Goal: Information Seeking & Learning: Learn about a topic

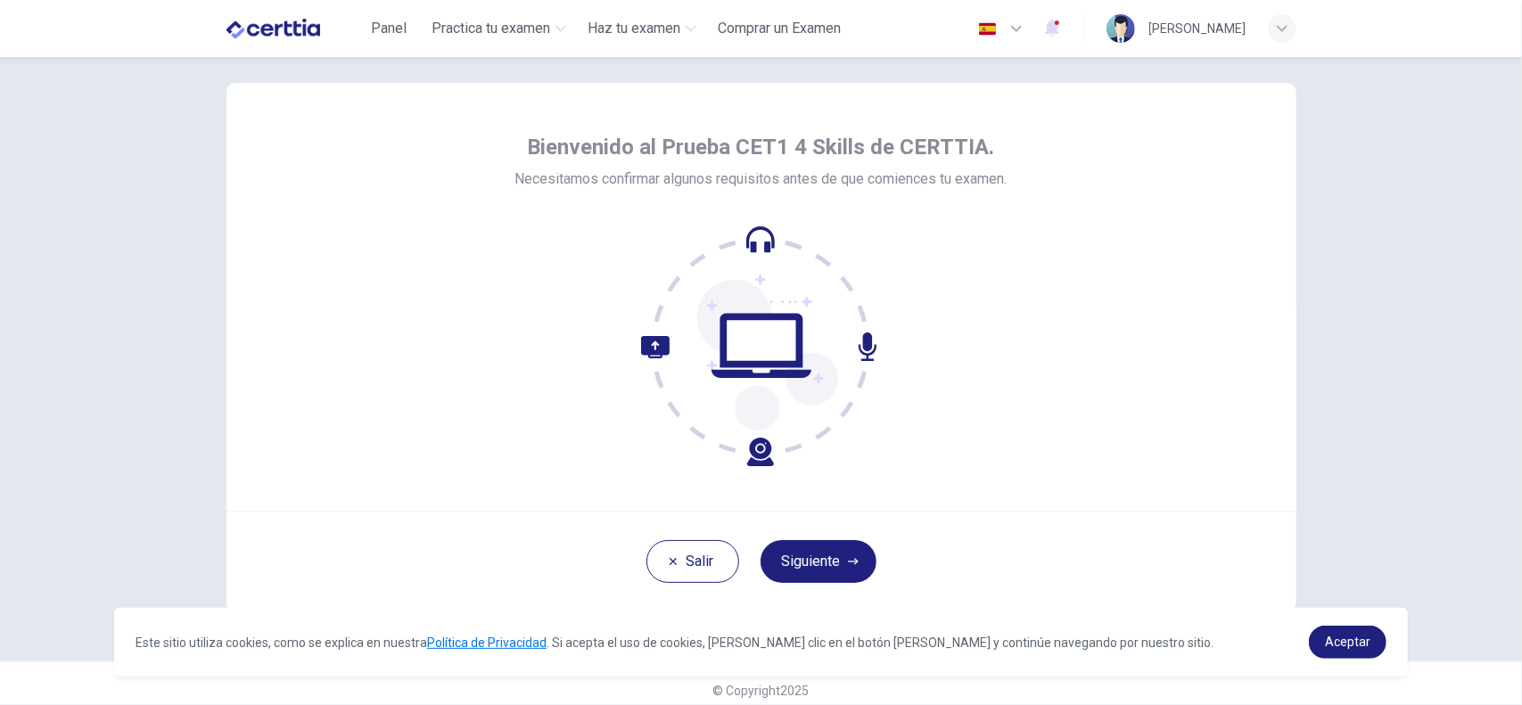
scroll to position [37, 0]
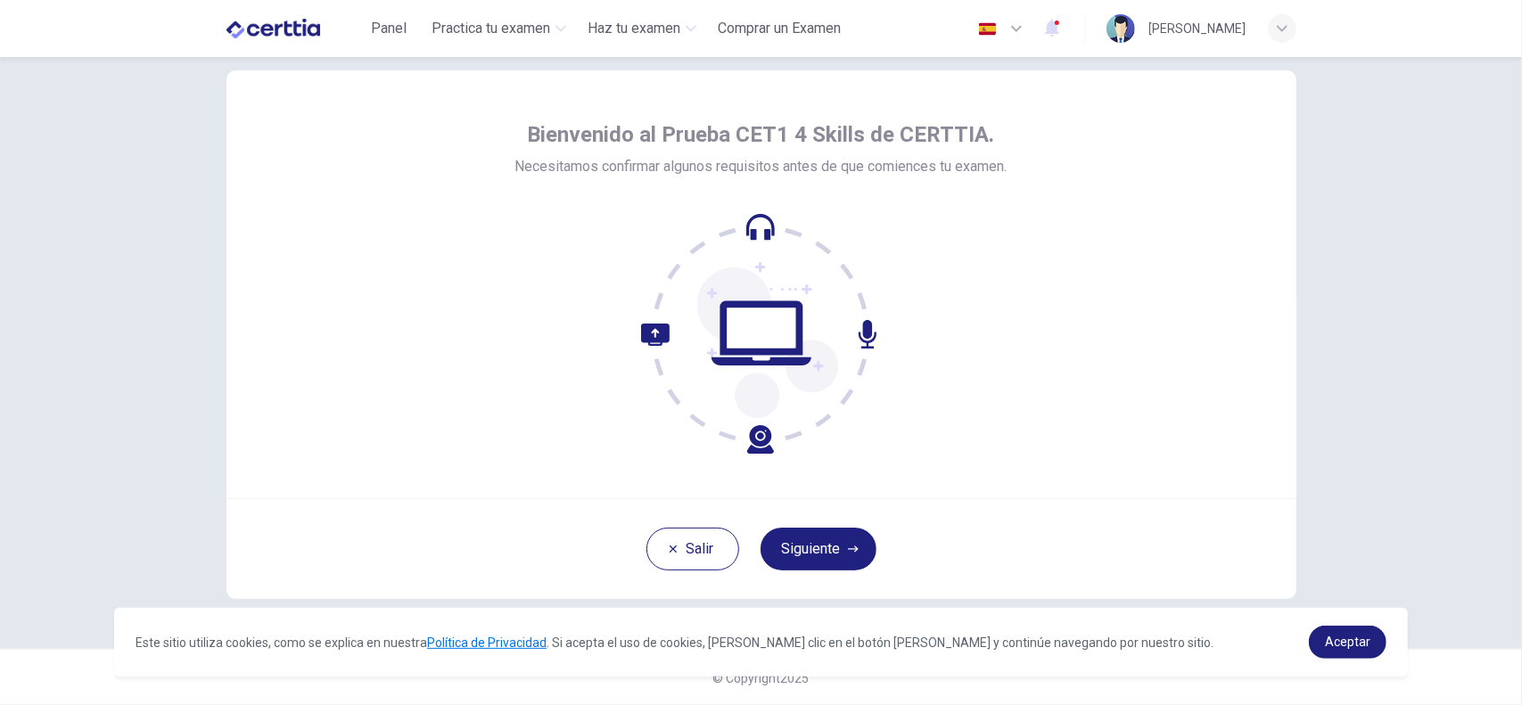
click at [820, 552] on button "Siguiente" at bounding box center [818, 549] width 116 height 43
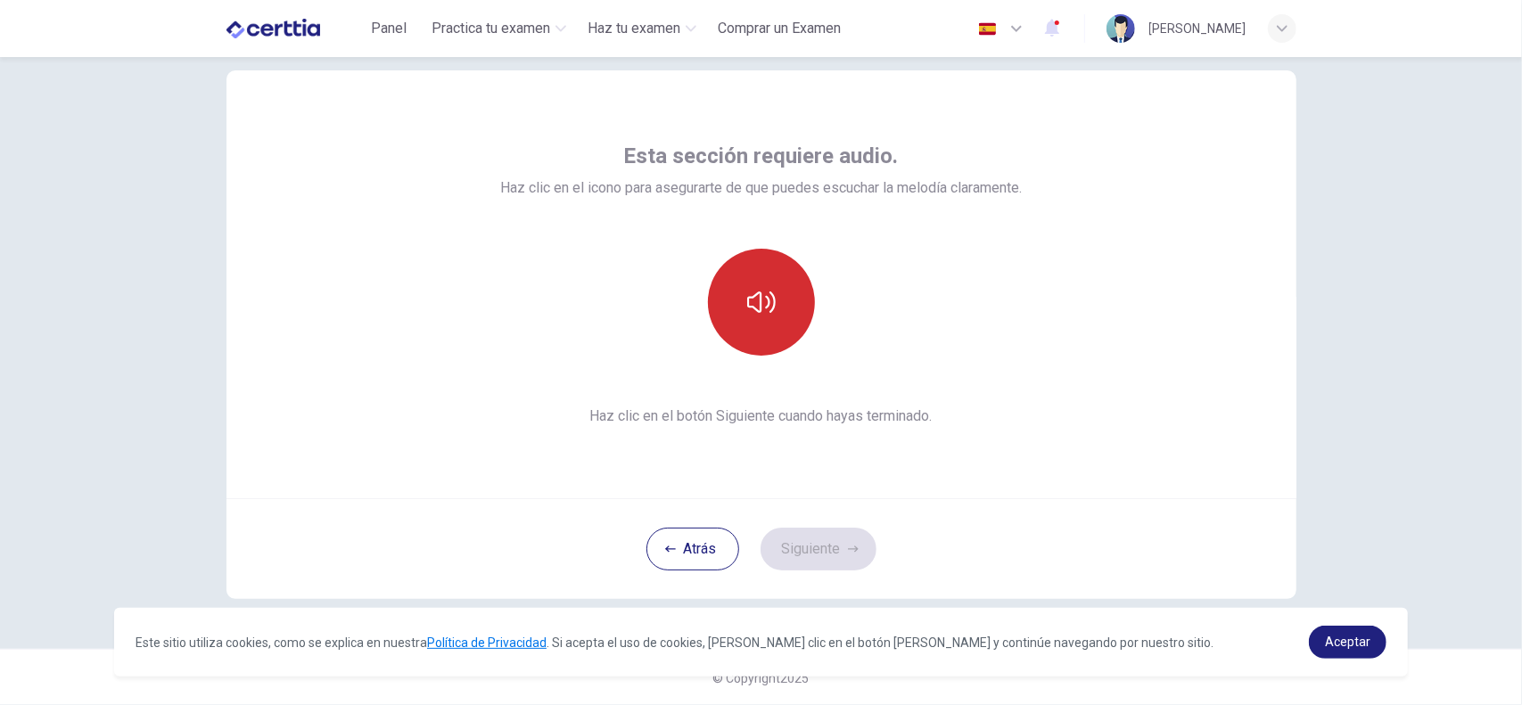
click at [757, 341] on button "button" at bounding box center [761, 302] width 107 height 107
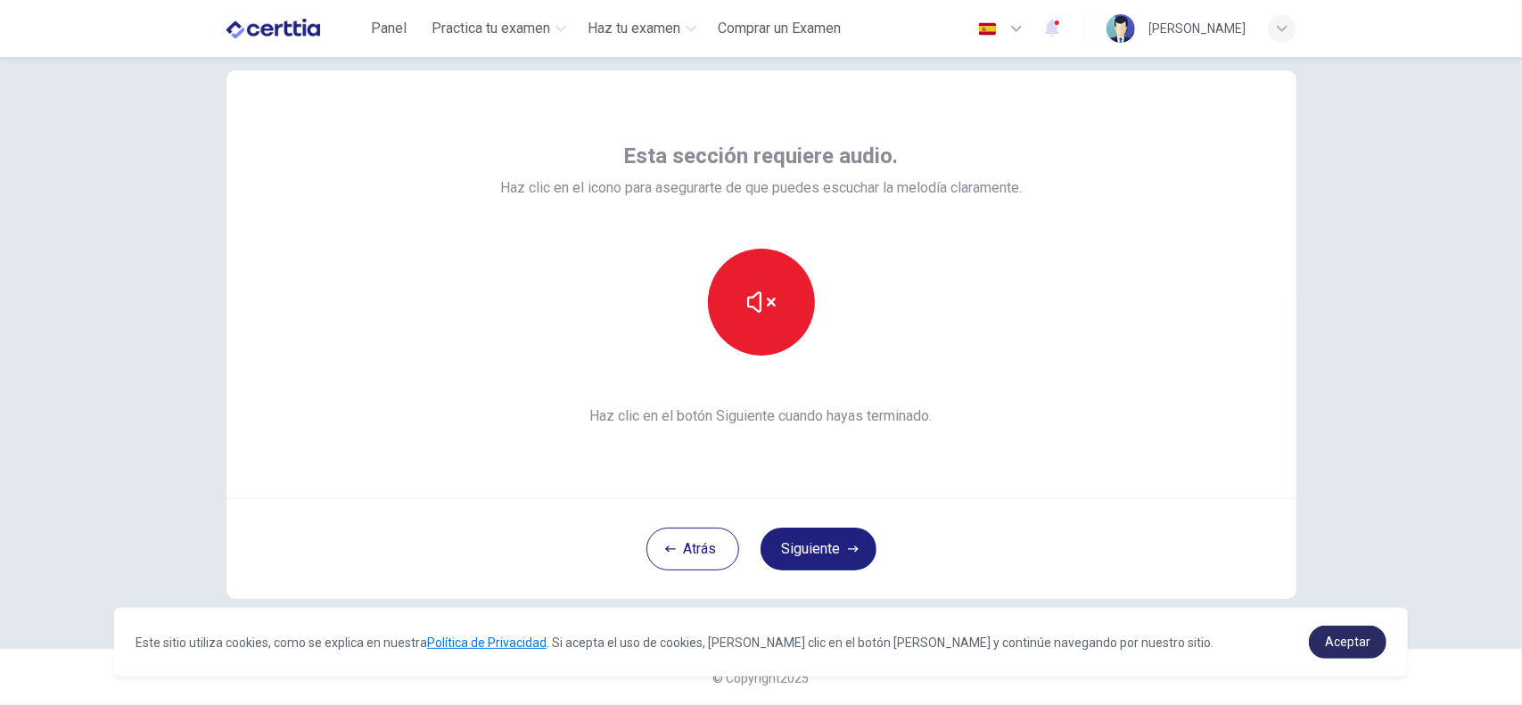
click at [1350, 636] on span "Aceptar" at bounding box center [1347, 642] width 45 height 14
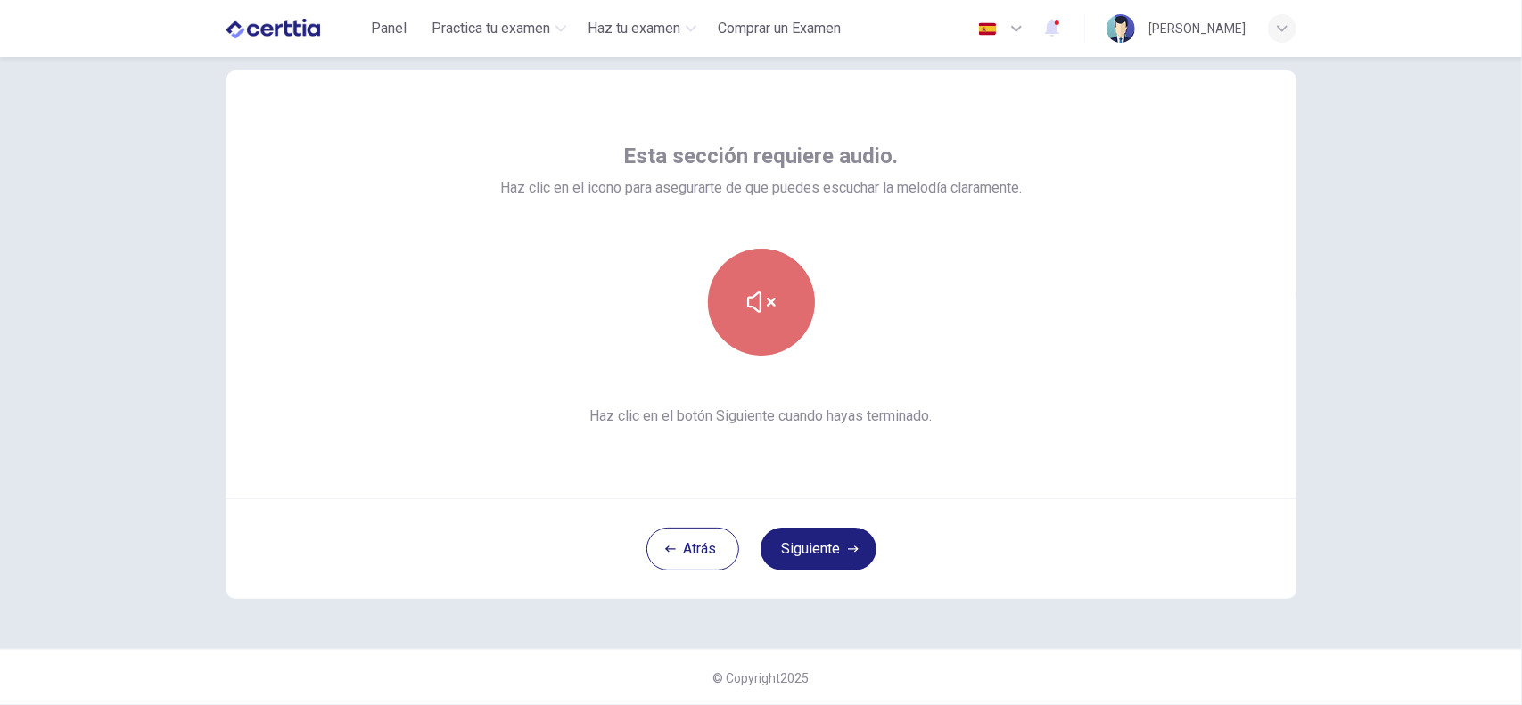
click at [751, 333] on button "button" at bounding box center [761, 302] width 107 height 107
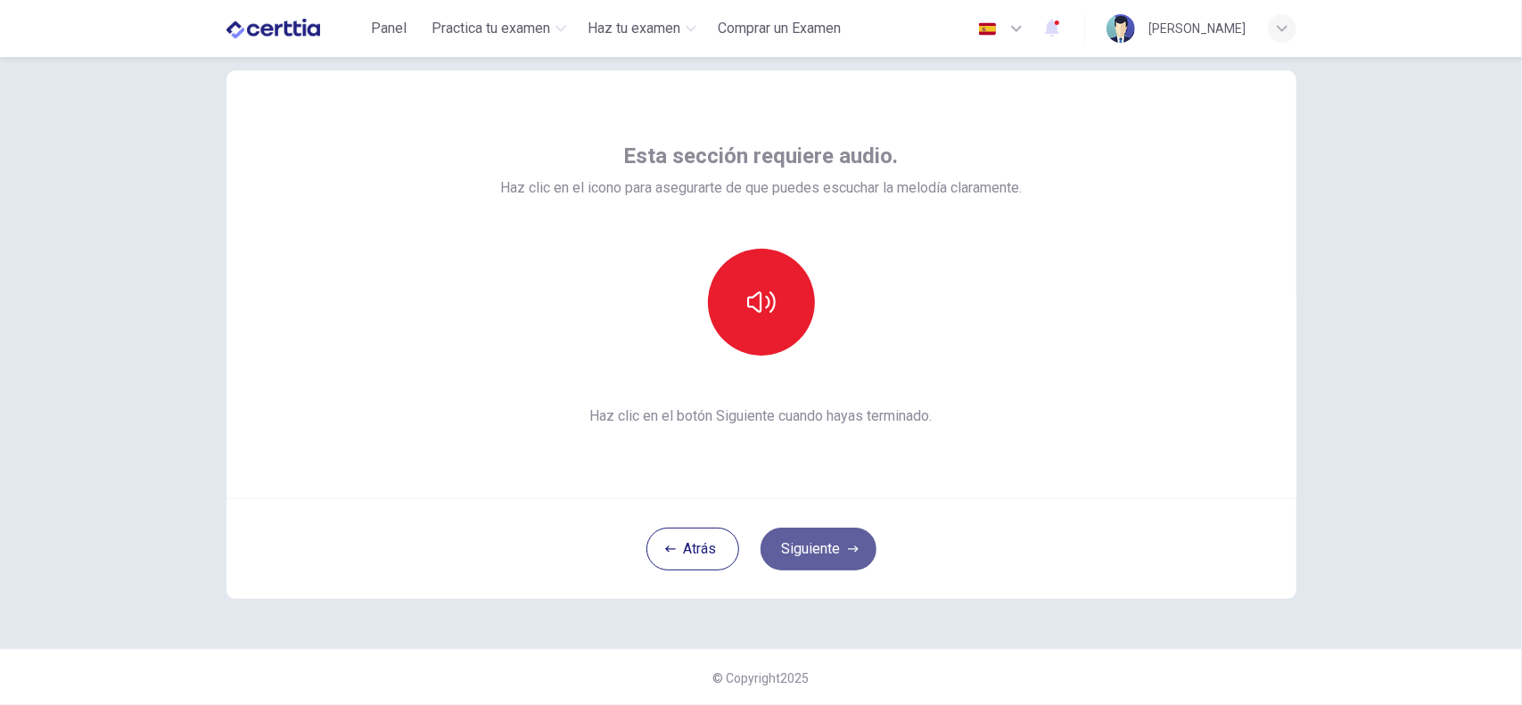
click at [823, 547] on button "Siguiente" at bounding box center [818, 549] width 116 height 43
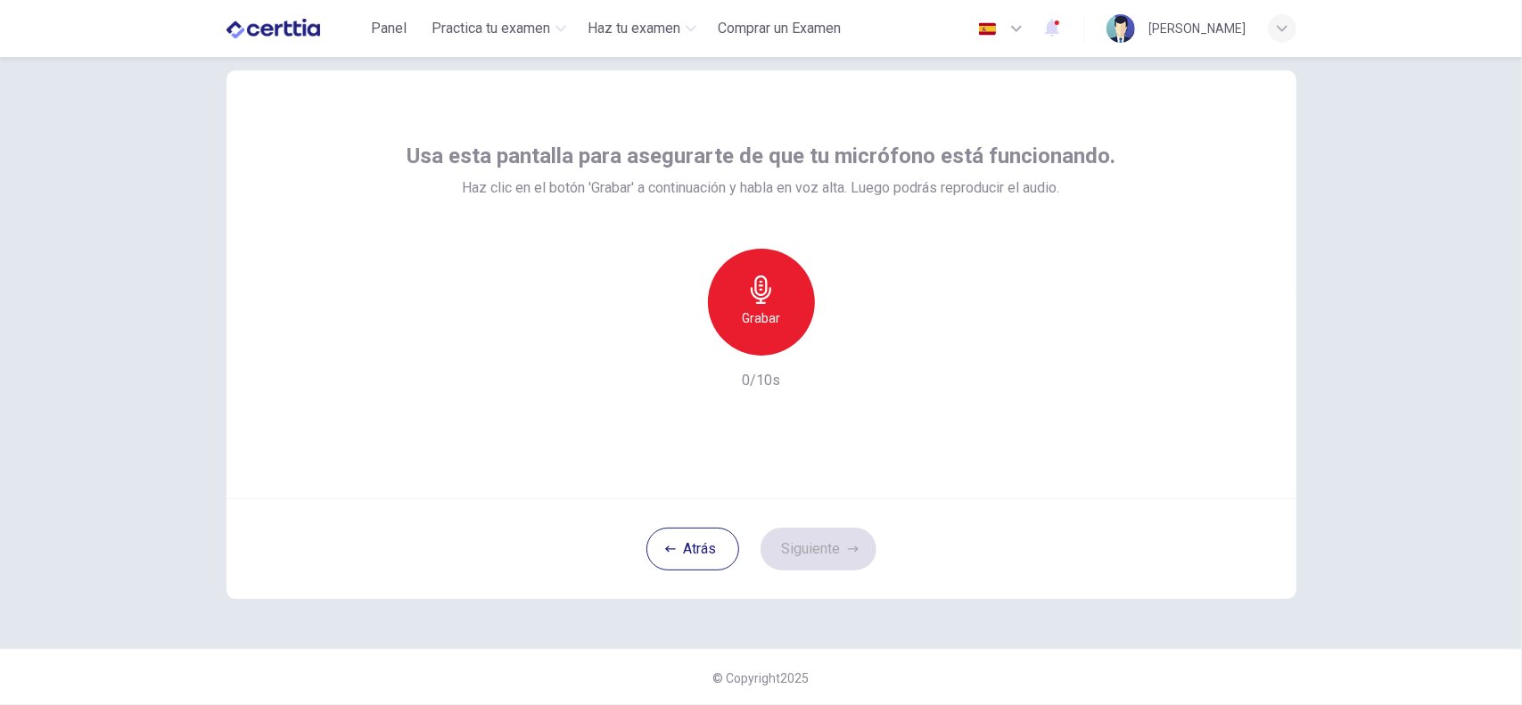
click at [766, 308] on h6 "Grabar" at bounding box center [761, 318] width 38 height 21
click at [834, 340] on icon "button" at bounding box center [843, 342] width 18 height 18
click at [811, 541] on button "Siguiente" at bounding box center [818, 549] width 116 height 43
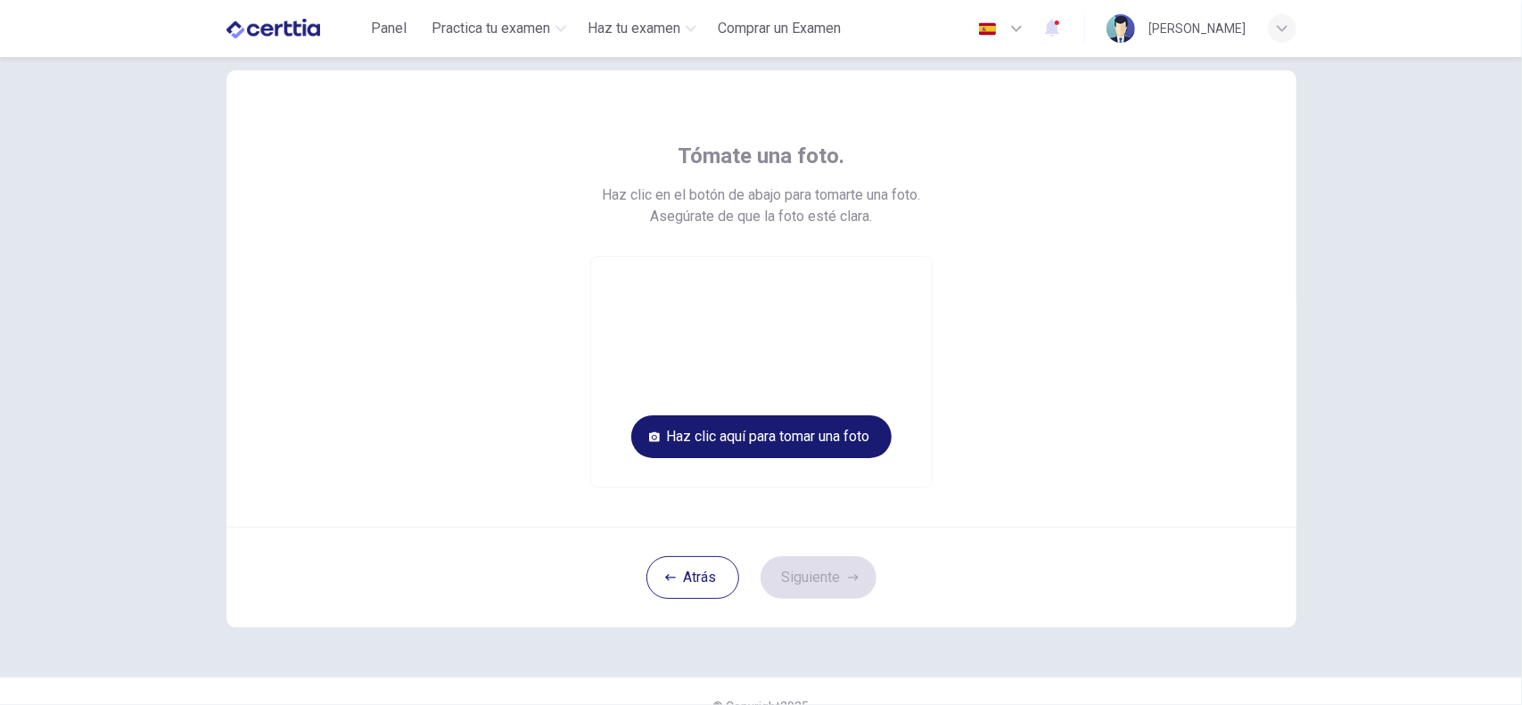
click at [786, 422] on button "Haz clic aquí para tomar una foto" at bounding box center [761, 436] width 260 height 43
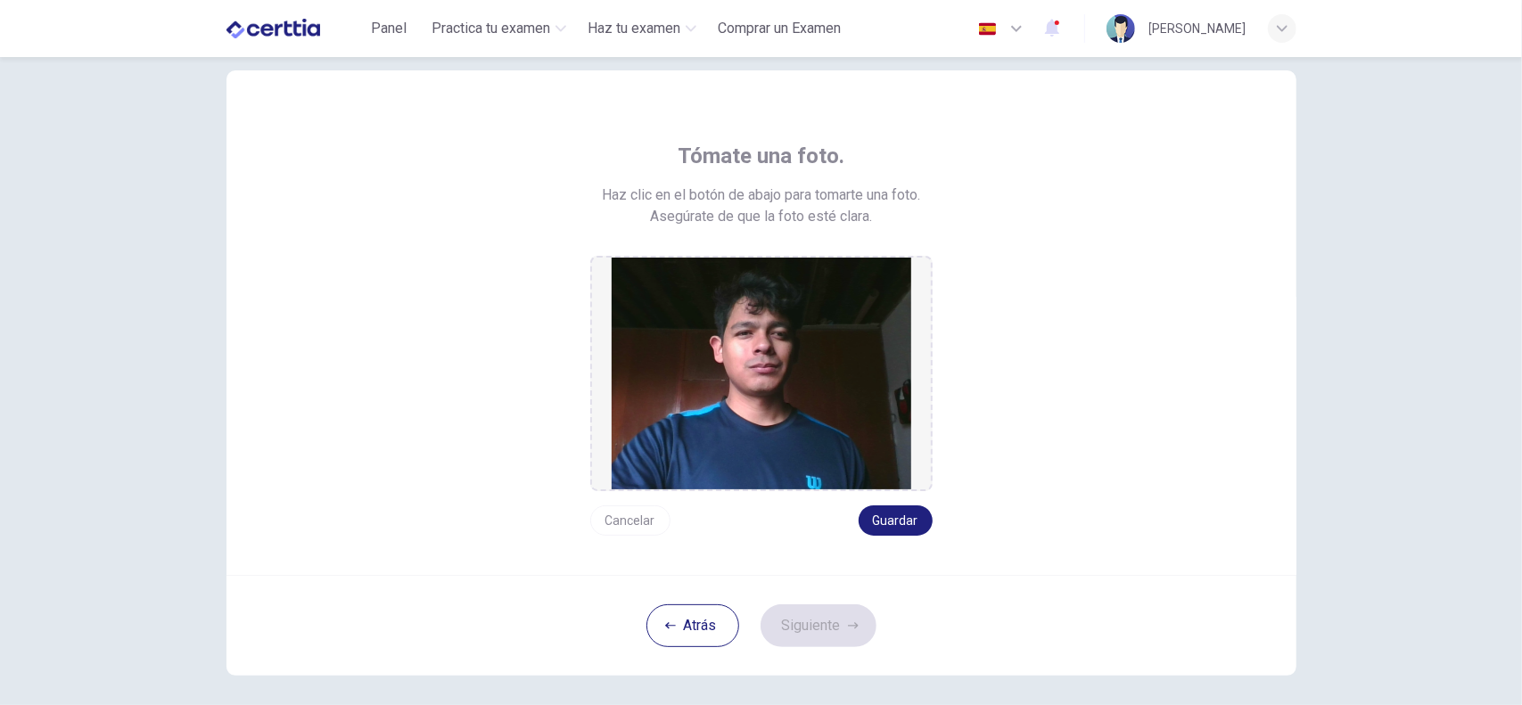
click at [636, 523] on button "Cancelar" at bounding box center [630, 520] width 80 height 30
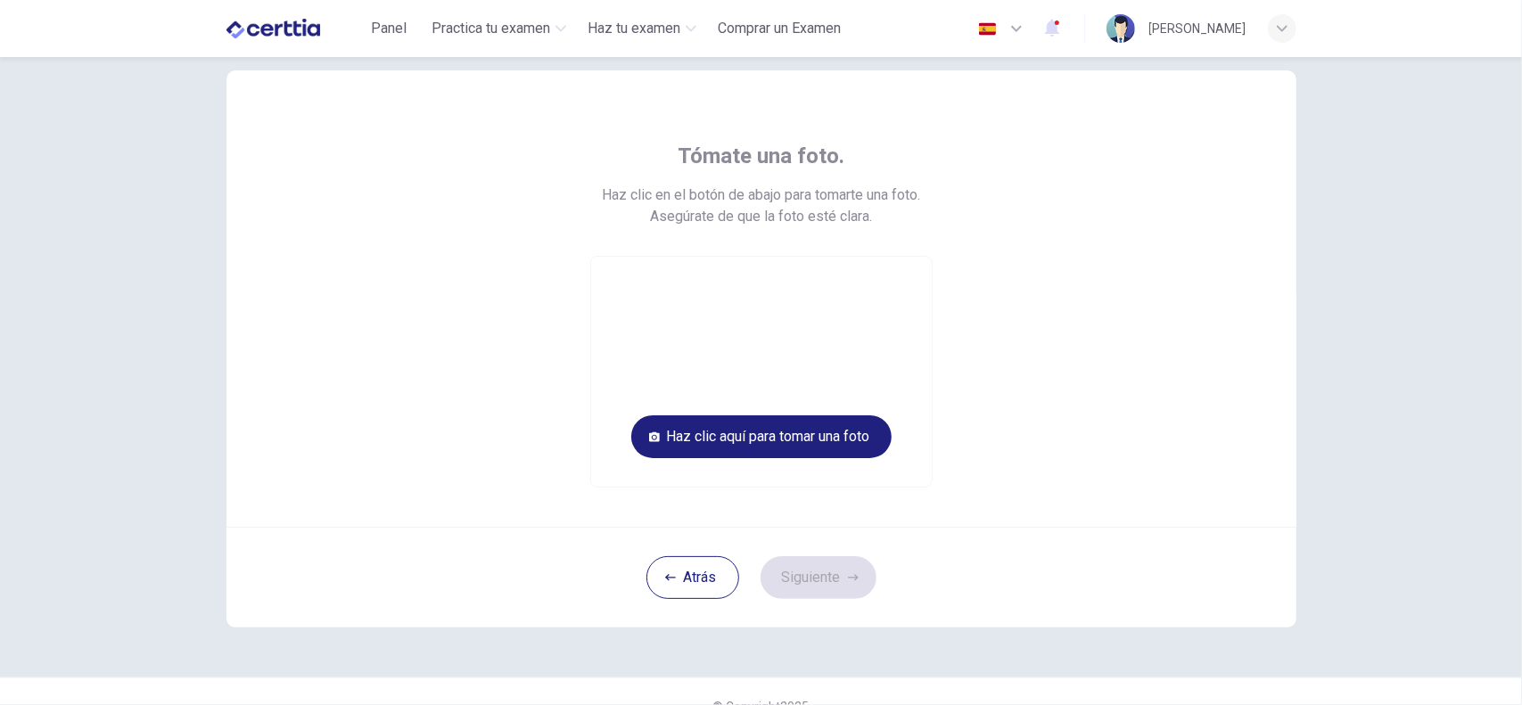
click at [848, 371] on video at bounding box center [761, 372] width 341 height 230
click at [736, 437] on button "Haz clic aquí para tomar una foto" at bounding box center [761, 436] width 260 height 43
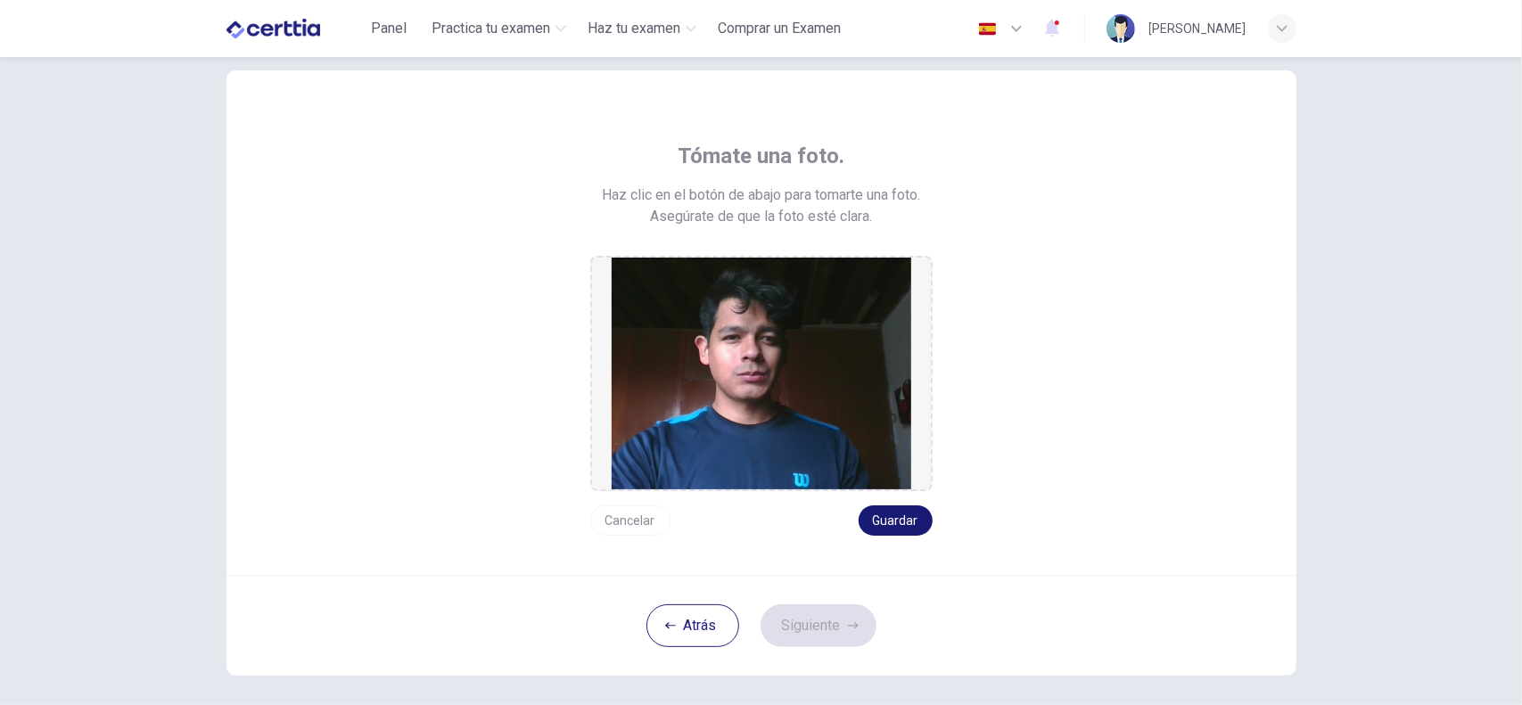
click at [907, 511] on button "Guardar" at bounding box center [895, 520] width 74 height 30
click at [632, 516] on button "Cancelar" at bounding box center [630, 520] width 80 height 30
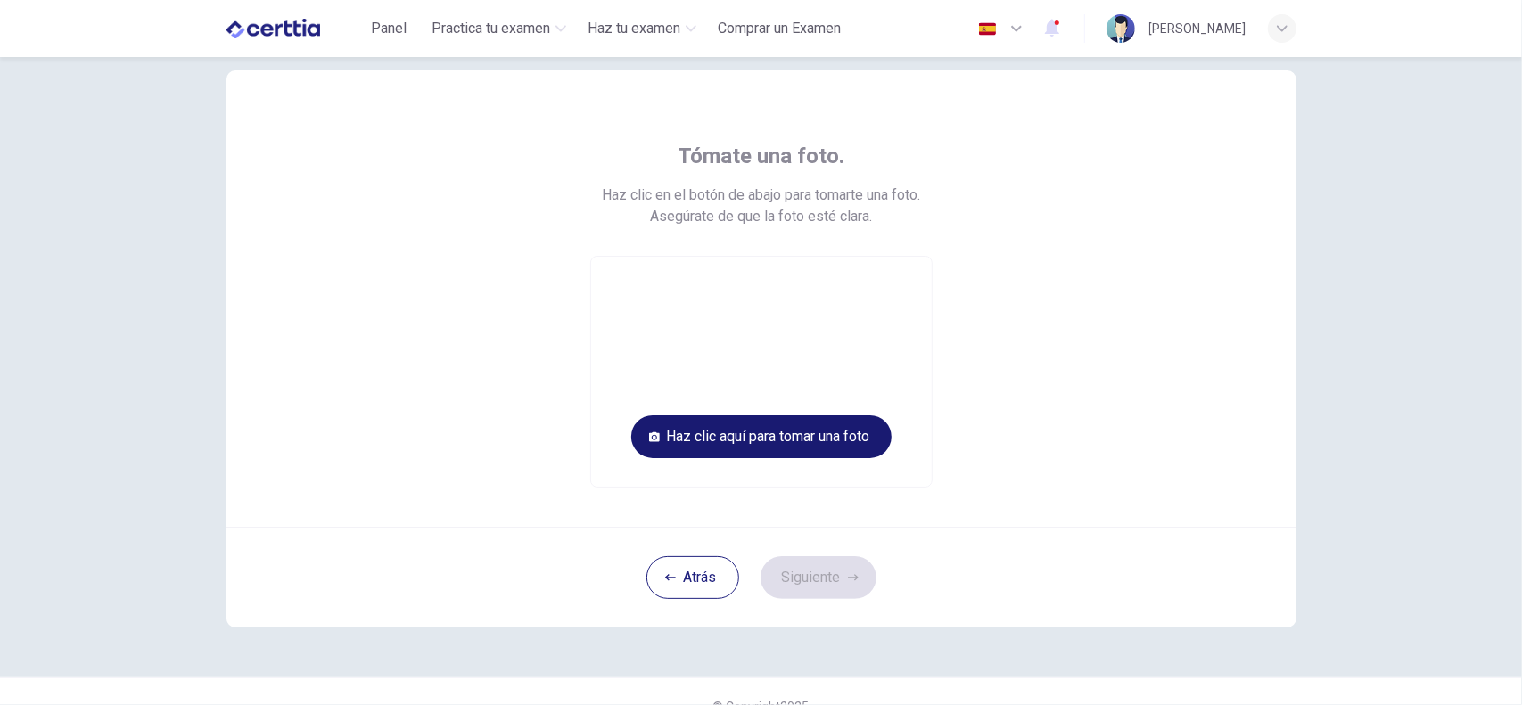
click at [719, 433] on button "Haz clic aquí para tomar una foto" at bounding box center [761, 436] width 260 height 43
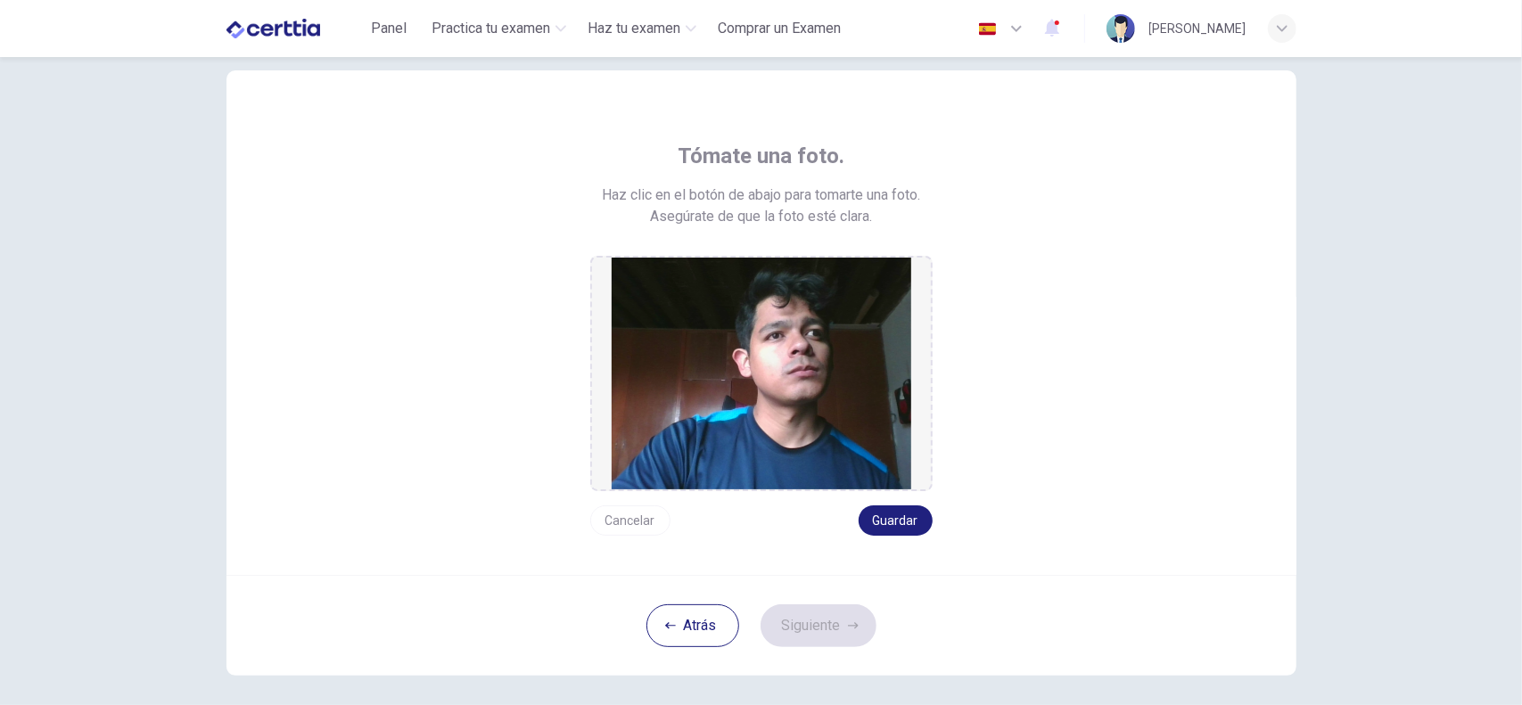
click at [628, 519] on button "Cancelar" at bounding box center [630, 520] width 80 height 30
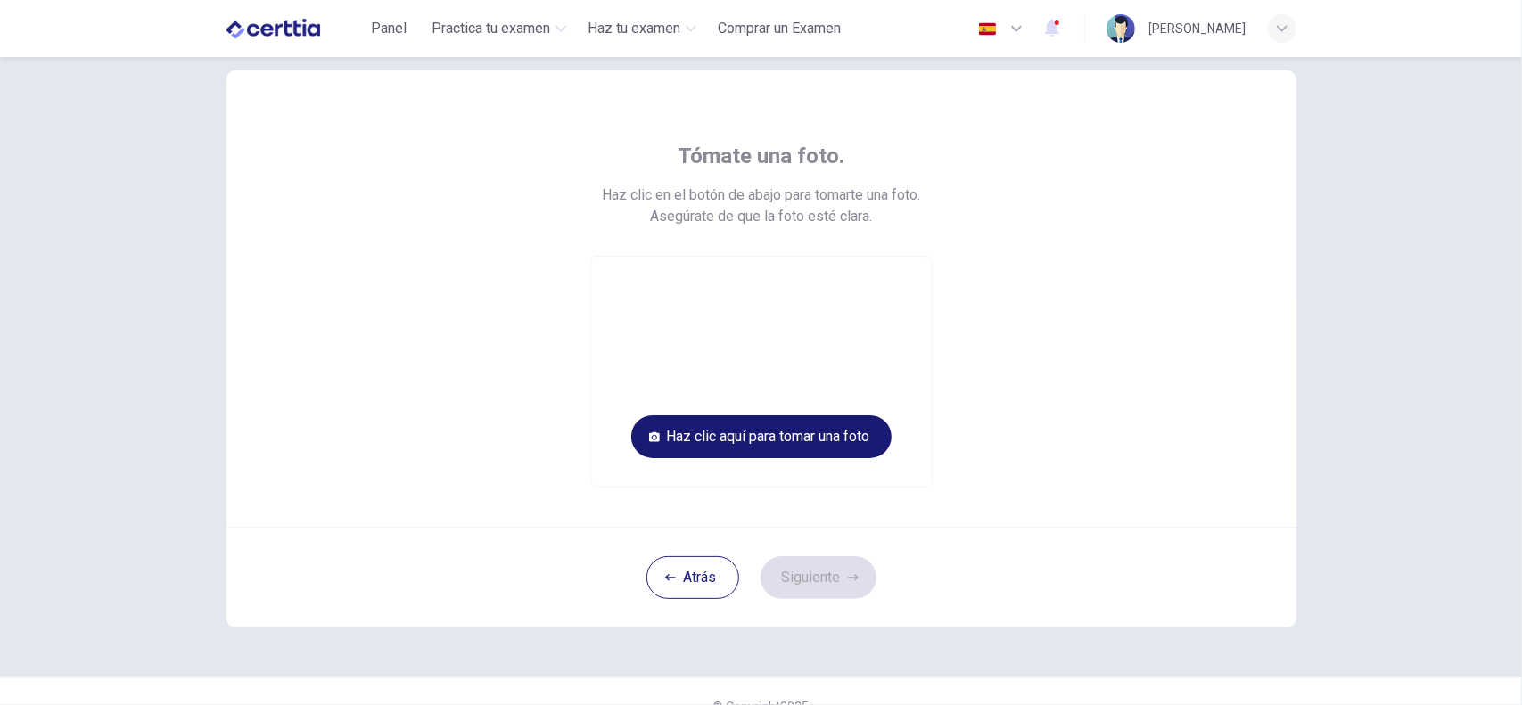
click at [674, 435] on button "Haz clic aquí para tomar una foto" at bounding box center [761, 436] width 260 height 43
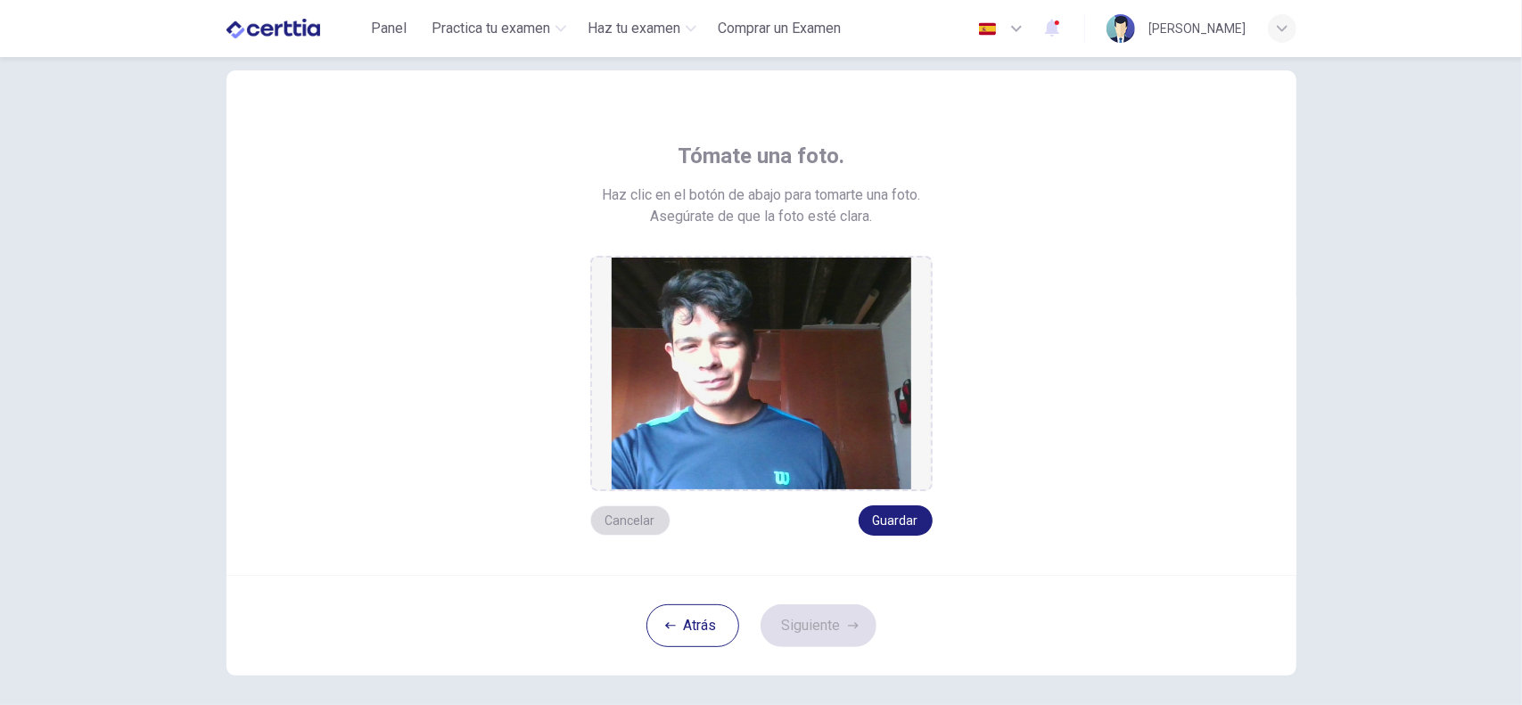
click at [628, 516] on button "Cancelar" at bounding box center [630, 520] width 80 height 30
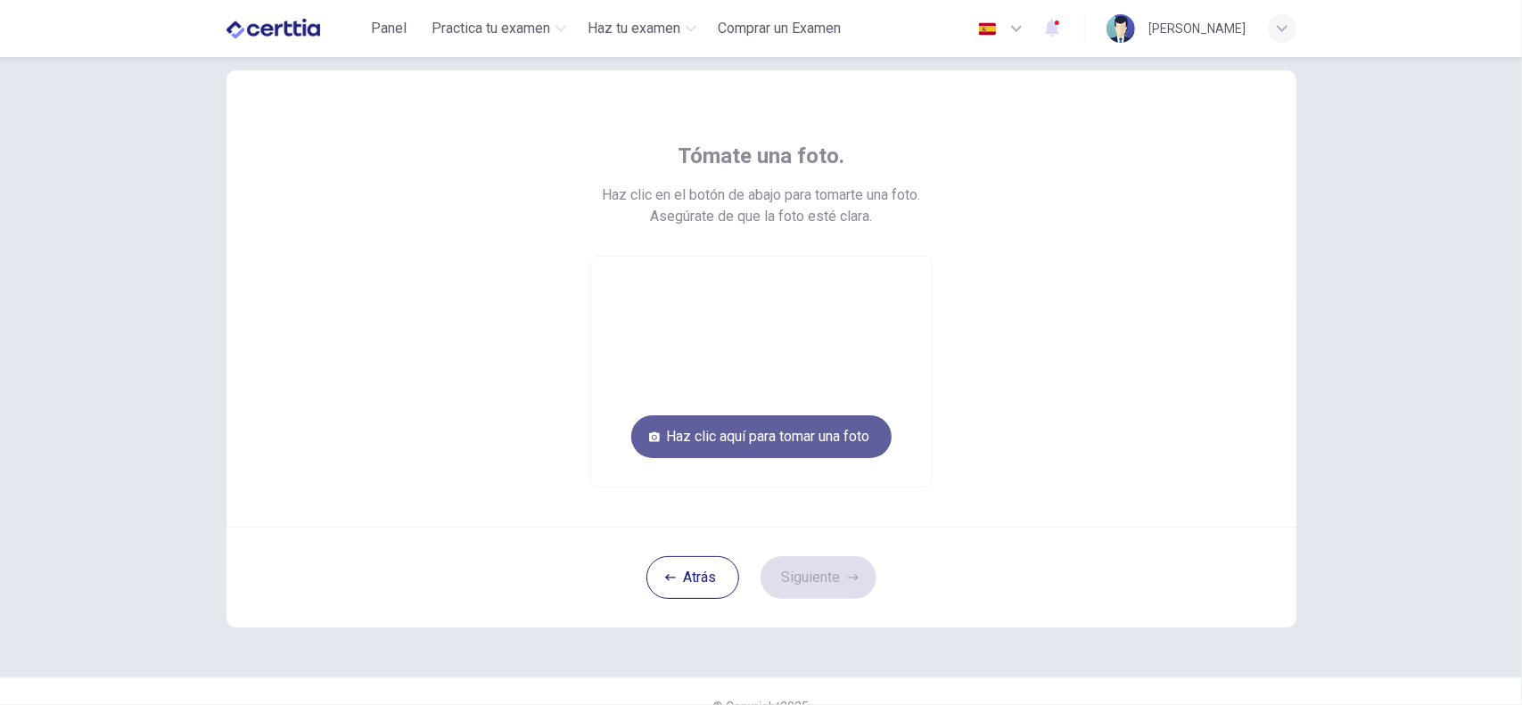
click at [684, 430] on button "Haz clic aquí para tomar una foto" at bounding box center [761, 436] width 260 height 43
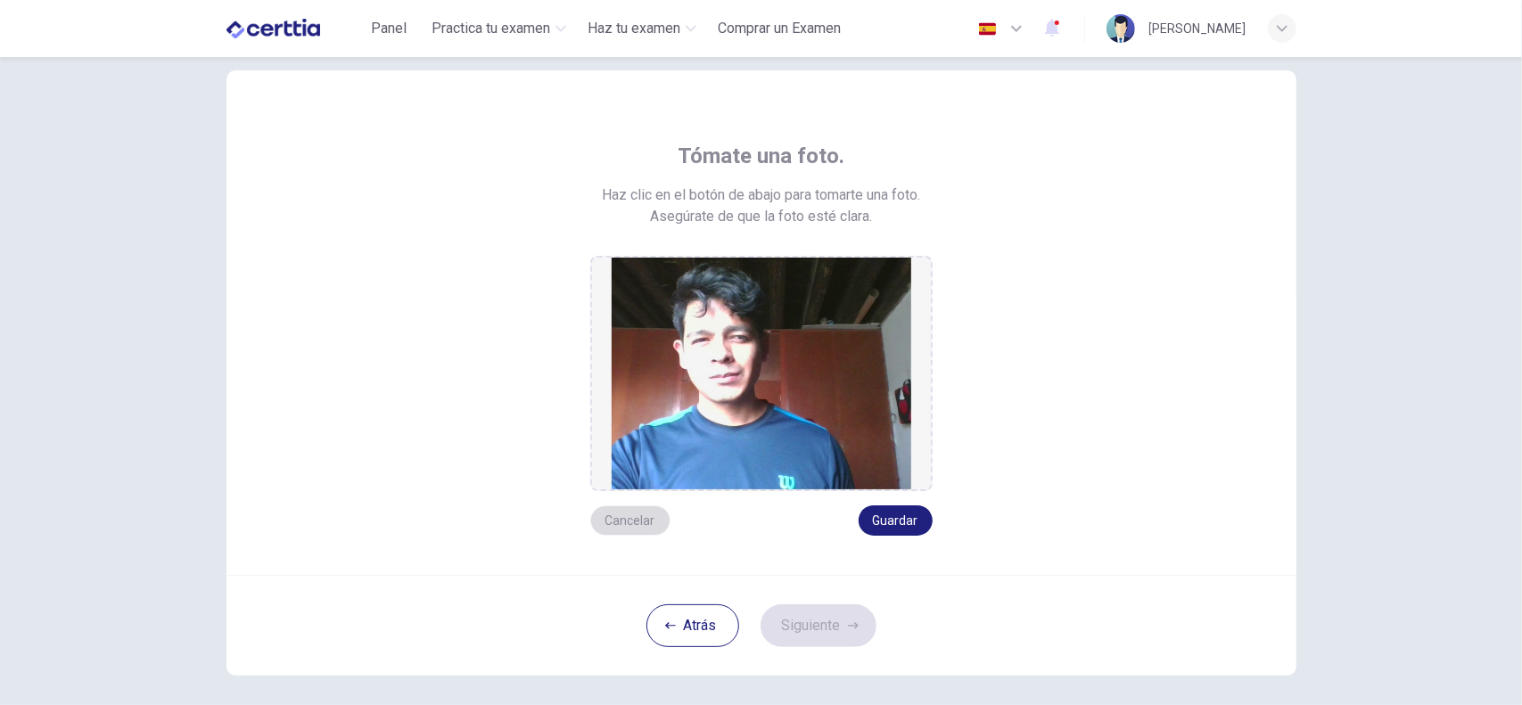
click at [628, 520] on button "Cancelar" at bounding box center [630, 520] width 80 height 30
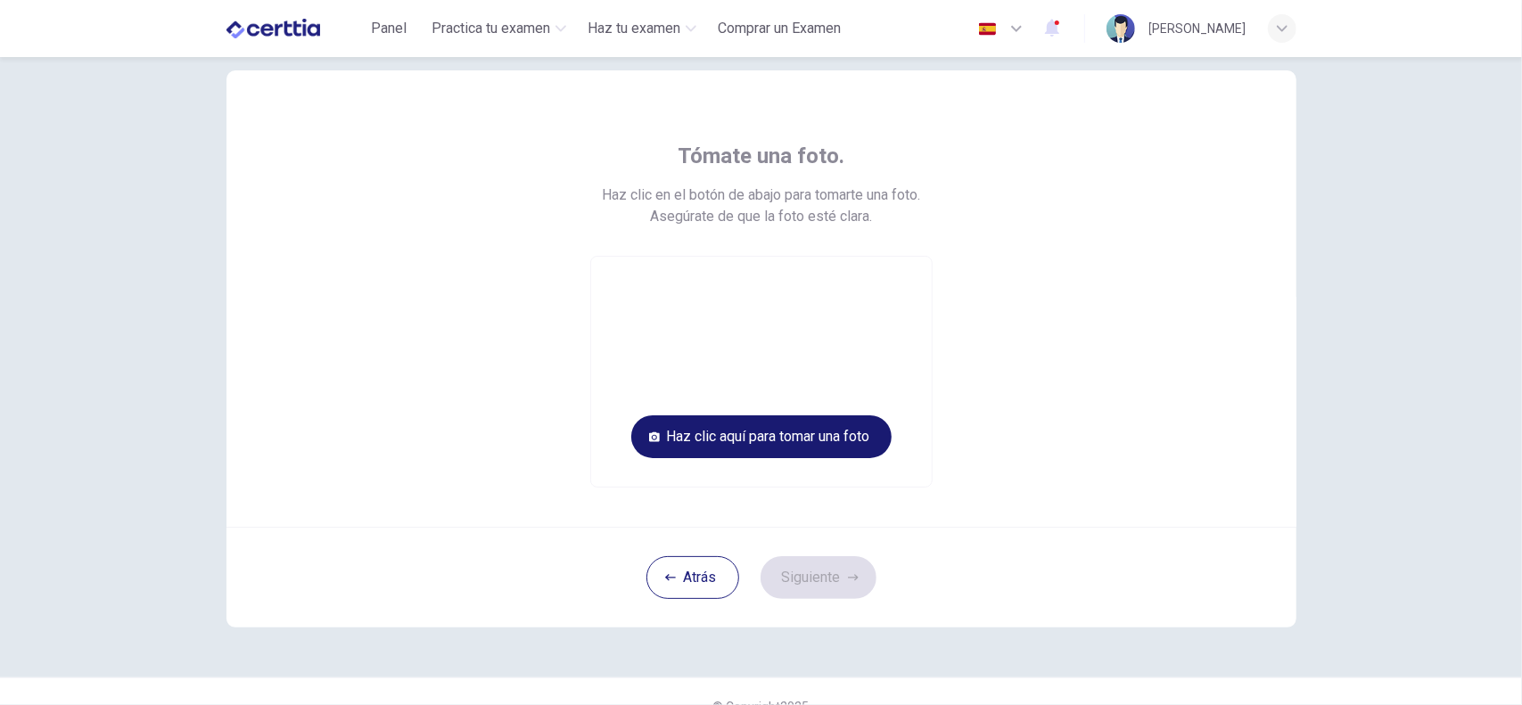
click at [672, 431] on button "Haz clic aquí para tomar una foto" at bounding box center [761, 436] width 260 height 43
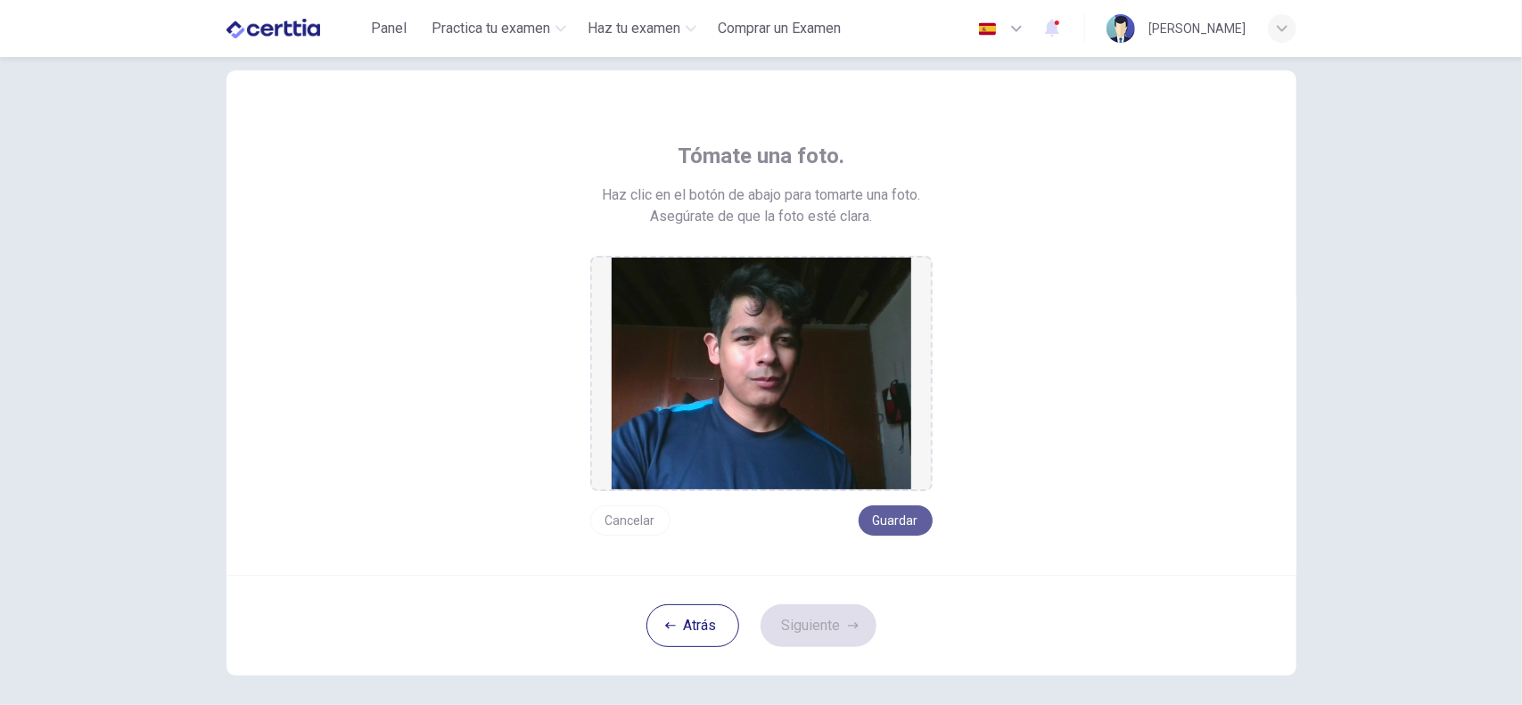
click at [907, 520] on button "Guardar" at bounding box center [895, 520] width 74 height 30
click at [835, 613] on button "Siguiente" at bounding box center [818, 625] width 116 height 43
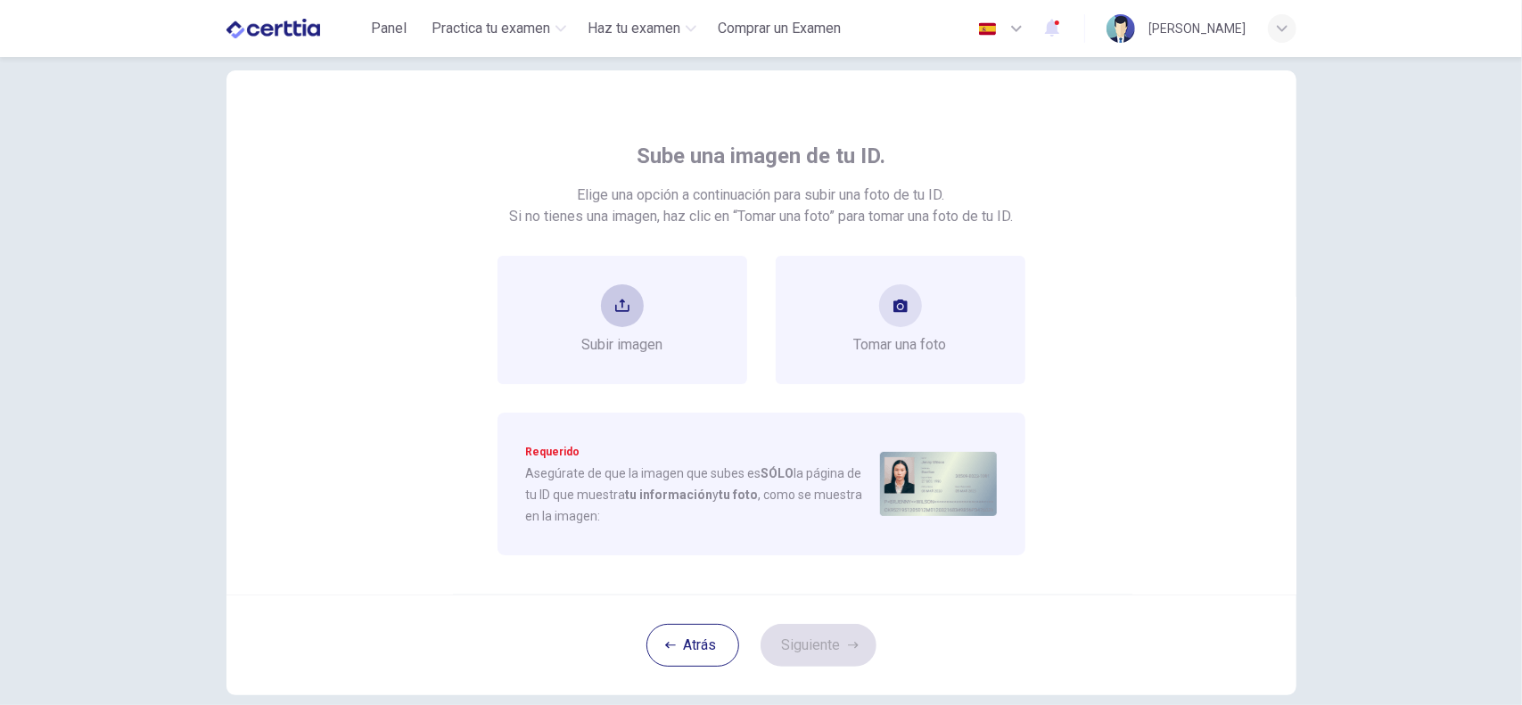
click at [647, 324] on div "Subir imagen" at bounding box center [621, 319] width 81 height 71
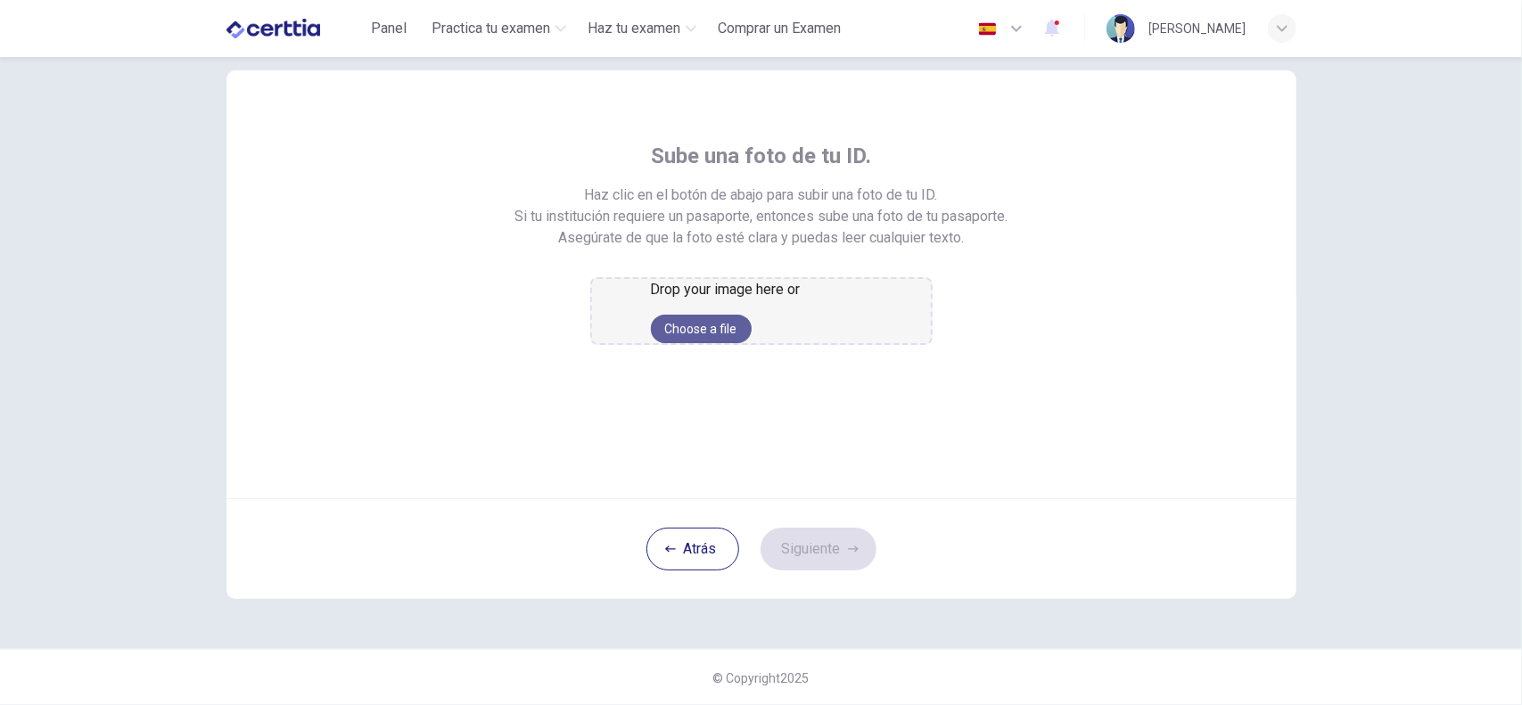
click at [736, 343] on button "Choose a file" at bounding box center [701, 329] width 101 height 29
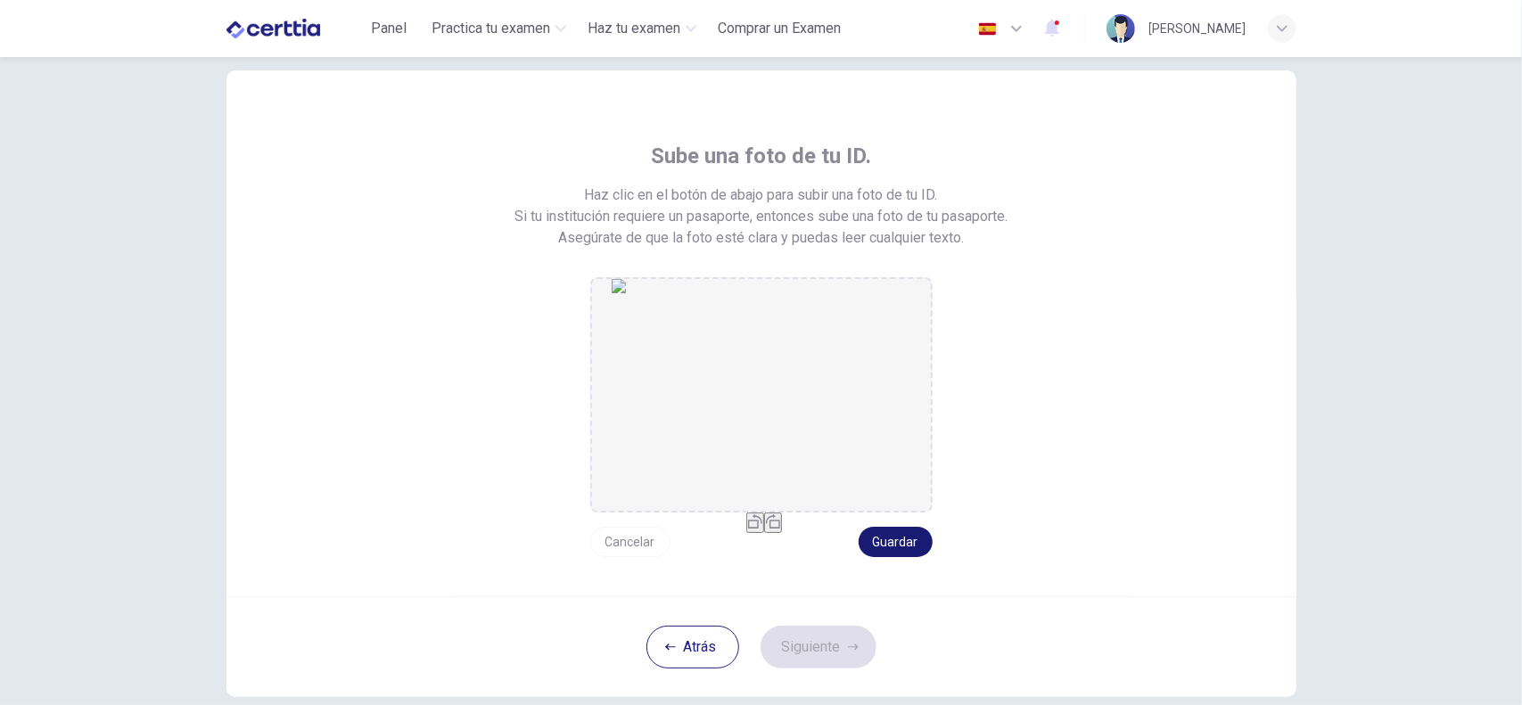
click at [895, 542] on button "Guardar" at bounding box center [895, 542] width 74 height 30
click at [817, 631] on button "Siguiente" at bounding box center [818, 647] width 116 height 43
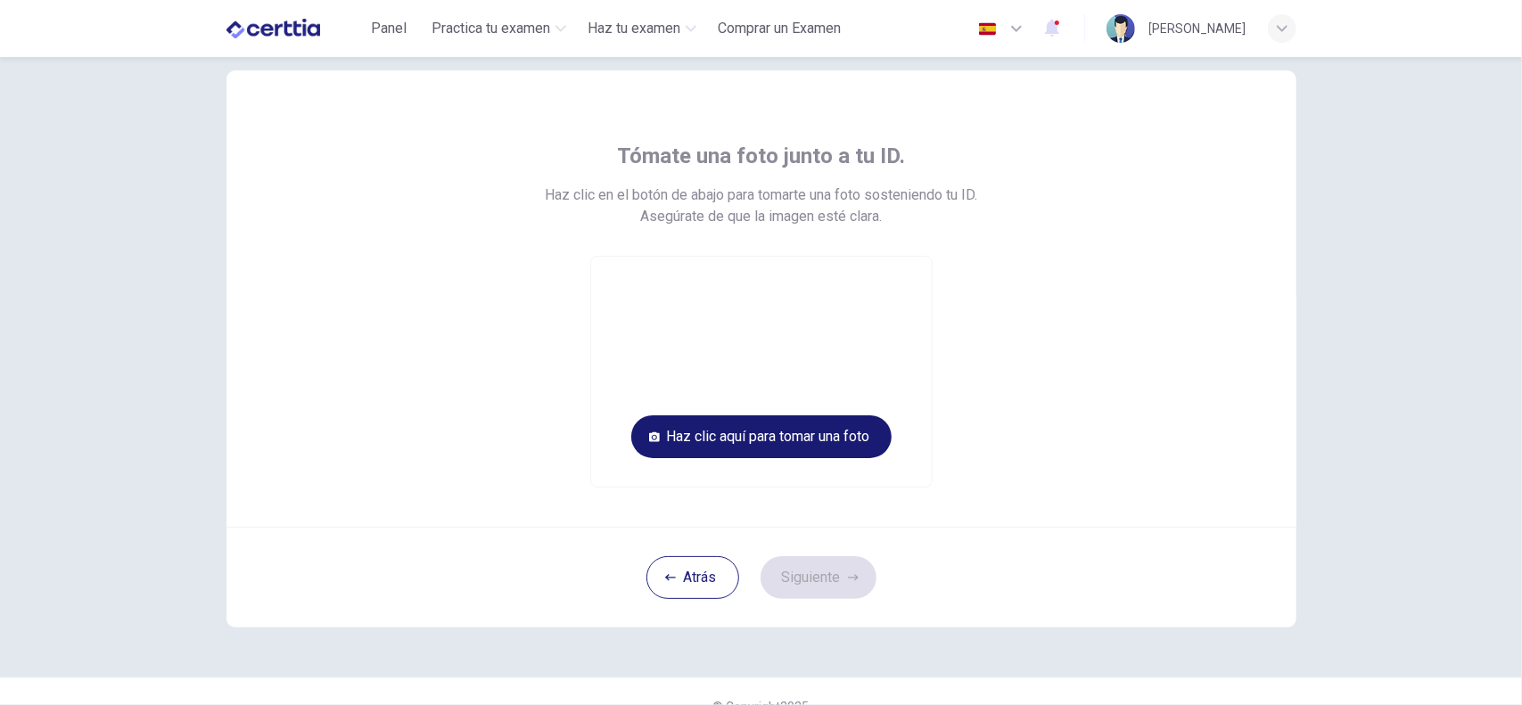
click at [802, 439] on button "Haz clic aquí para tomar una foto" at bounding box center [761, 436] width 260 height 43
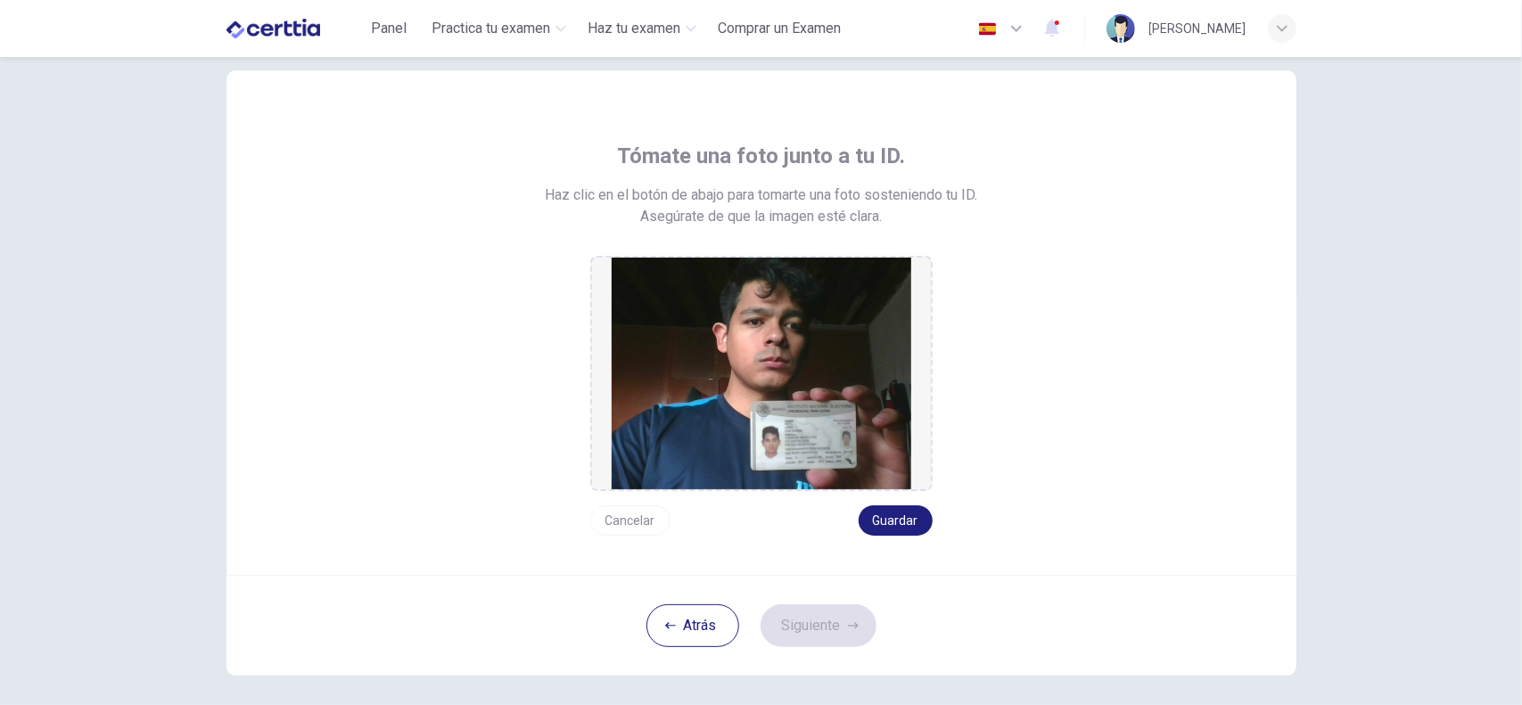
click at [622, 516] on button "Cancelar" at bounding box center [630, 520] width 80 height 30
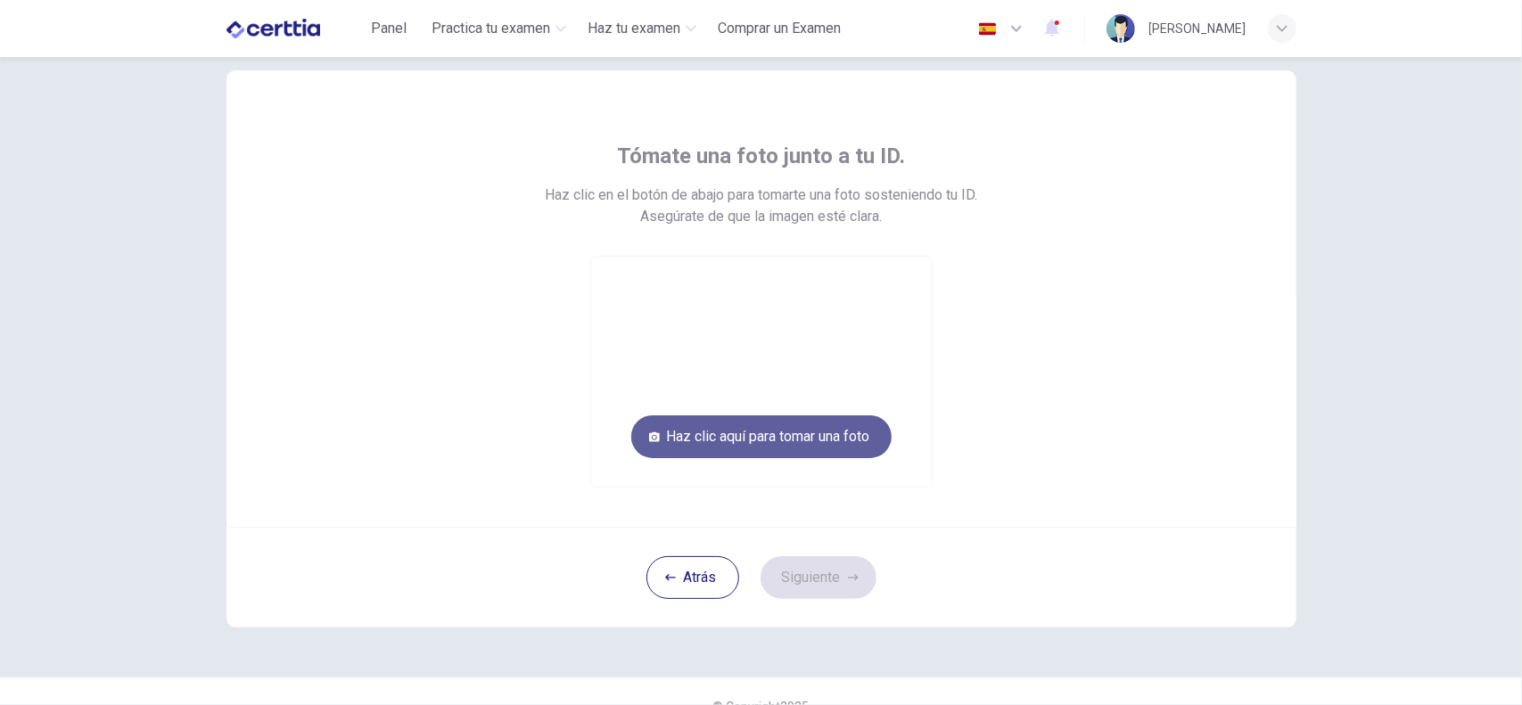
click at [849, 439] on button "Haz clic aquí para tomar una foto" at bounding box center [761, 436] width 260 height 43
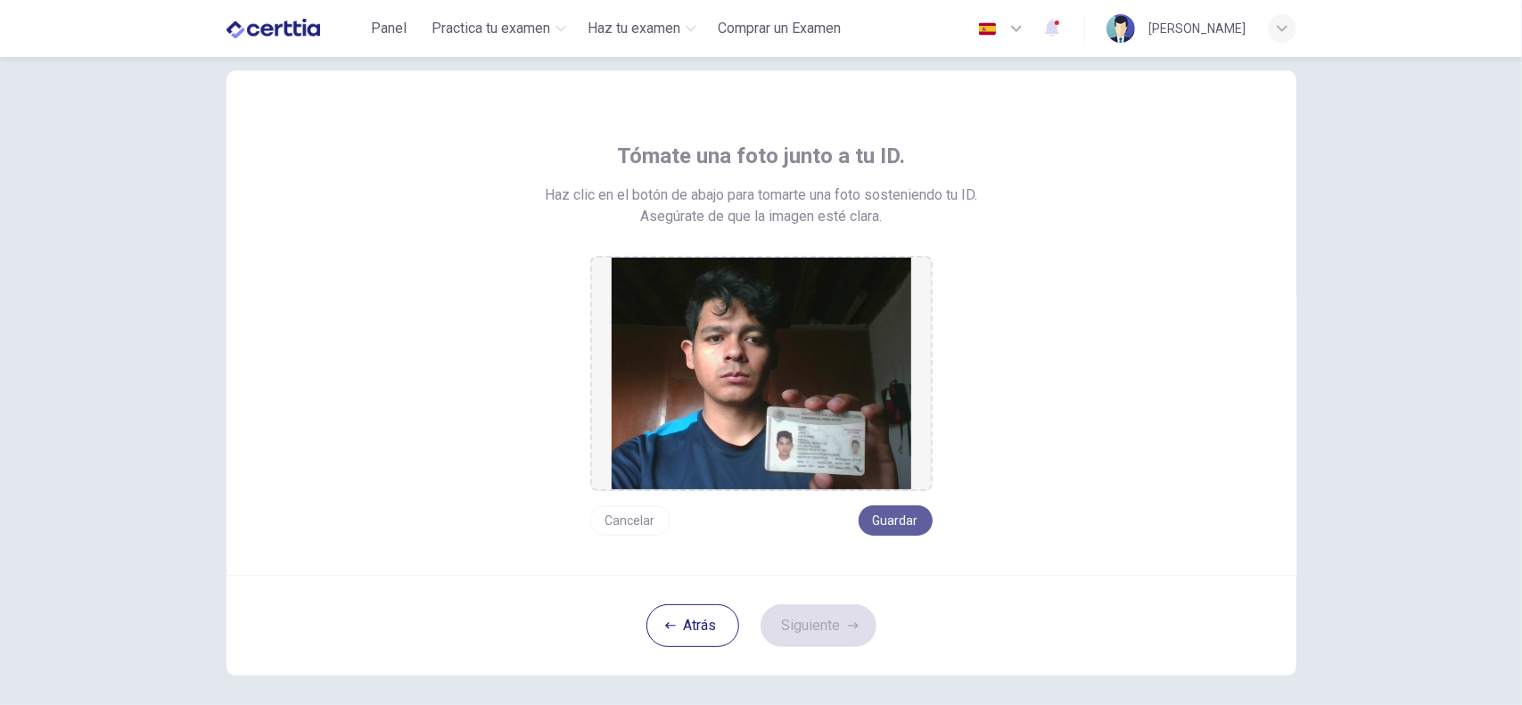
click at [891, 522] on button "Guardar" at bounding box center [895, 520] width 74 height 30
click at [814, 630] on button "Siguiente" at bounding box center [818, 625] width 116 height 43
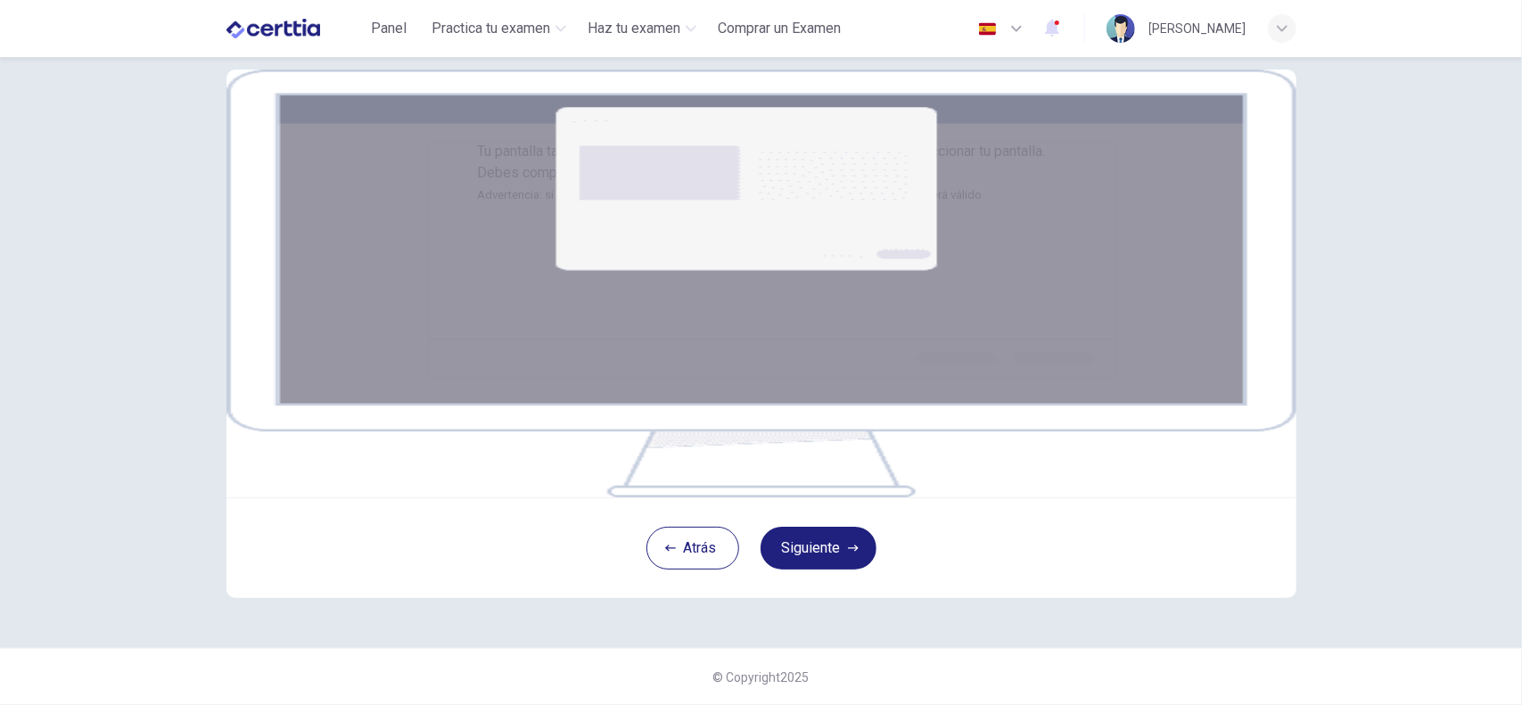
scroll to position [220, 0]
click at [757, 212] on img at bounding box center [761, 284] width 1070 height 428
click at [817, 554] on button "Siguiente" at bounding box center [818, 548] width 116 height 43
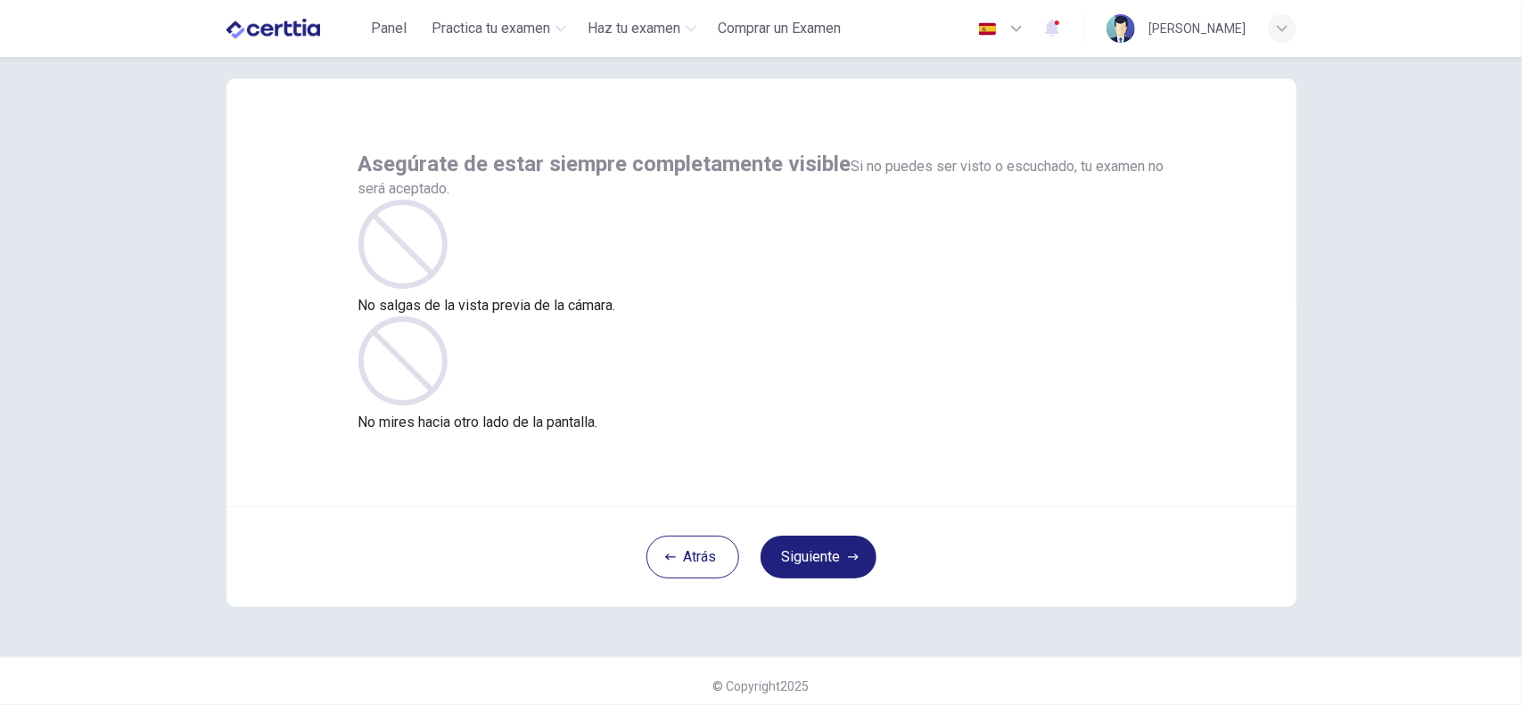
scroll to position [37, 0]
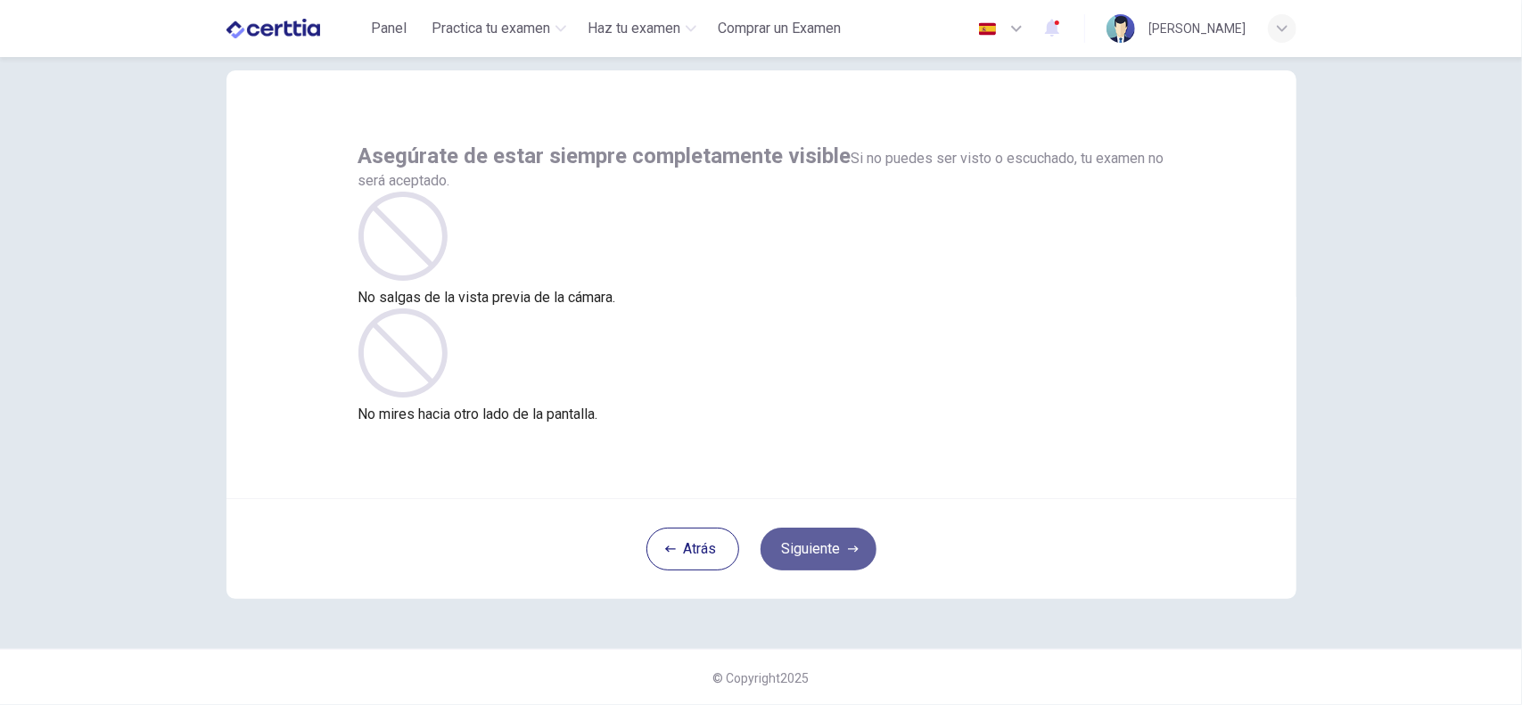
click at [823, 542] on button "Siguiente" at bounding box center [818, 549] width 116 height 43
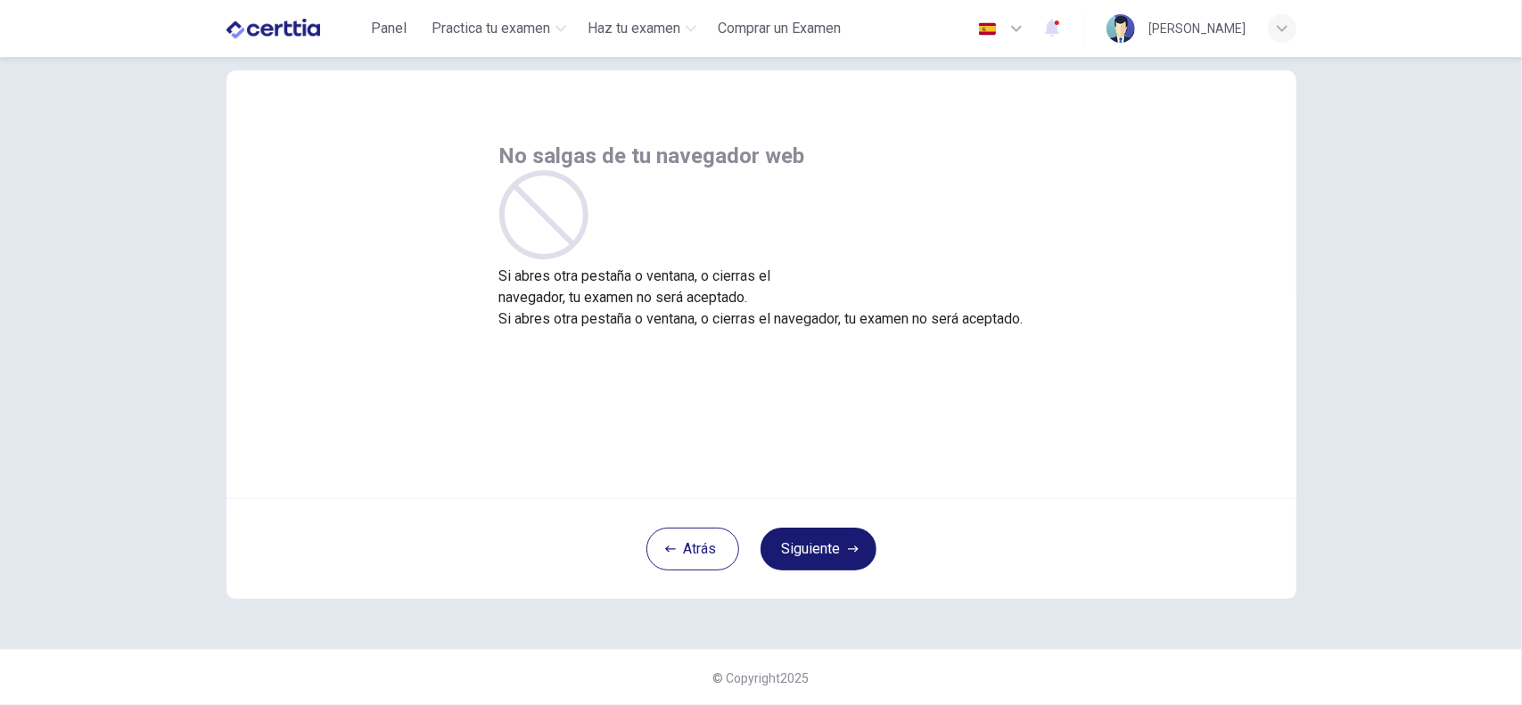
click at [834, 543] on button "Siguiente" at bounding box center [818, 549] width 116 height 43
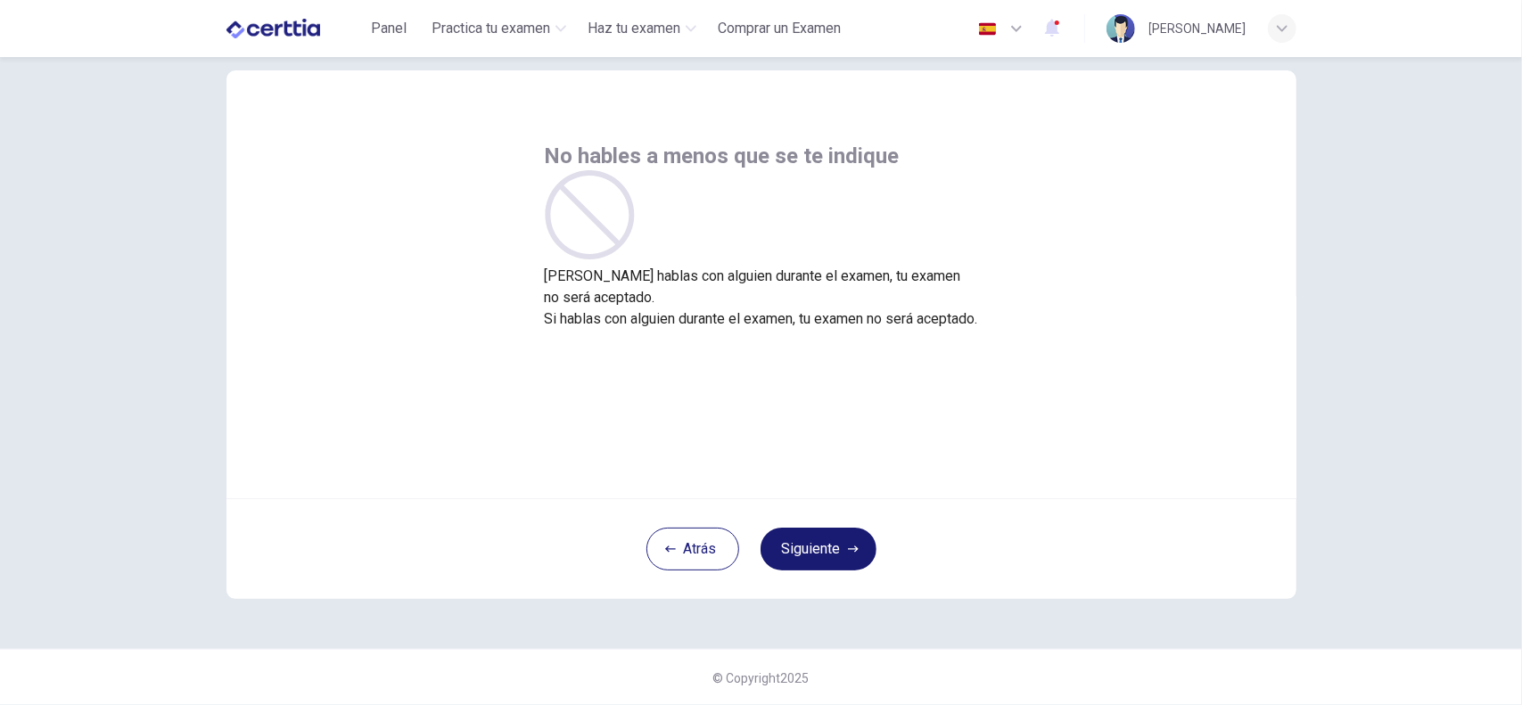
click at [834, 543] on button "Siguiente" at bounding box center [818, 549] width 116 height 43
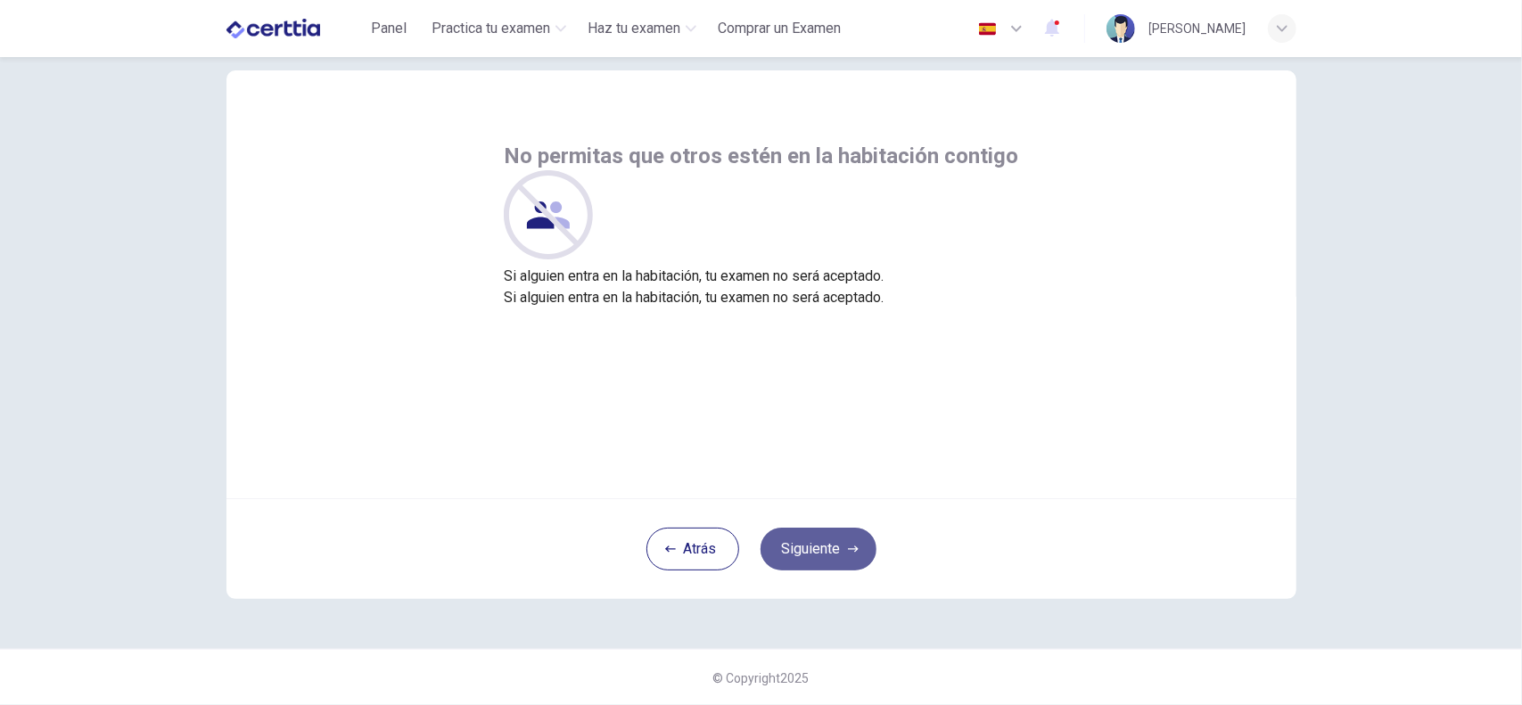
click at [834, 543] on button "Siguiente" at bounding box center [818, 549] width 116 height 43
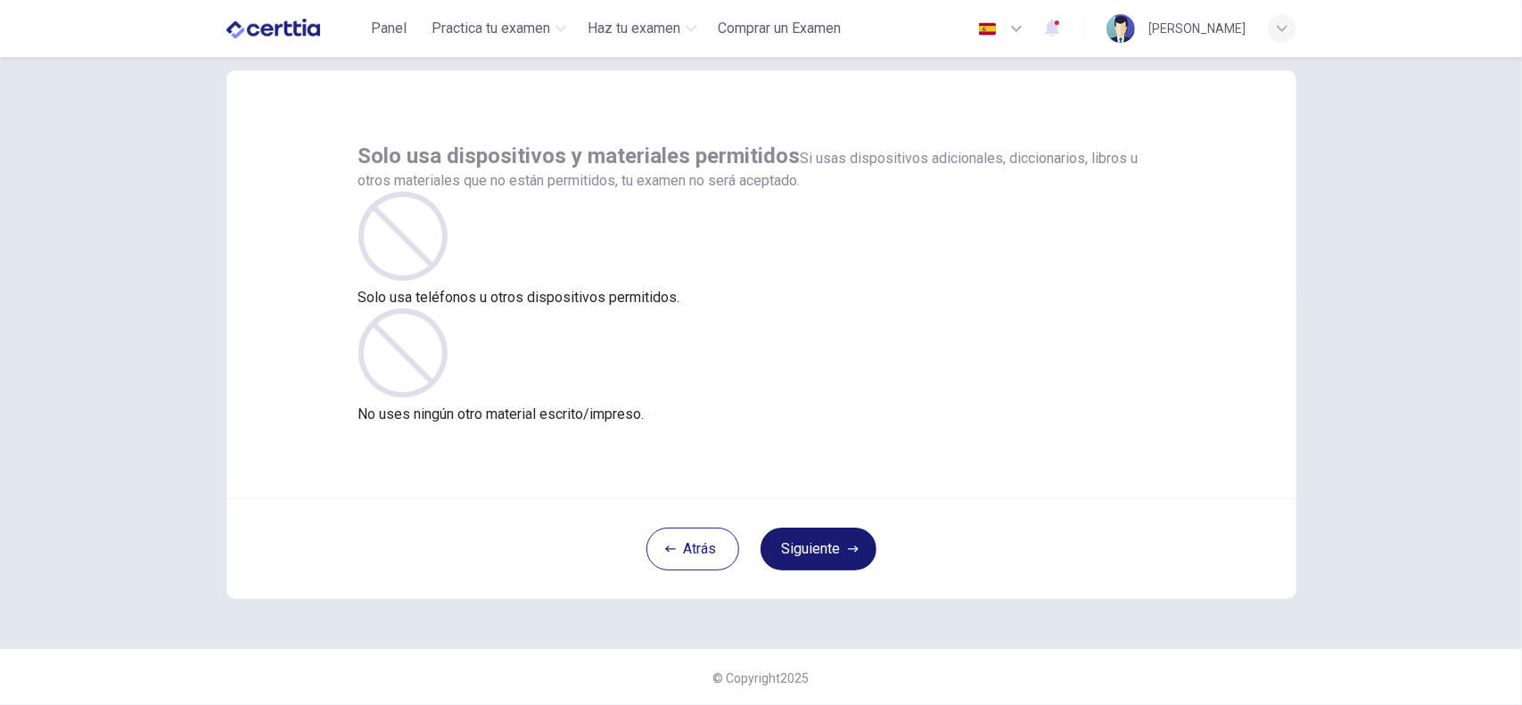
click at [848, 548] on icon "button" at bounding box center [853, 549] width 11 height 11
click at [810, 546] on button "Siguiente" at bounding box center [818, 549] width 116 height 43
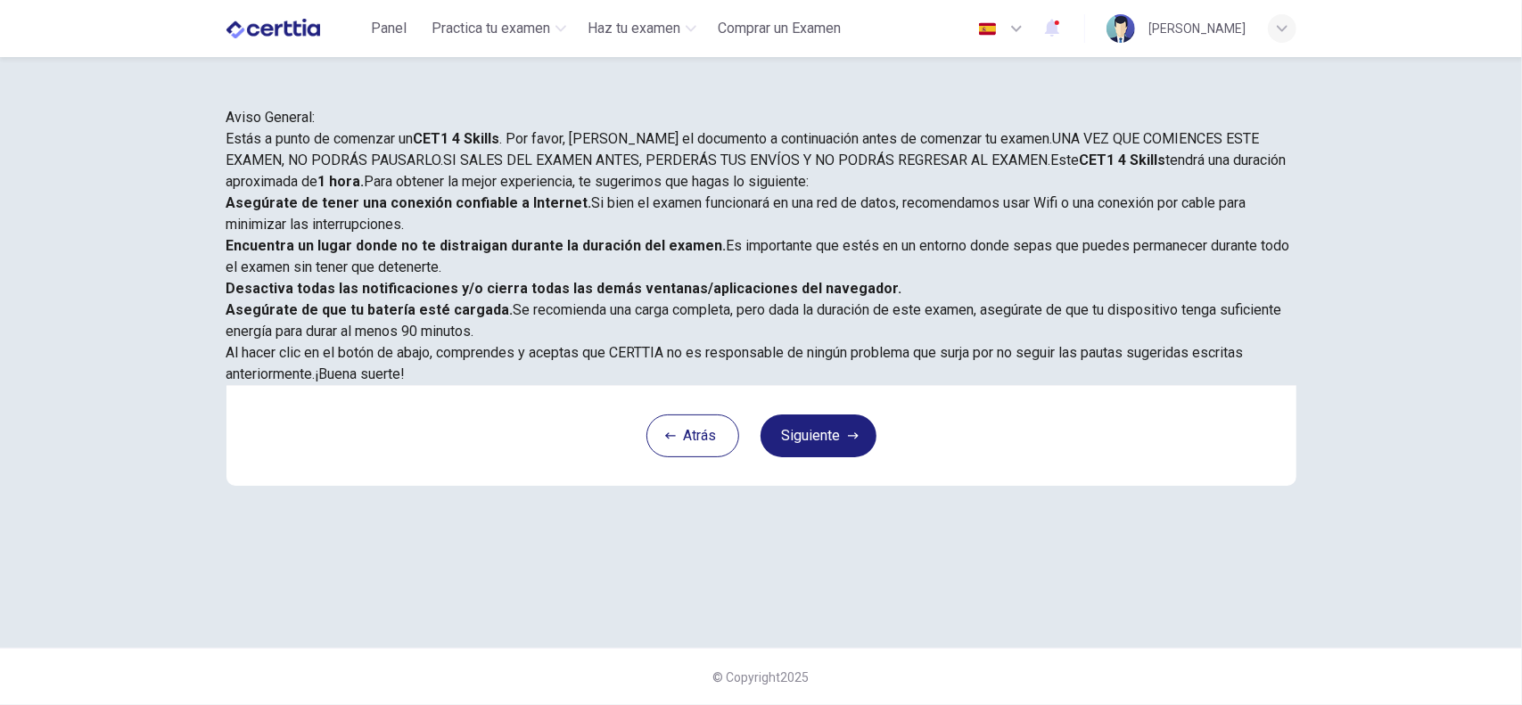
scroll to position [215, 0]
click at [840, 457] on button "Siguiente" at bounding box center [818, 436] width 116 height 43
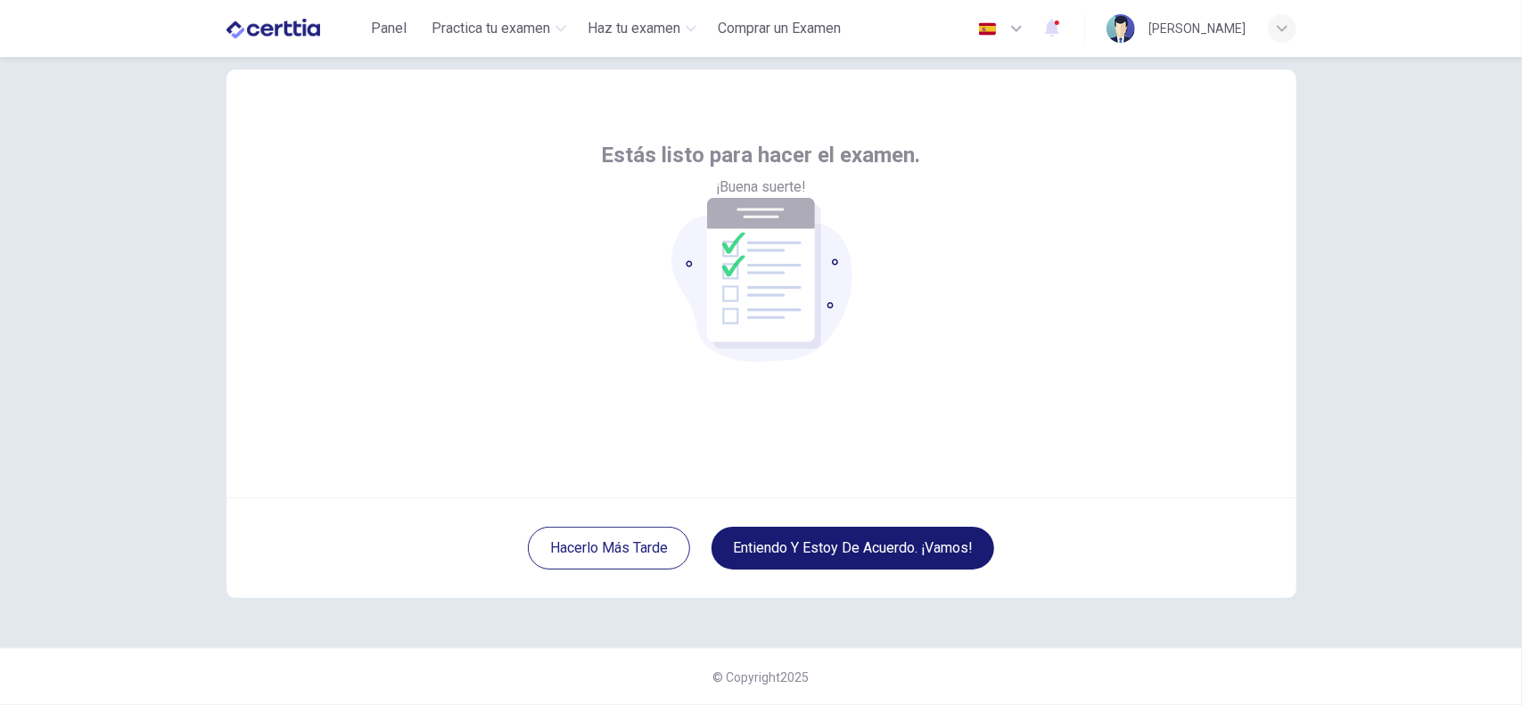
scroll to position [37, 0]
click at [1055, 546] on div "Hacerlo más tarde Entiendo y estoy de acuerdo. ¡Vamos!" at bounding box center [761, 548] width 1070 height 101
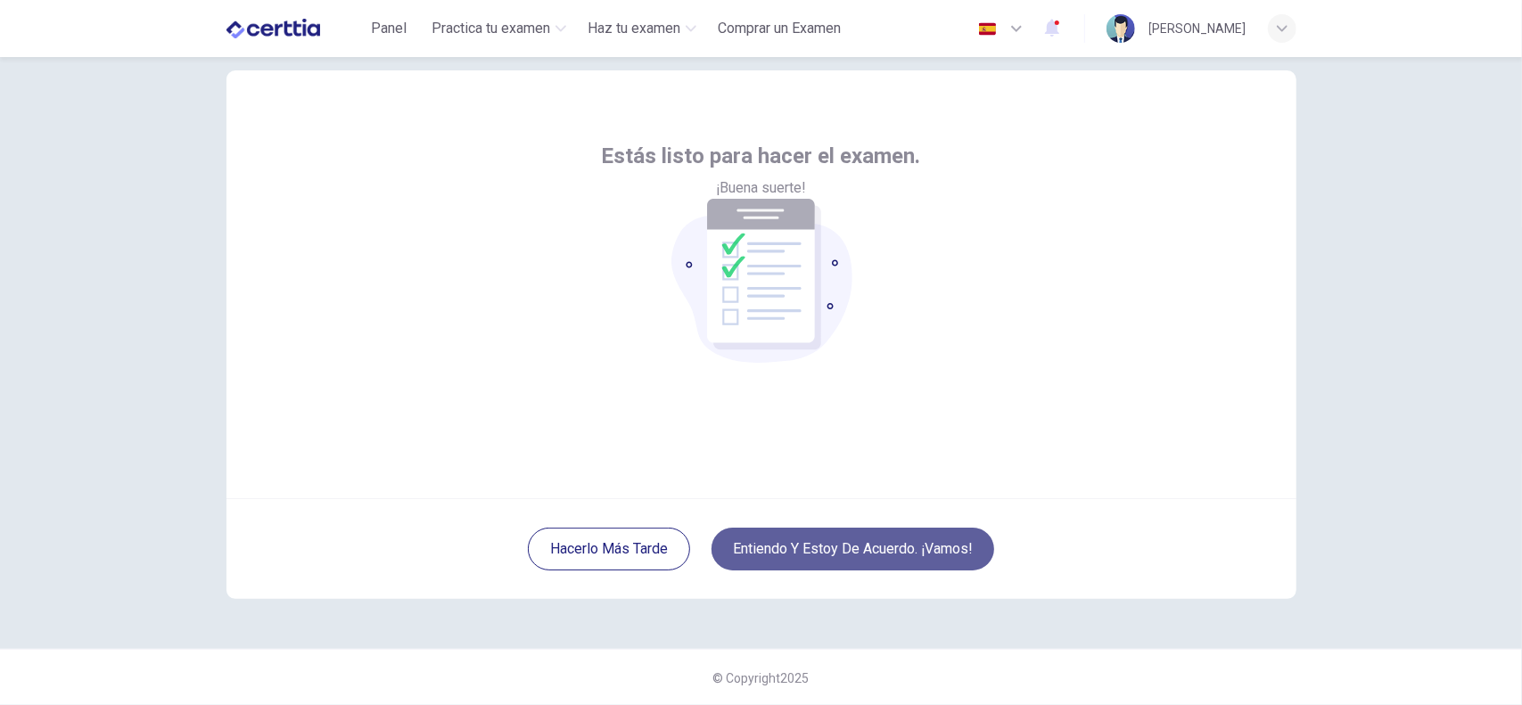
click at [927, 542] on button "Entiendo y estoy de acuerdo. ¡Vamos!" at bounding box center [852, 549] width 283 height 43
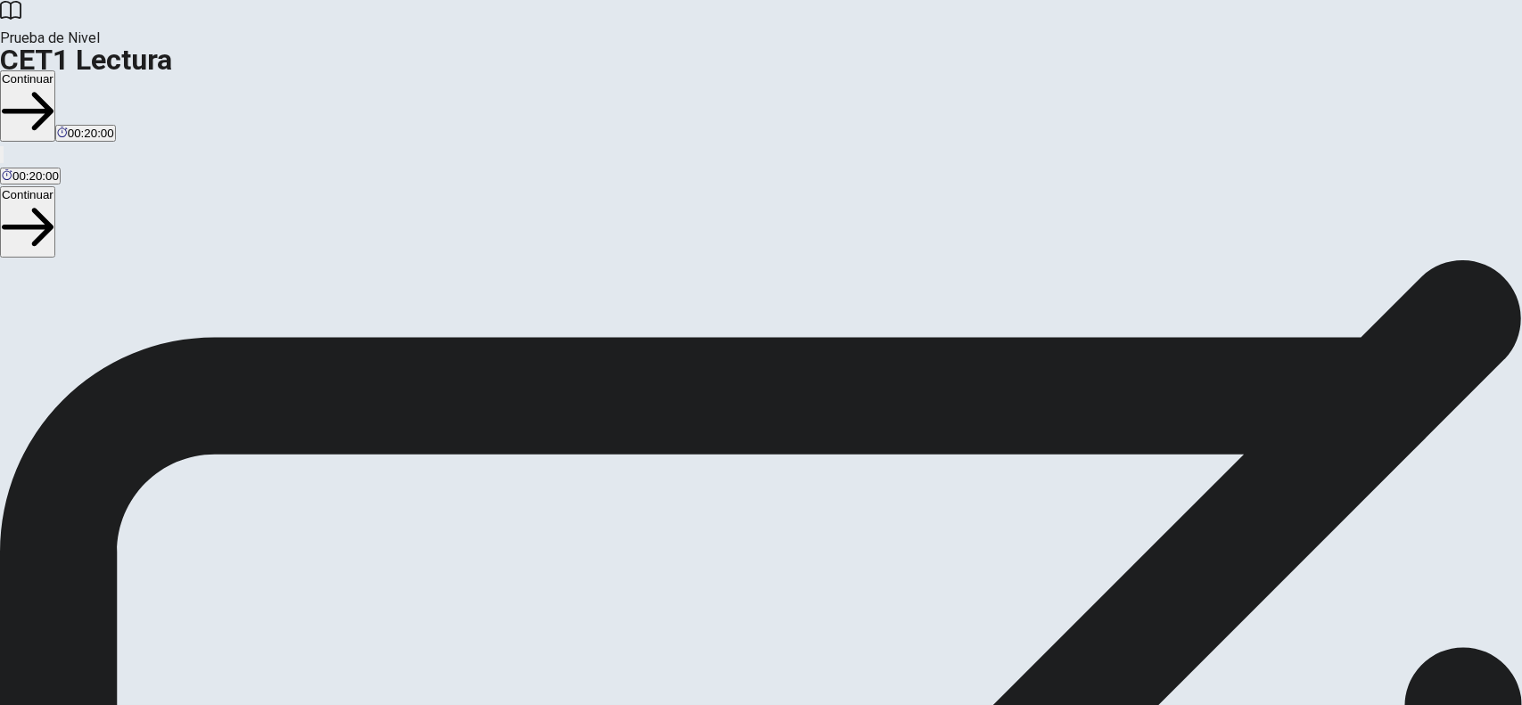
click at [55, 70] on button "Continuar" at bounding box center [27, 105] width 55 height 71
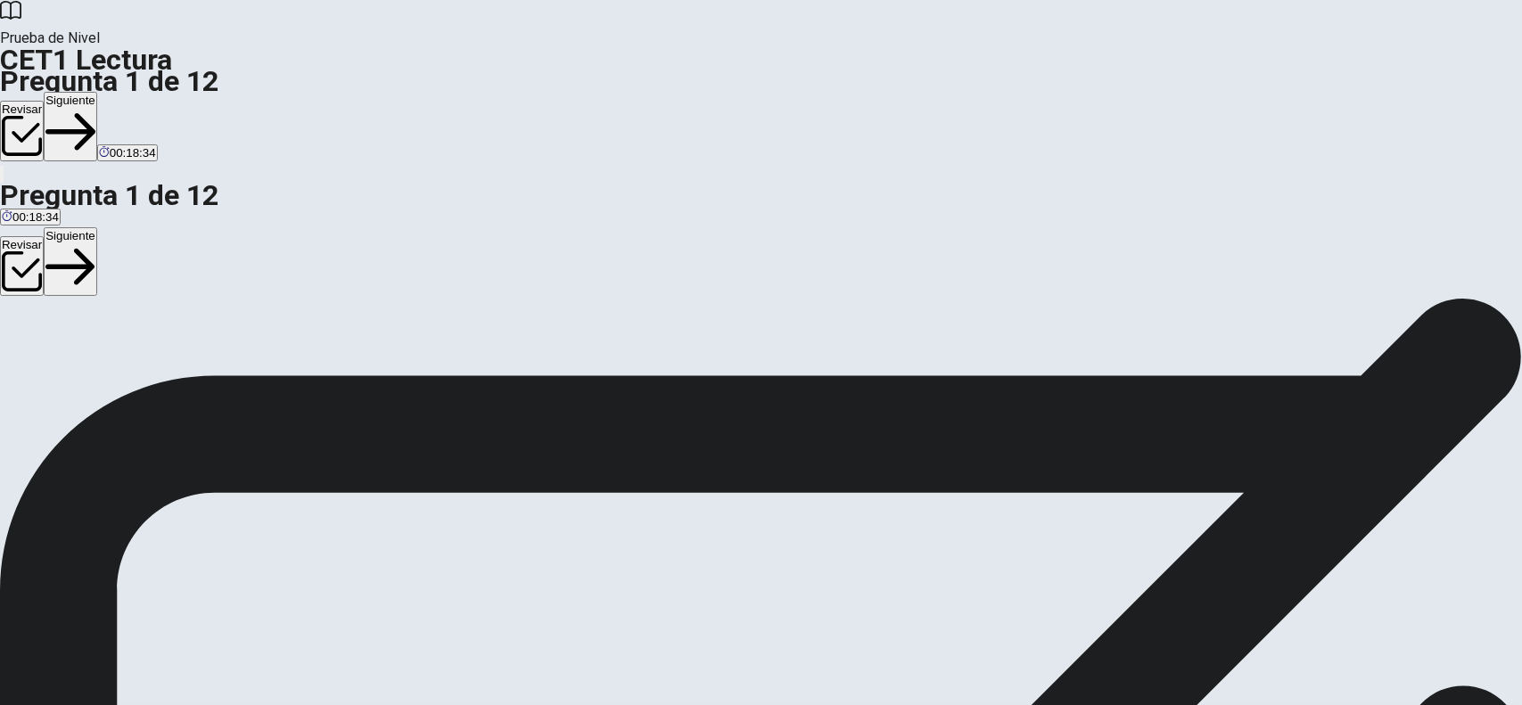
click at [97, 92] on button "Siguiente" at bounding box center [70, 127] width 53 height 70
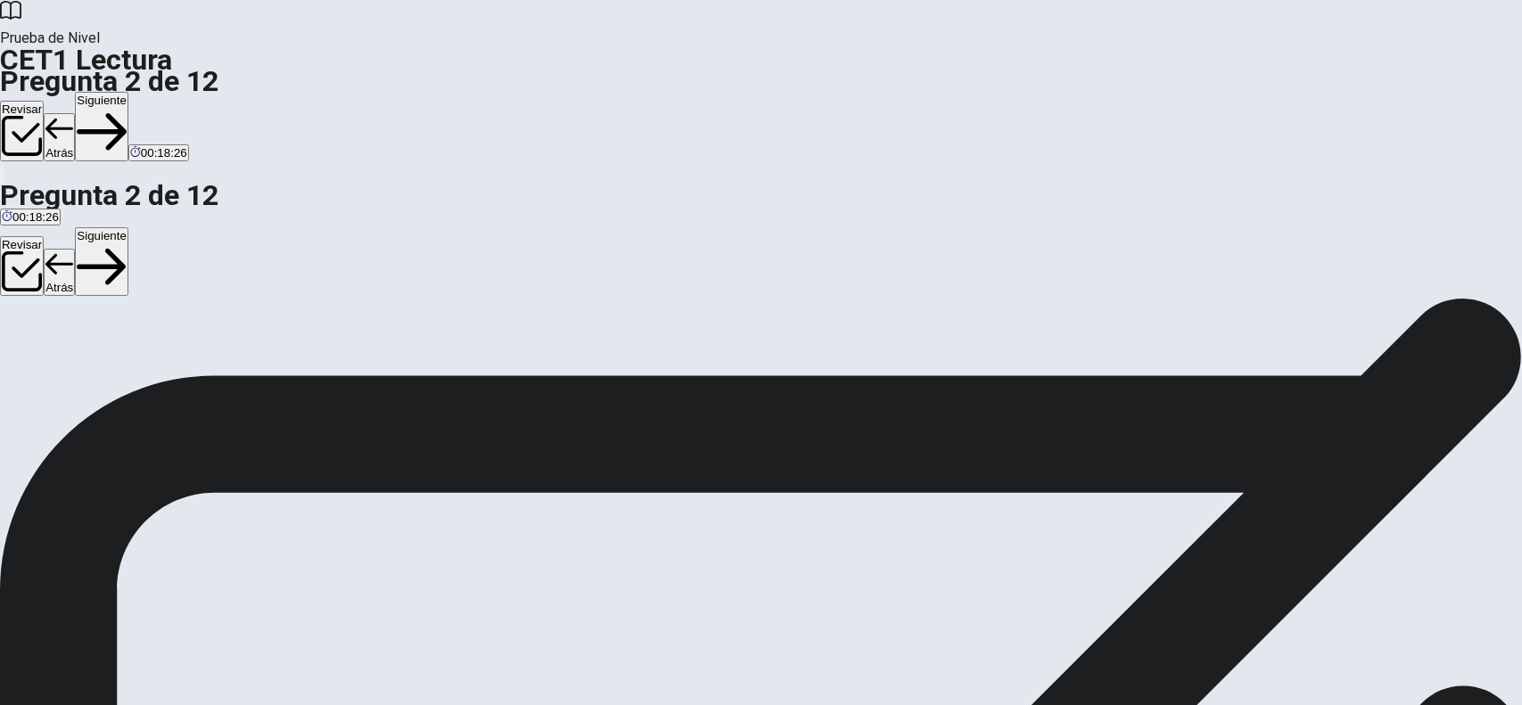
click at [128, 92] on button "Siguiente" at bounding box center [101, 127] width 53 height 70
drag, startPoint x: 825, startPoint y: 181, endPoint x: 890, endPoint y: 300, distance: 136.0
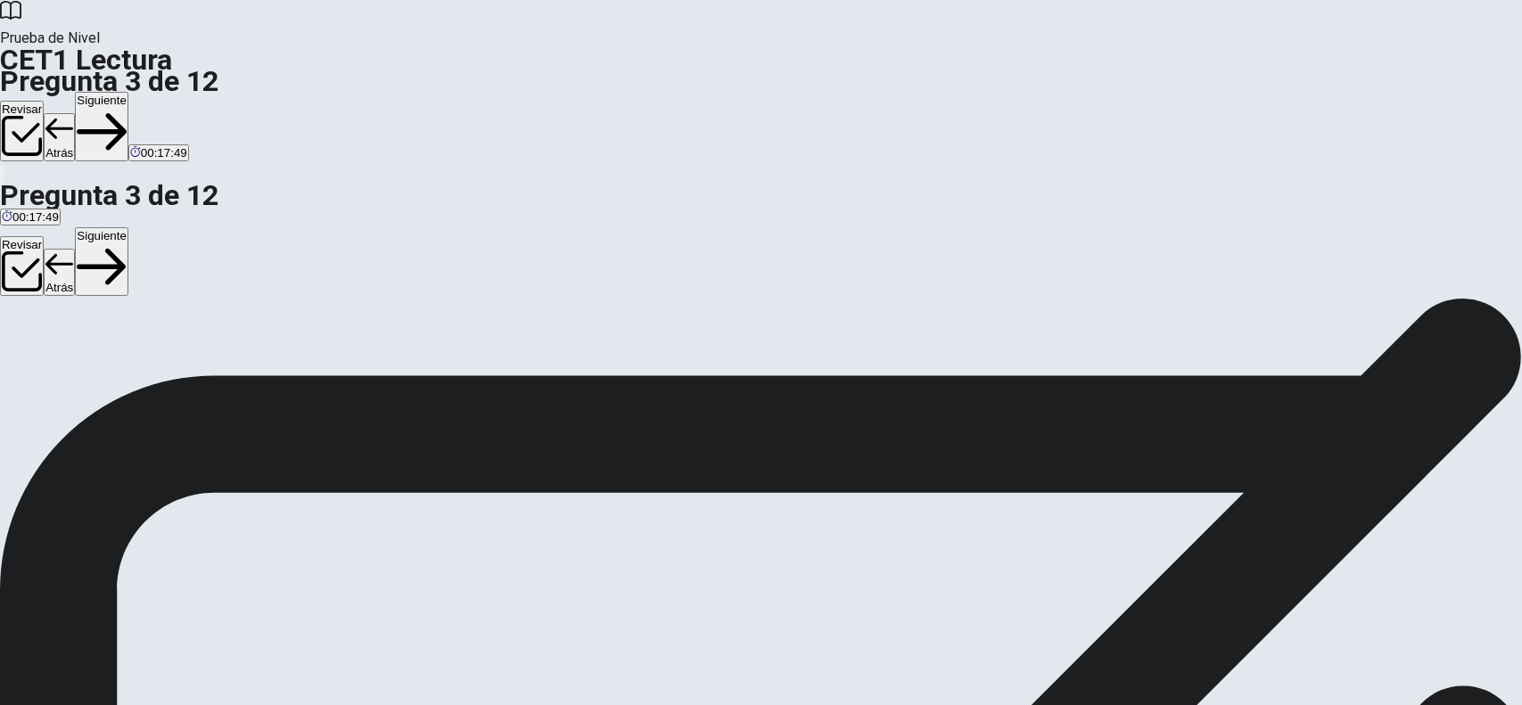
click at [128, 92] on button "Siguiente" at bounding box center [101, 127] width 53 height 70
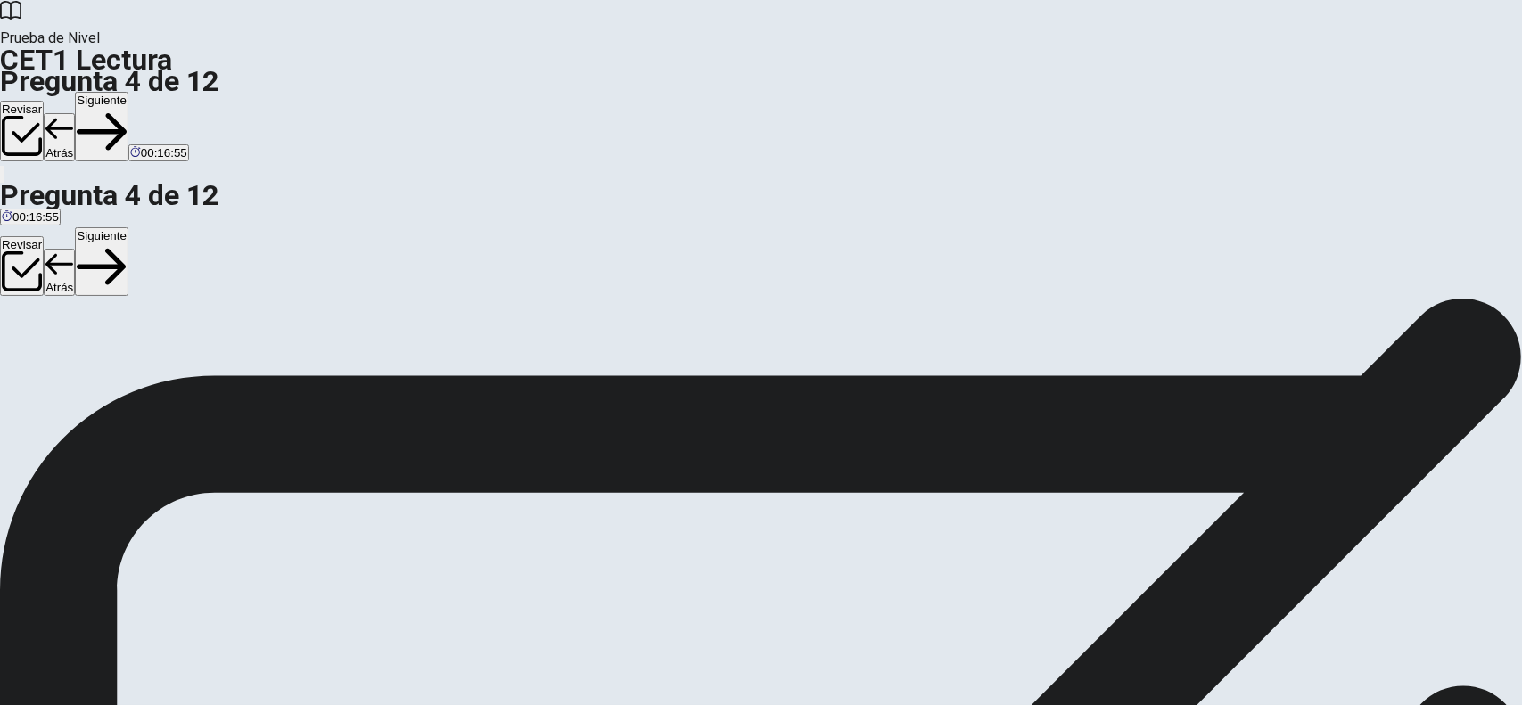
click at [75, 113] on button "Atrás" at bounding box center [59, 136] width 31 height 47
click at [128, 92] on button "Siguiente" at bounding box center [101, 127] width 53 height 70
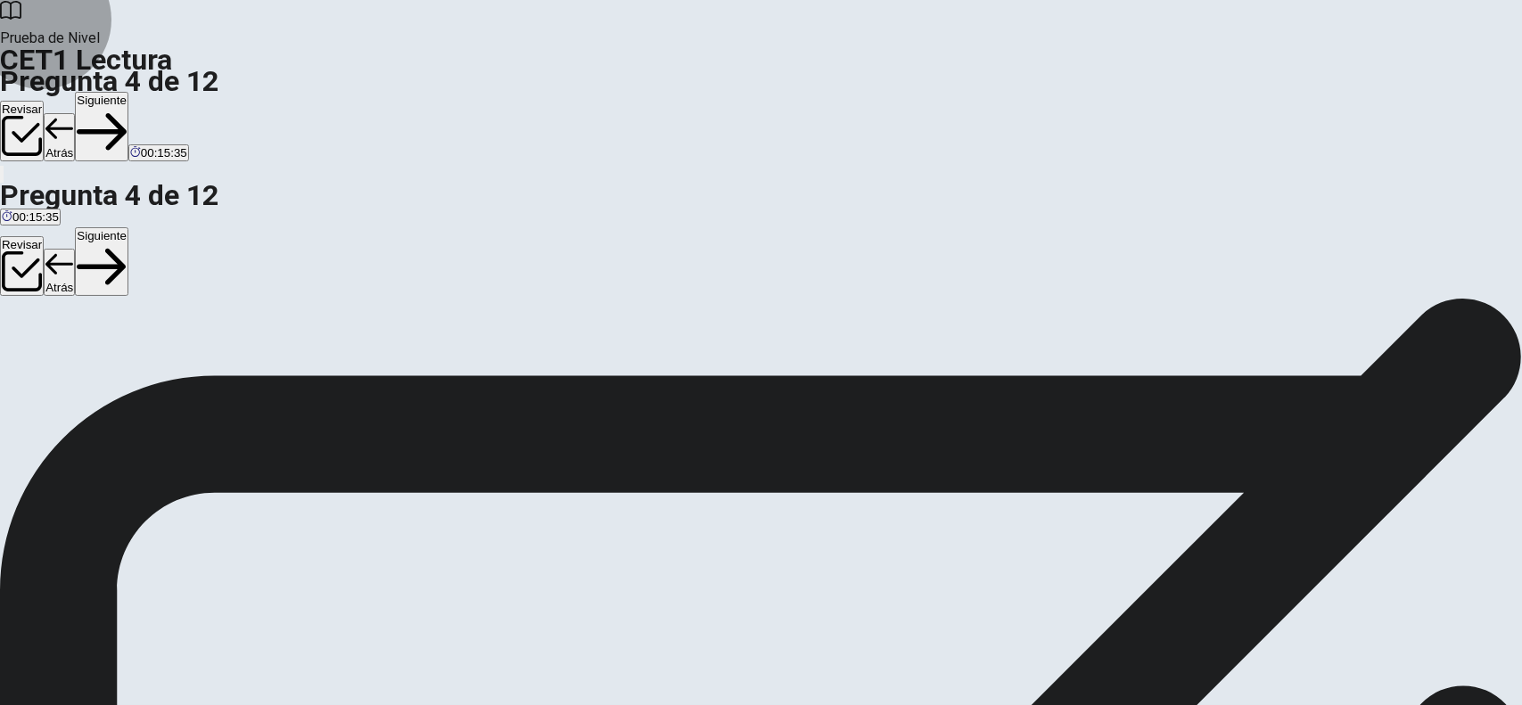
click at [128, 92] on button "Siguiente" at bounding box center [101, 127] width 53 height 70
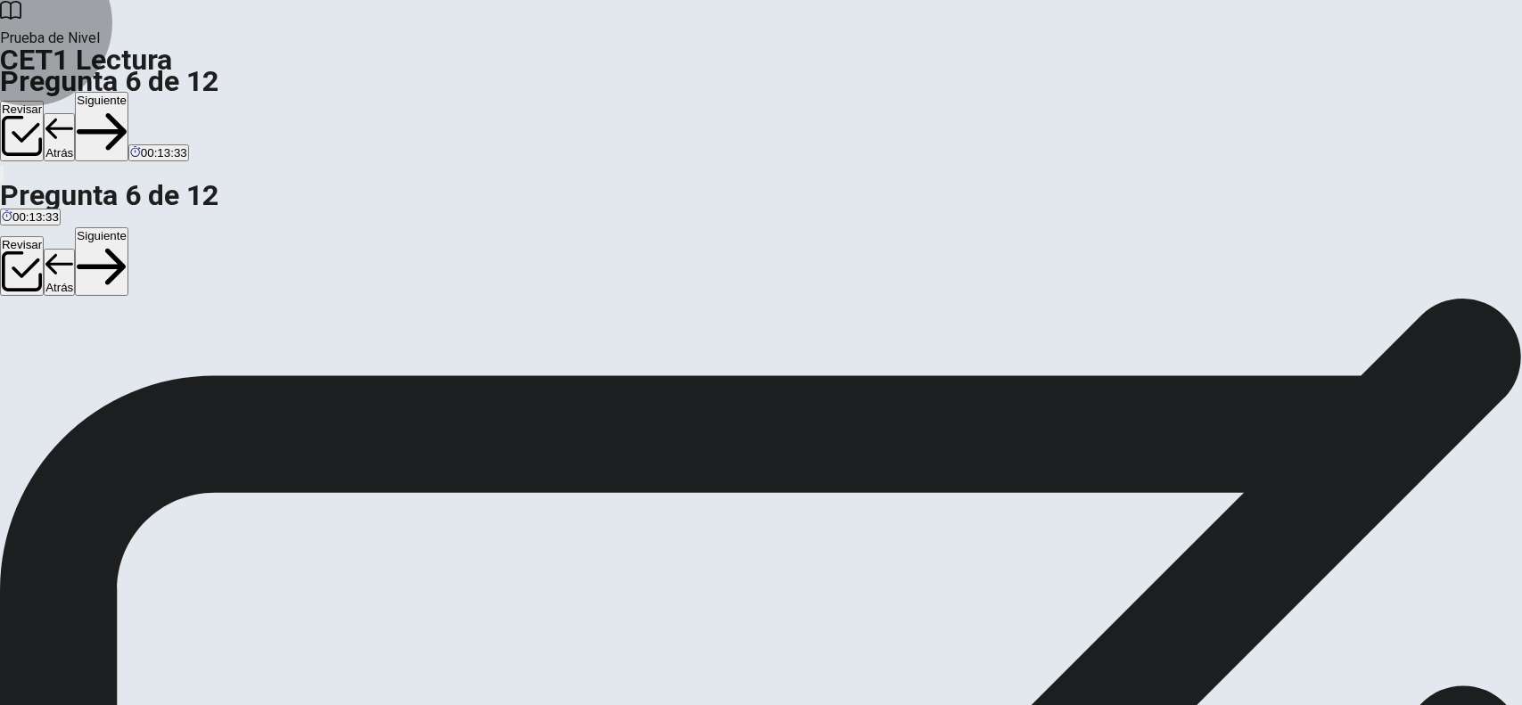
click at [128, 92] on button "Siguiente" at bounding box center [101, 127] width 53 height 70
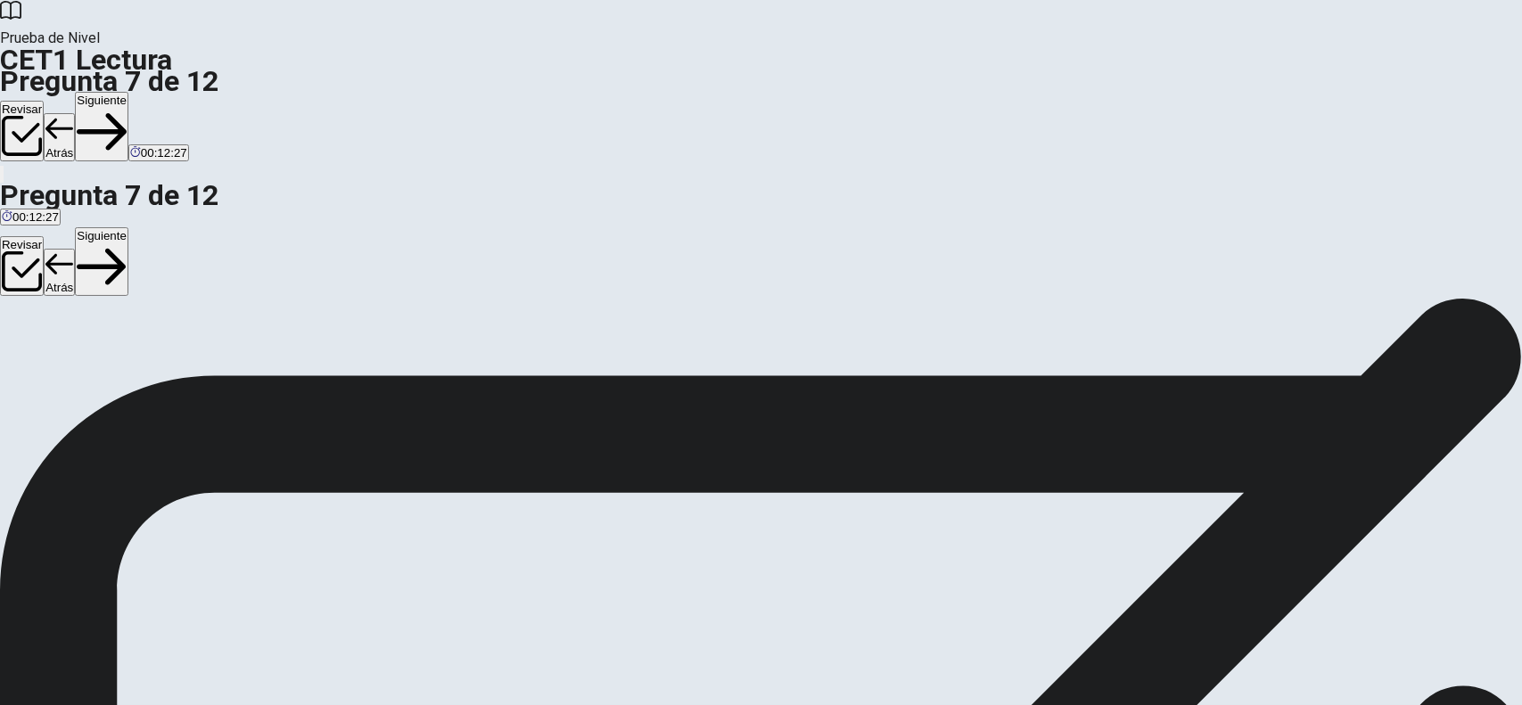
click at [128, 92] on button "Siguiente" at bounding box center [101, 127] width 53 height 70
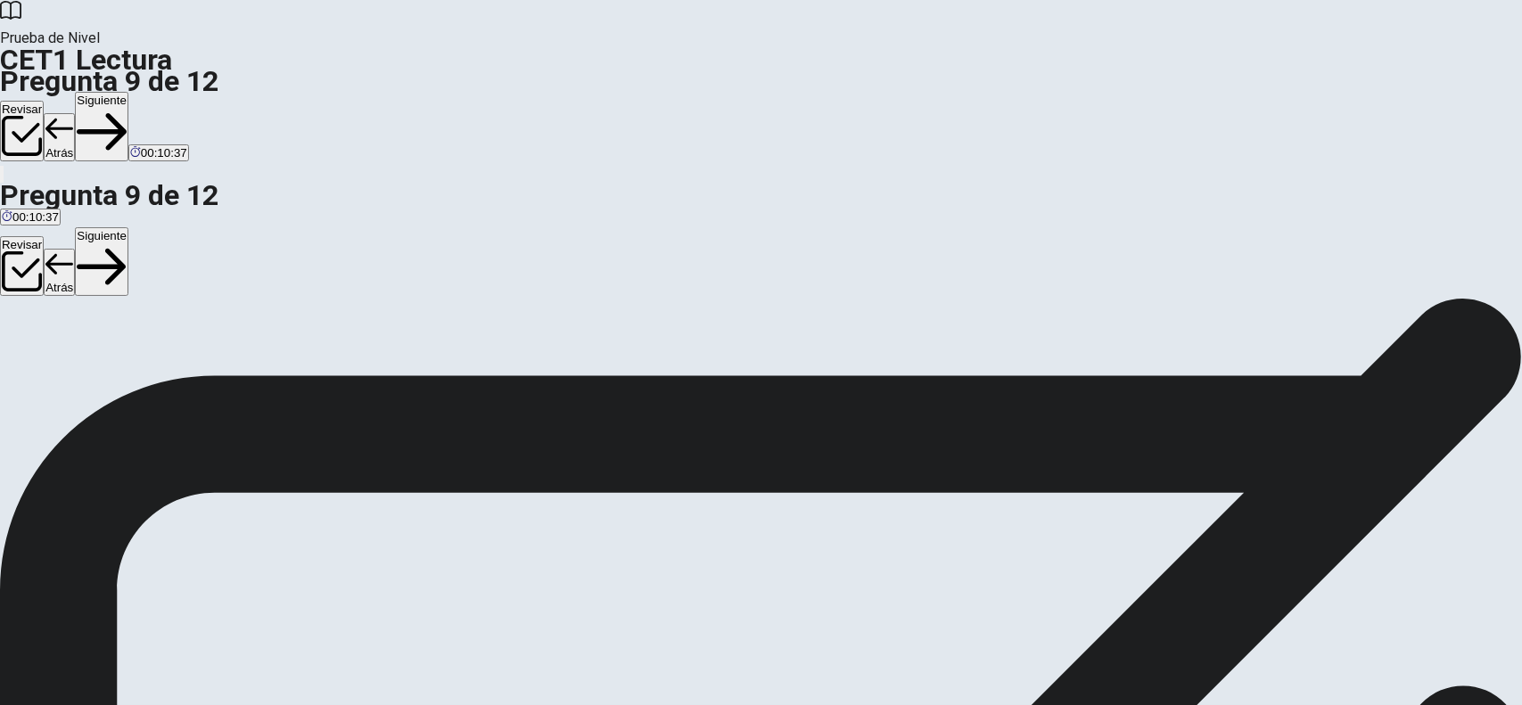
click at [128, 92] on button "Siguiente" at bounding box center [101, 127] width 53 height 70
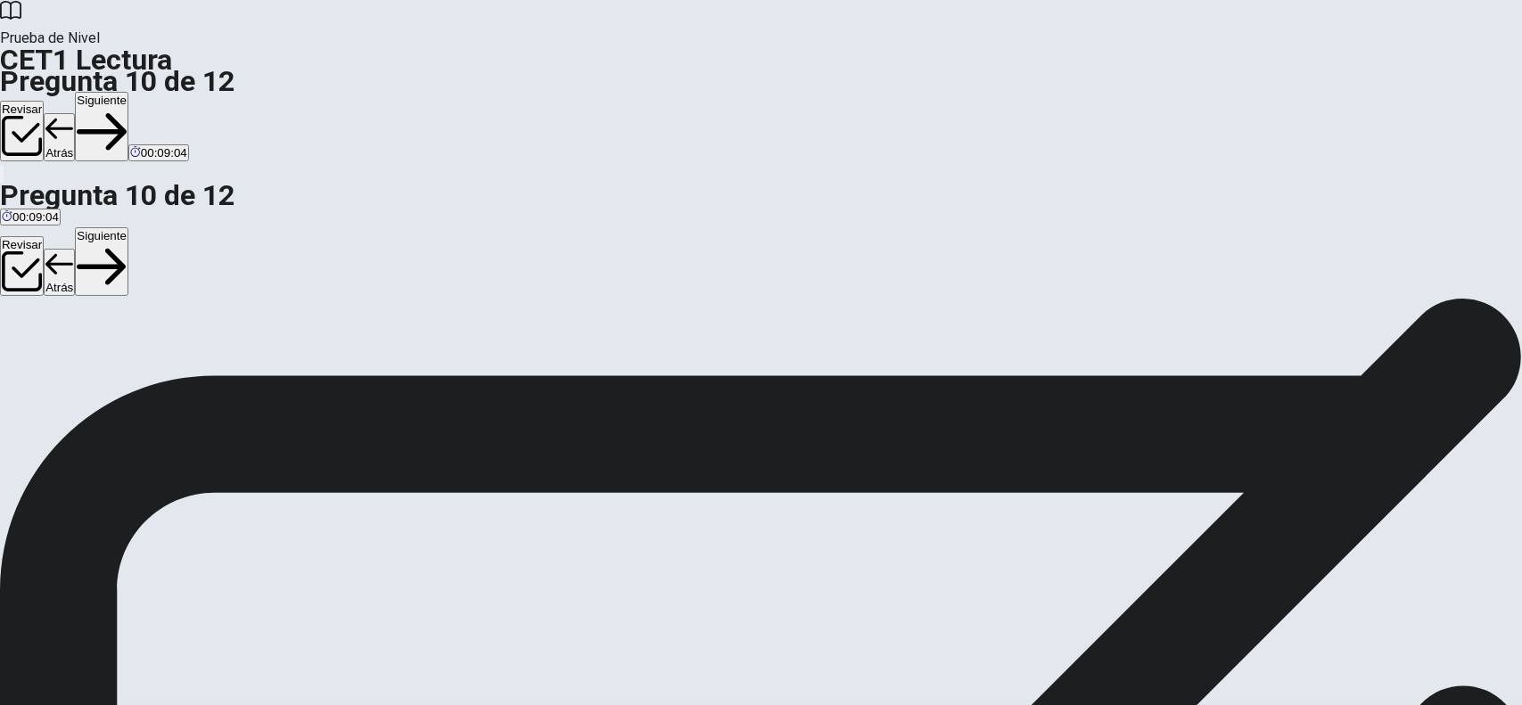
scroll to position [232, 0]
click at [128, 92] on button "Siguiente" at bounding box center [101, 127] width 53 height 70
drag, startPoint x: 369, startPoint y: 497, endPoint x: 681, endPoint y: 476, distance: 312.7
drag, startPoint x: 372, startPoint y: 492, endPoint x: 720, endPoint y: 513, distance: 349.2
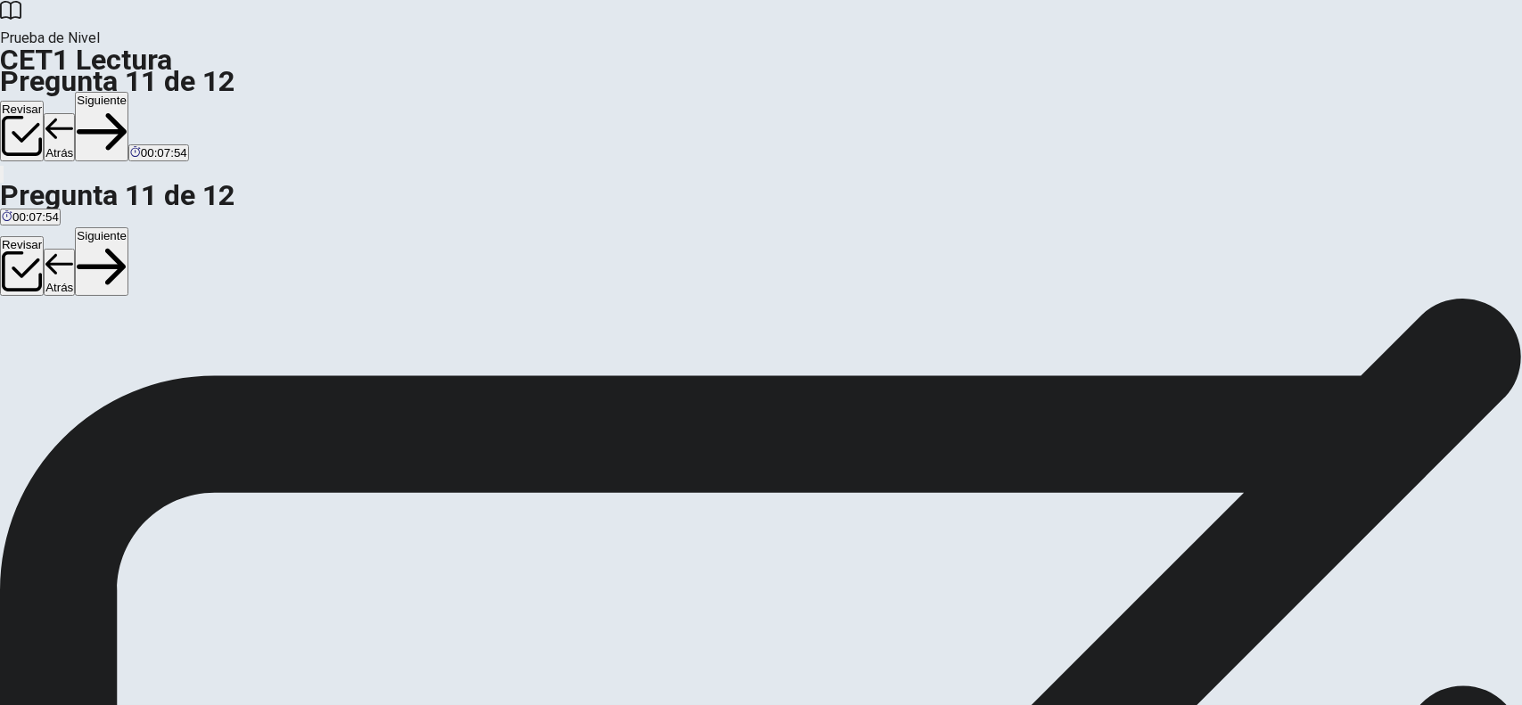
scroll to position [125, 0]
drag, startPoint x: 379, startPoint y: 620, endPoint x: 352, endPoint y: 603, distance: 32.1
drag, startPoint x: 390, startPoint y: 611, endPoint x: 693, endPoint y: 579, distance: 303.8
drag, startPoint x: 364, startPoint y: 560, endPoint x: 1078, endPoint y: 461, distance: 720.9
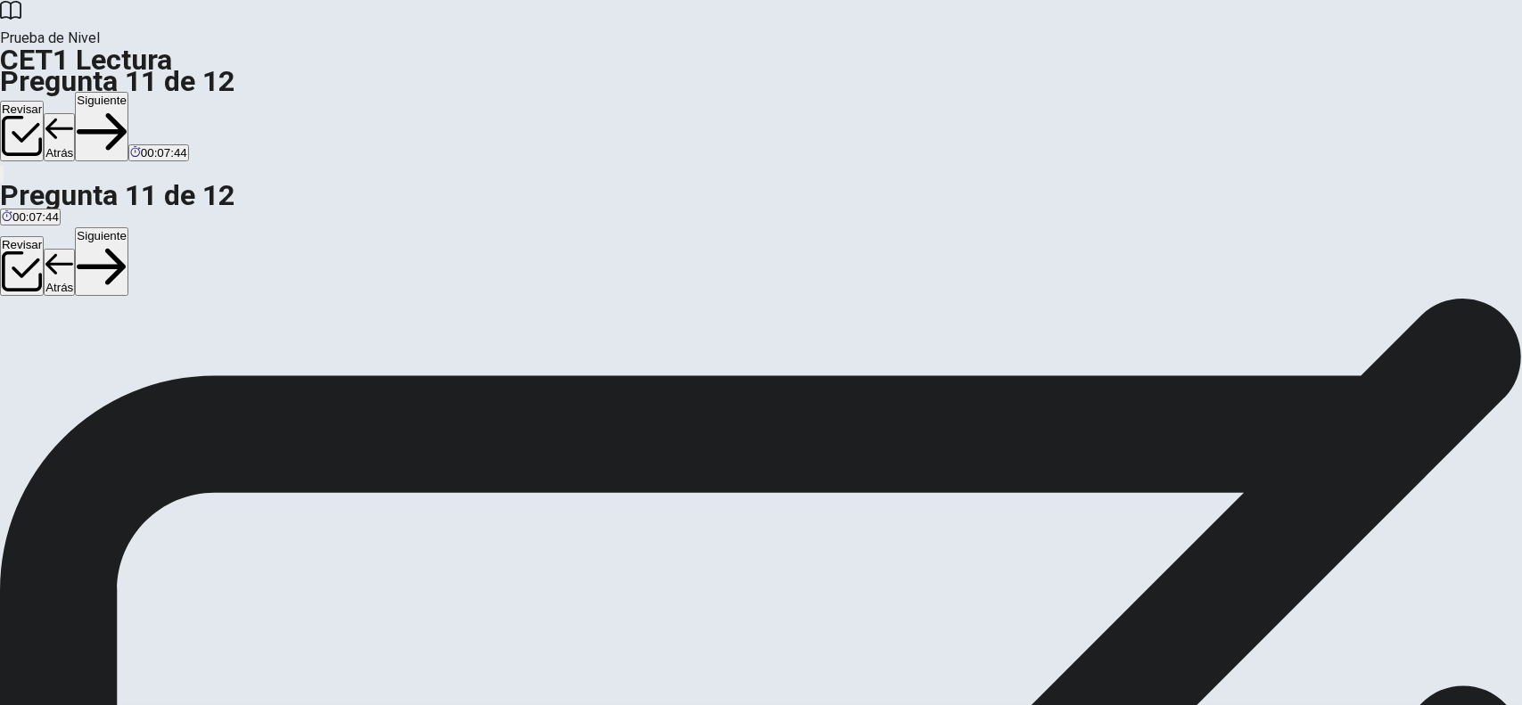
scroll to position [0, 0]
drag, startPoint x: 382, startPoint y: 562, endPoint x: 1129, endPoint y: 521, distance: 749.1
click at [128, 92] on button "Siguiente" at bounding box center [101, 127] width 53 height 70
drag, startPoint x: 468, startPoint y: 482, endPoint x: 722, endPoint y: 482, distance: 254.1
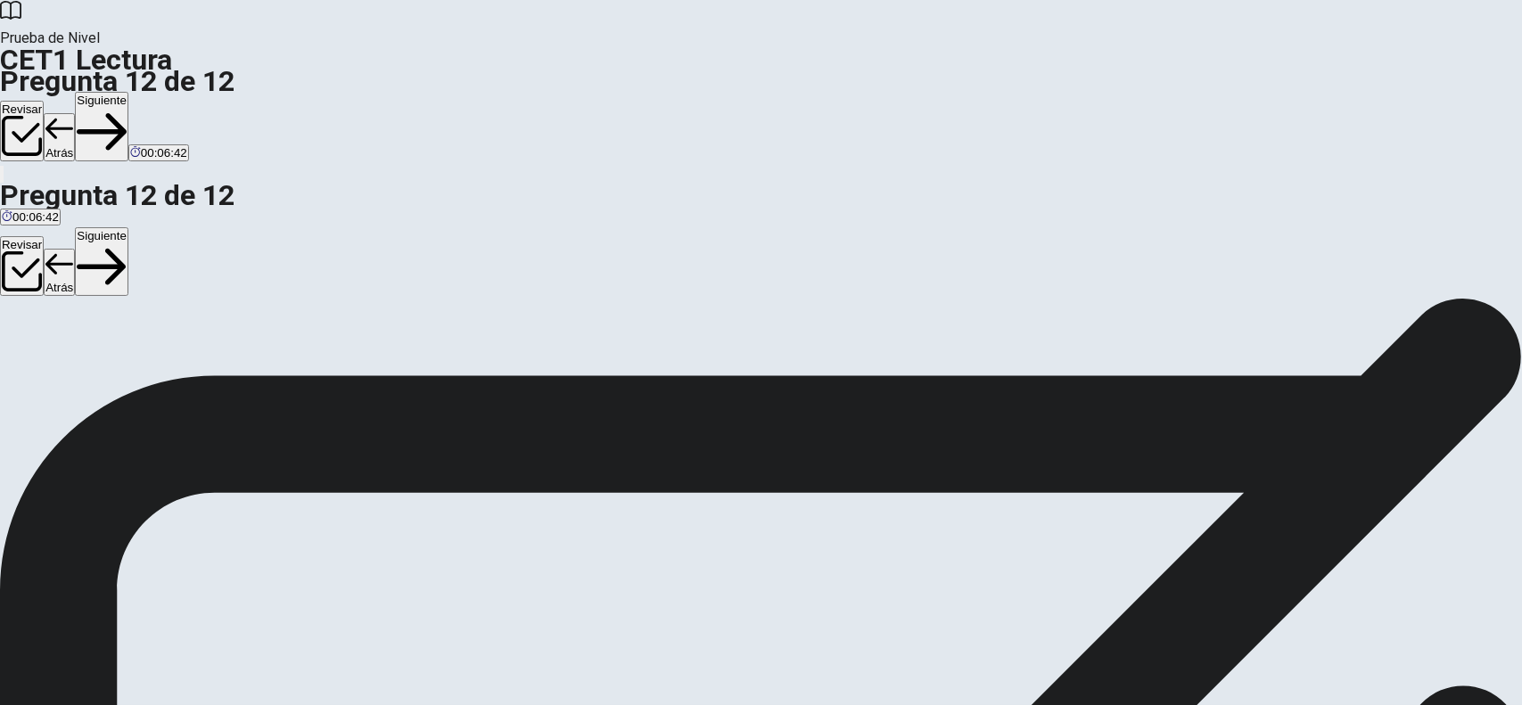
scroll to position [0, 0]
drag, startPoint x: 390, startPoint y: 645, endPoint x: 752, endPoint y: 566, distance: 370.5
drag, startPoint x: 365, startPoint y: 527, endPoint x: 749, endPoint y: 591, distance: 388.7
click at [128, 92] on button "Siguiente" at bounding box center [101, 127] width 53 height 70
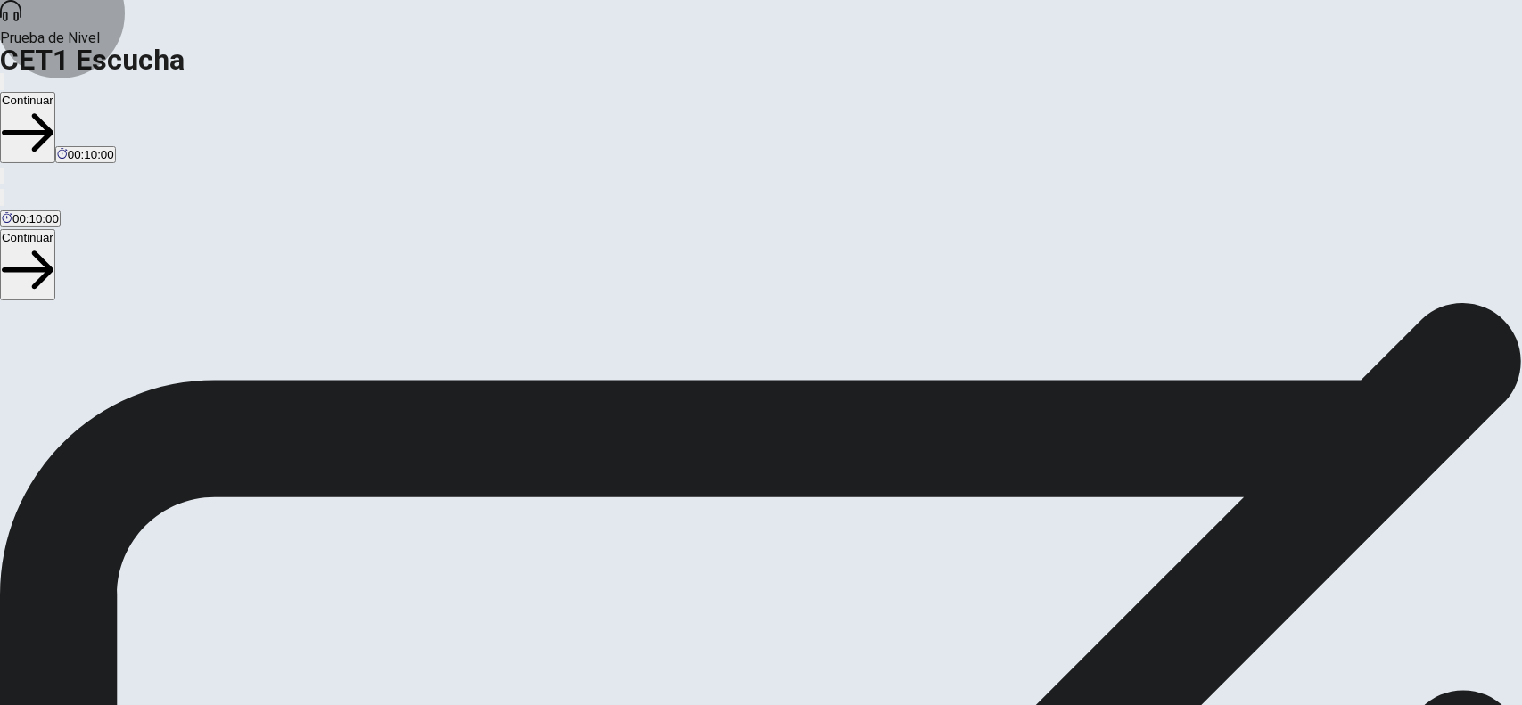
click at [55, 92] on button "Continuar" at bounding box center [27, 127] width 55 height 71
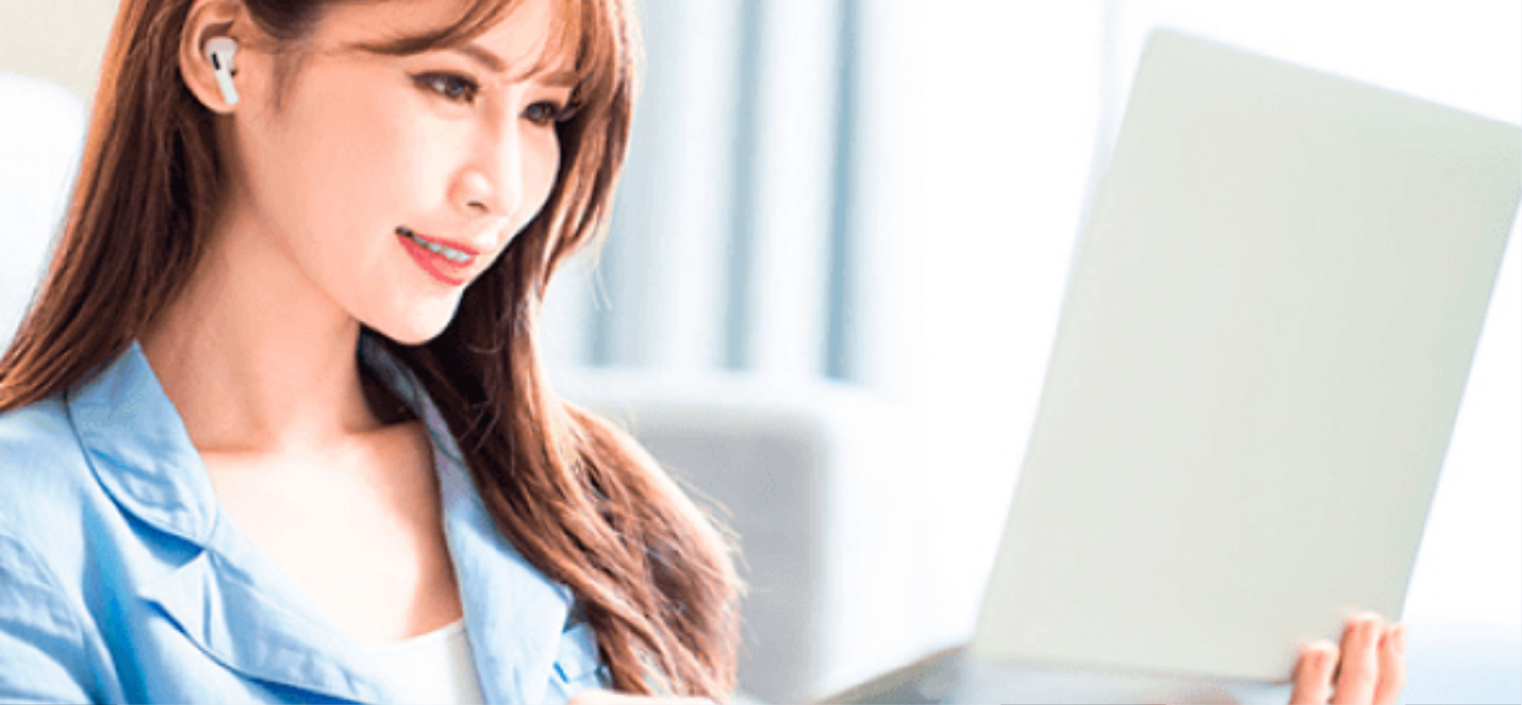
drag, startPoint x: 1295, startPoint y: 124, endPoint x: 1420, endPoint y: 331, distance: 241.6
click at [1420, 267] on div "Listen to this clip about a Group Project, then answer the questions. You can t…" at bounding box center [761, 267] width 1522 height 0
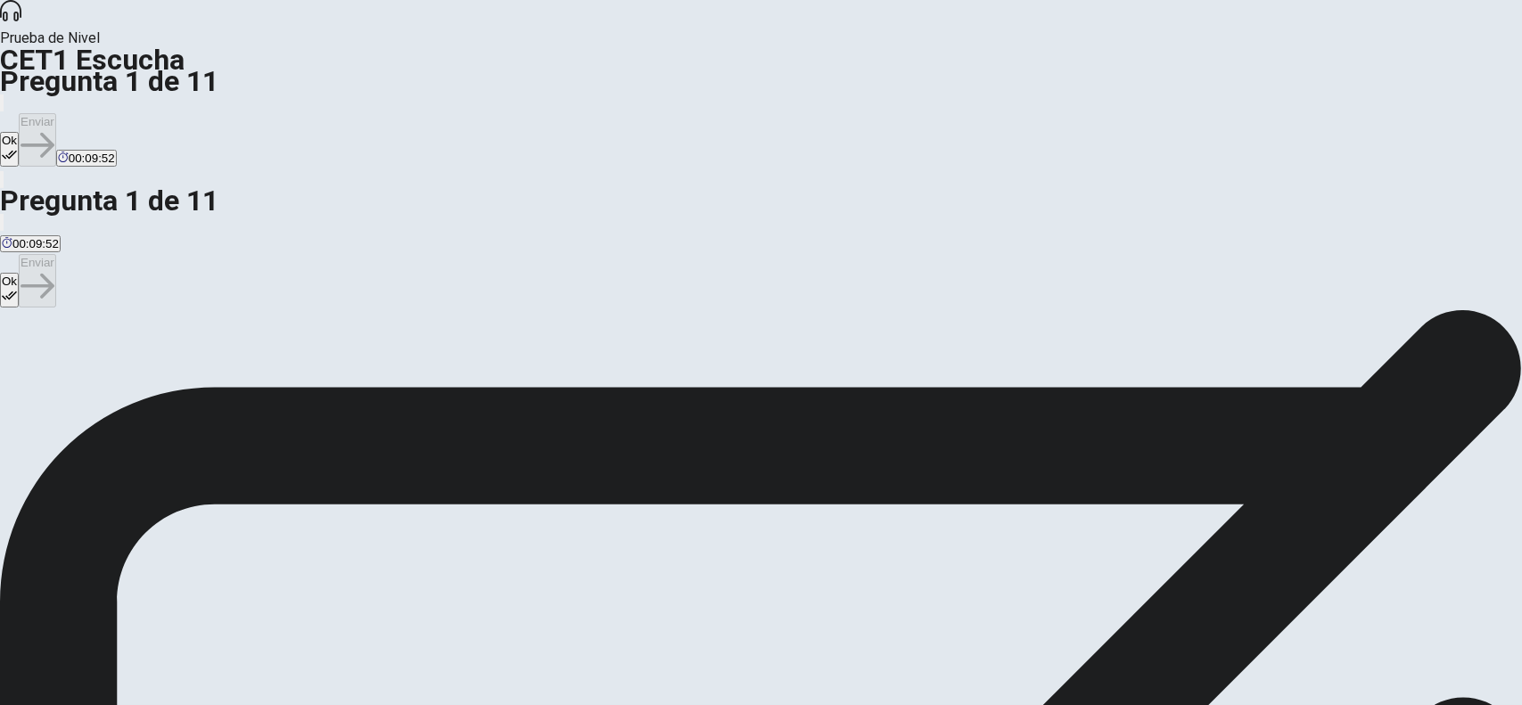
scroll to position [100, 0]
click at [19, 132] on button "Ok" at bounding box center [9, 149] width 19 height 35
click at [56, 113] on button "Enviar" at bounding box center [37, 139] width 37 height 53
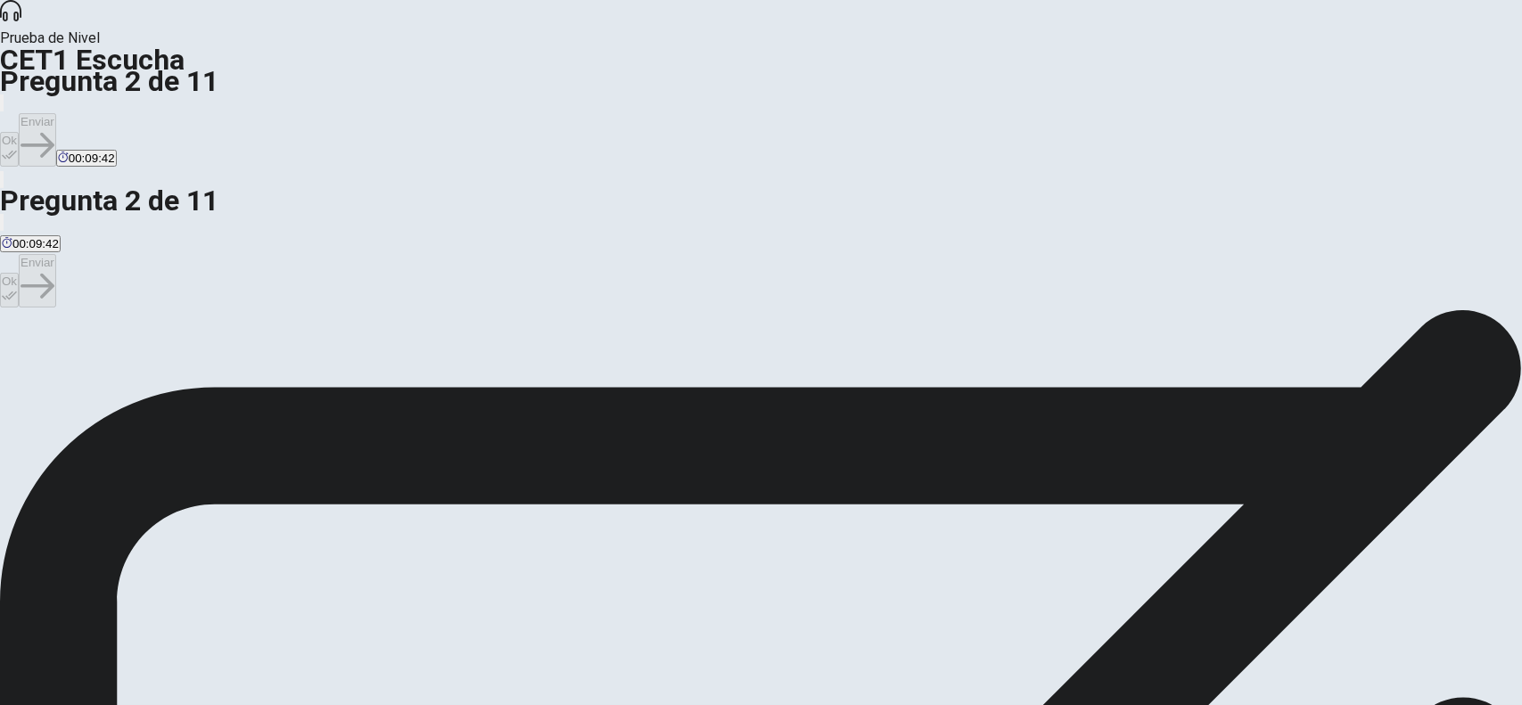
click at [19, 132] on button "Ok" at bounding box center [9, 149] width 19 height 35
click at [56, 113] on button "Enviar" at bounding box center [37, 139] width 37 height 53
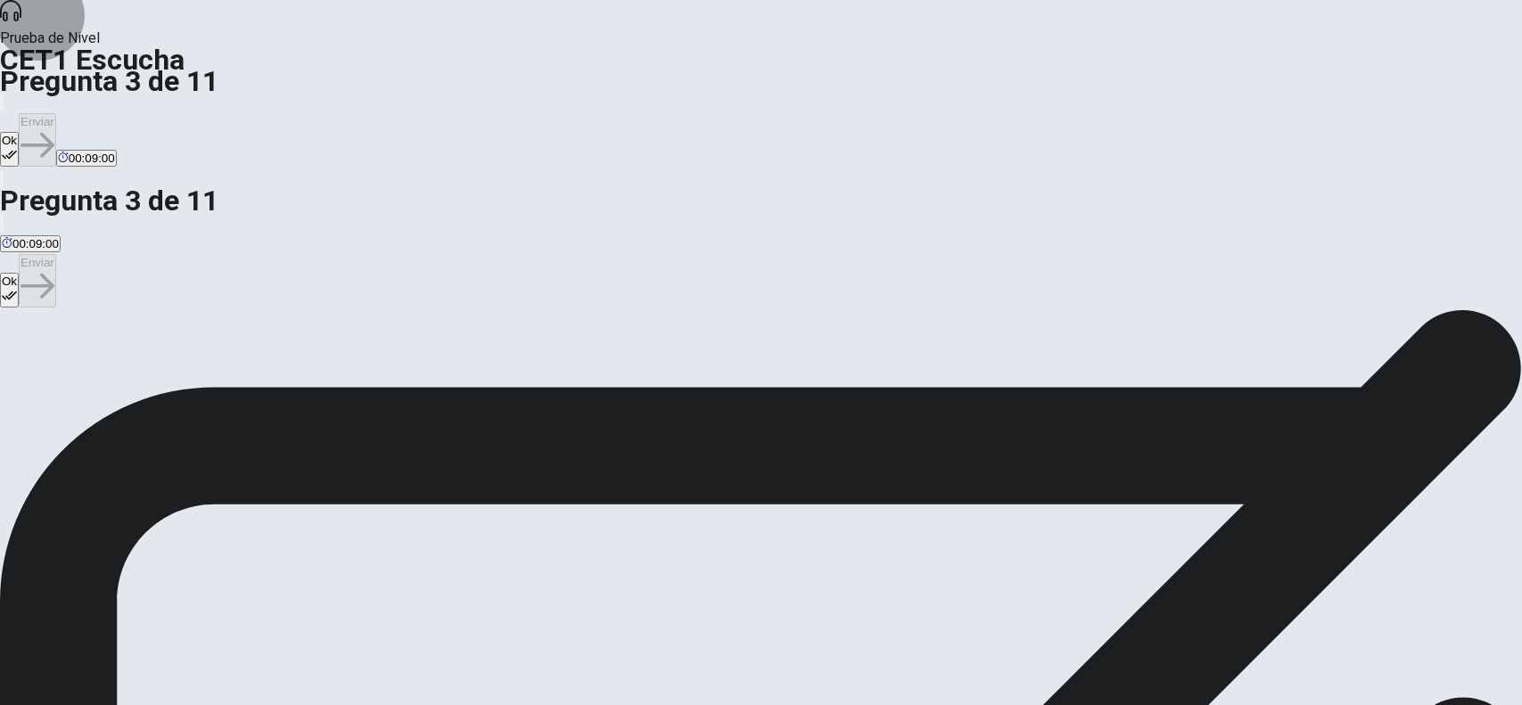
click at [17, 147] on icon "button" at bounding box center [9, 154] width 15 height 15
click at [56, 113] on button "Enviar" at bounding box center [37, 139] width 37 height 53
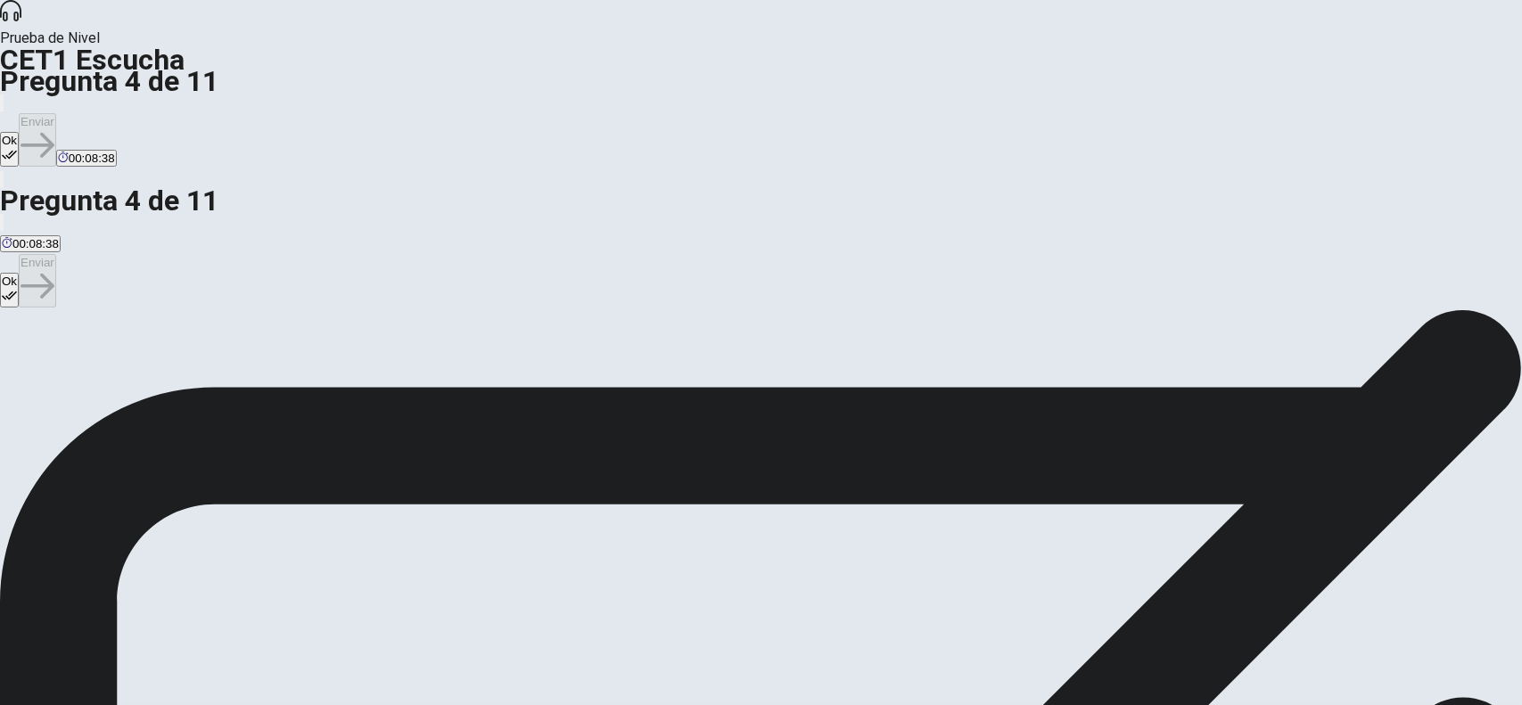
click at [19, 132] on button "Ok" at bounding box center [9, 149] width 19 height 35
click at [56, 113] on button "Enviar" at bounding box center [37, 139] width 37 height 53
click at [19, 132] on button "Ok" at bounding box center [9, 149] width 19 height 35
click at [56, 113] on button "Enviar" at bounding box center [37, 139] width 37 height 53
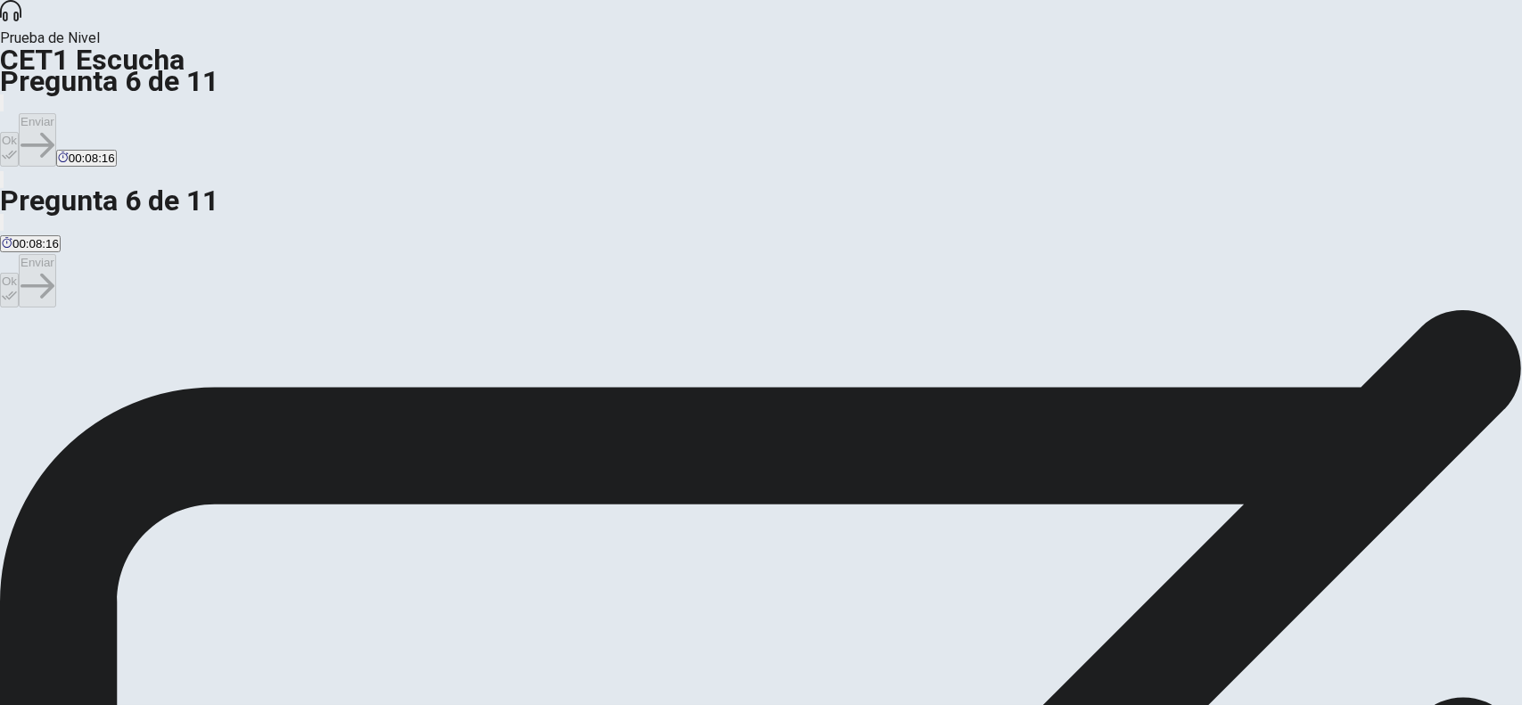
click at [17, 147] on icon "button" at bounding box center [9, 154] width 15 height 15
click at [56, 113] on button "Enviar" at bounding box center [37, 139] width 37 height 53
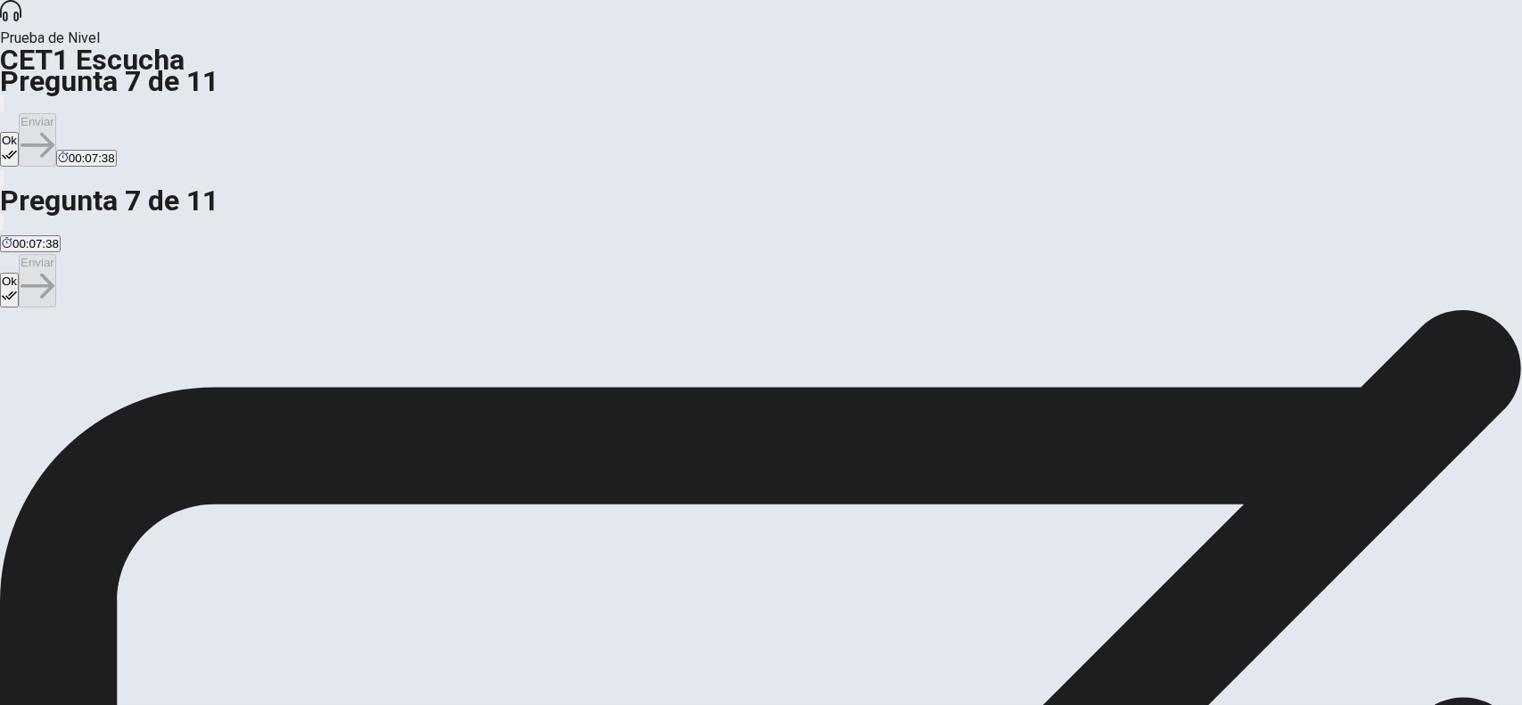
click at [17, 147] on icon "button" at bounding box center [9, 154] width 15 height 15
click at [56, 113] on button "Enviar" at bounding box center [37, 139] width 37 height 53
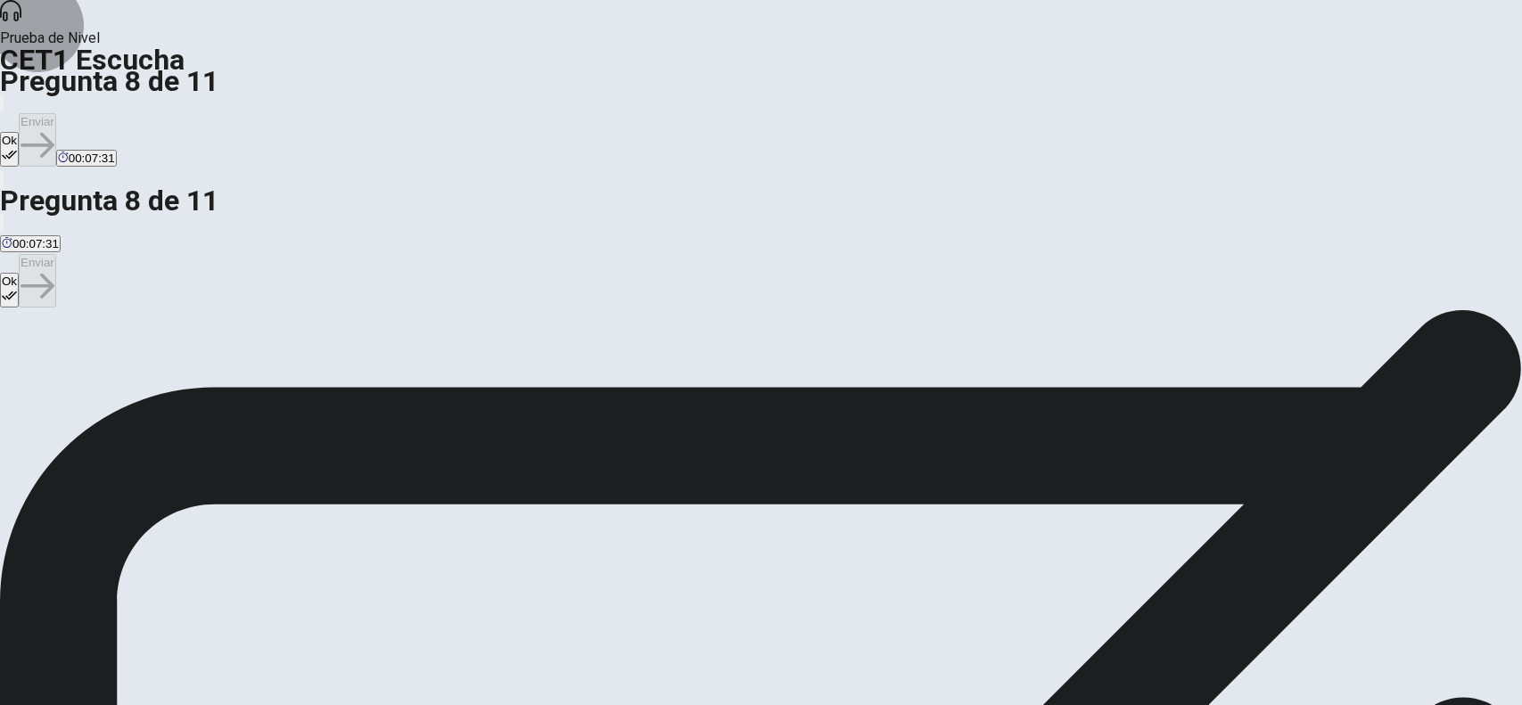
click at [19, 132] on button "Ok" at bounding box center [9, 149] width 19 height 35
click at [56, 113] on button "Enviar" at bounding box center [37, 139] width 37 height 53
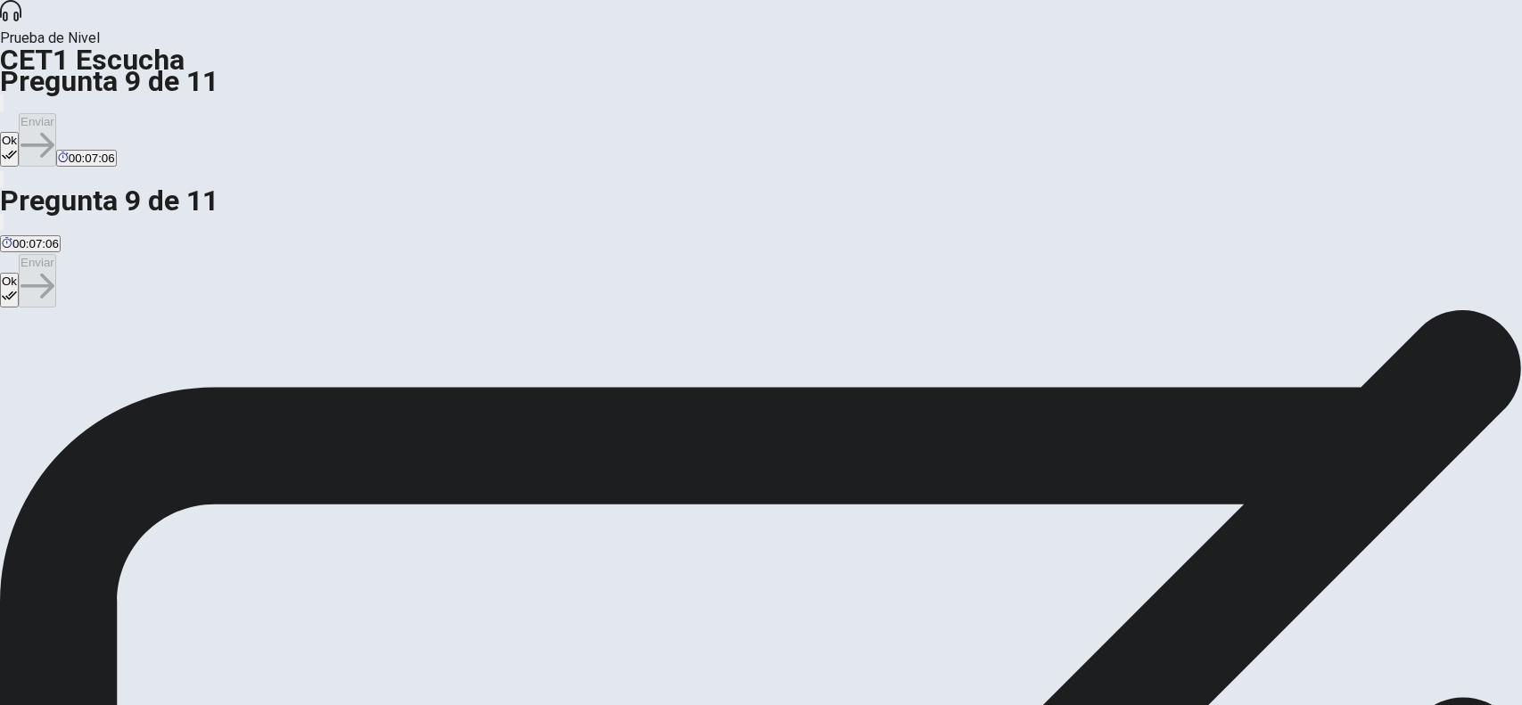
click at [17, 147] on icon "button" at bounding box center [9, 154] width 15 height 15
click at [56, 113] on button "Enviar" at bounding box center [37, 139] width 37 height 53
click at [17, 147] on icon "button" at bounding box center [9, 154] width 15 height 15
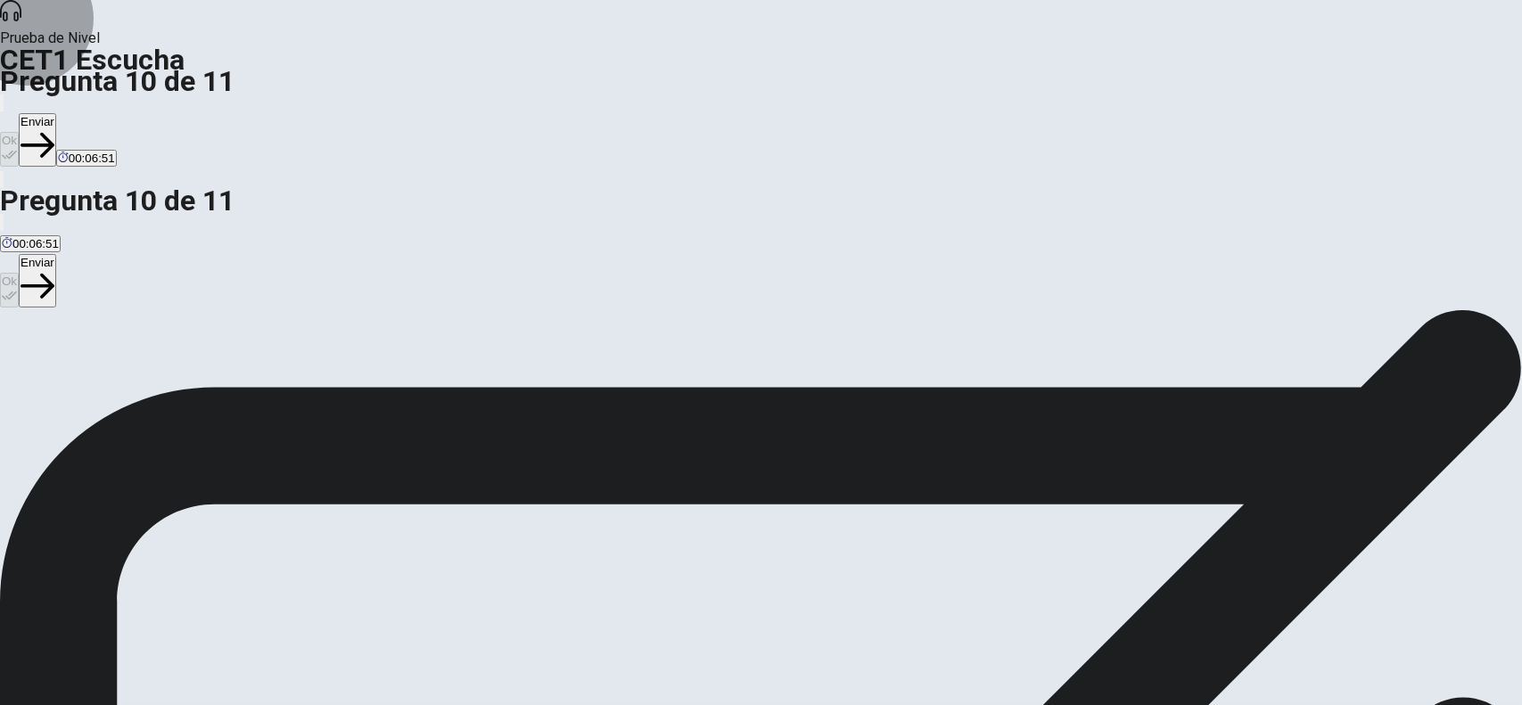
click at [56, 113] on button "Enviar" at bounding box center [37, 139] width 37 height 53
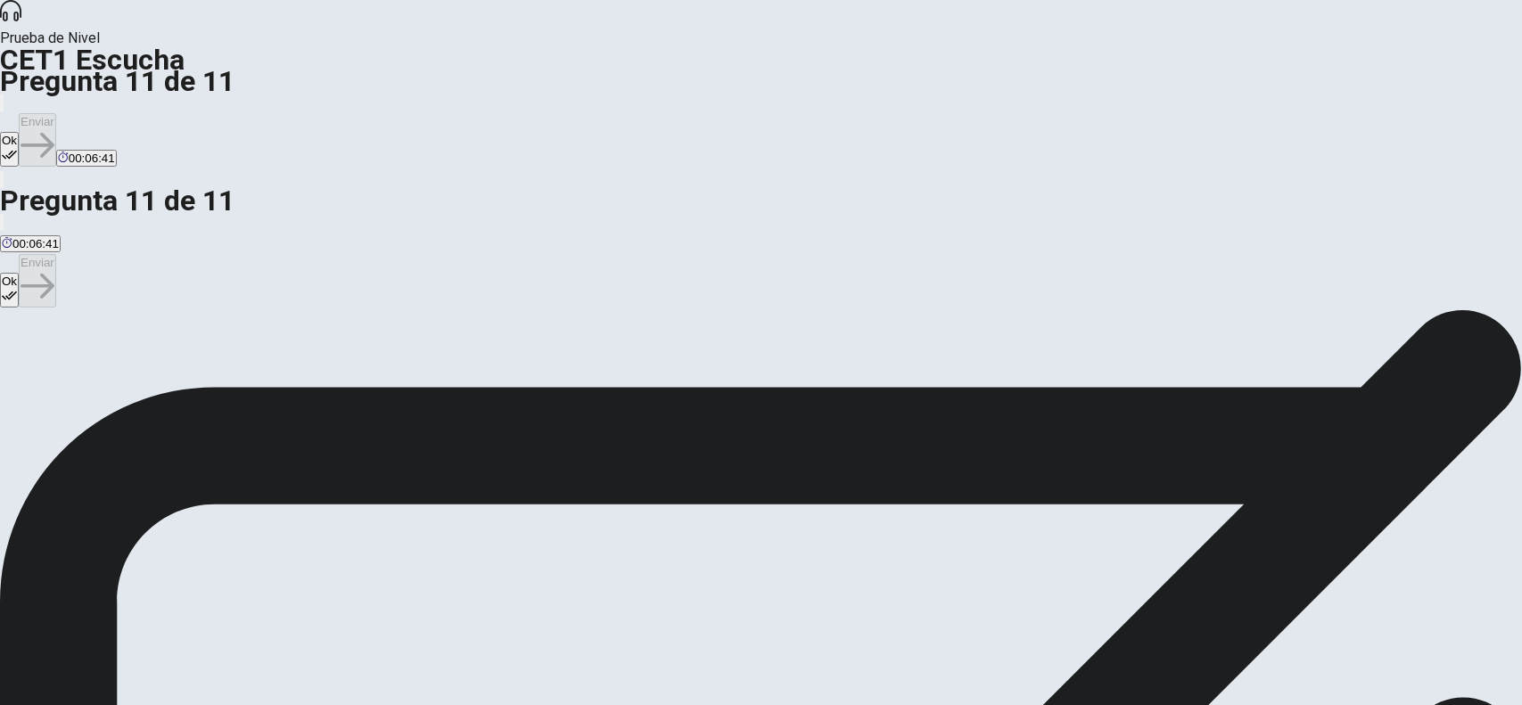
click at [17, 147] on icon "button" at bounding box center [9, 154] width 15 height 15
click at [56, 113] on button "Enviar" at bounding box center [37, 139] width 37 height 53
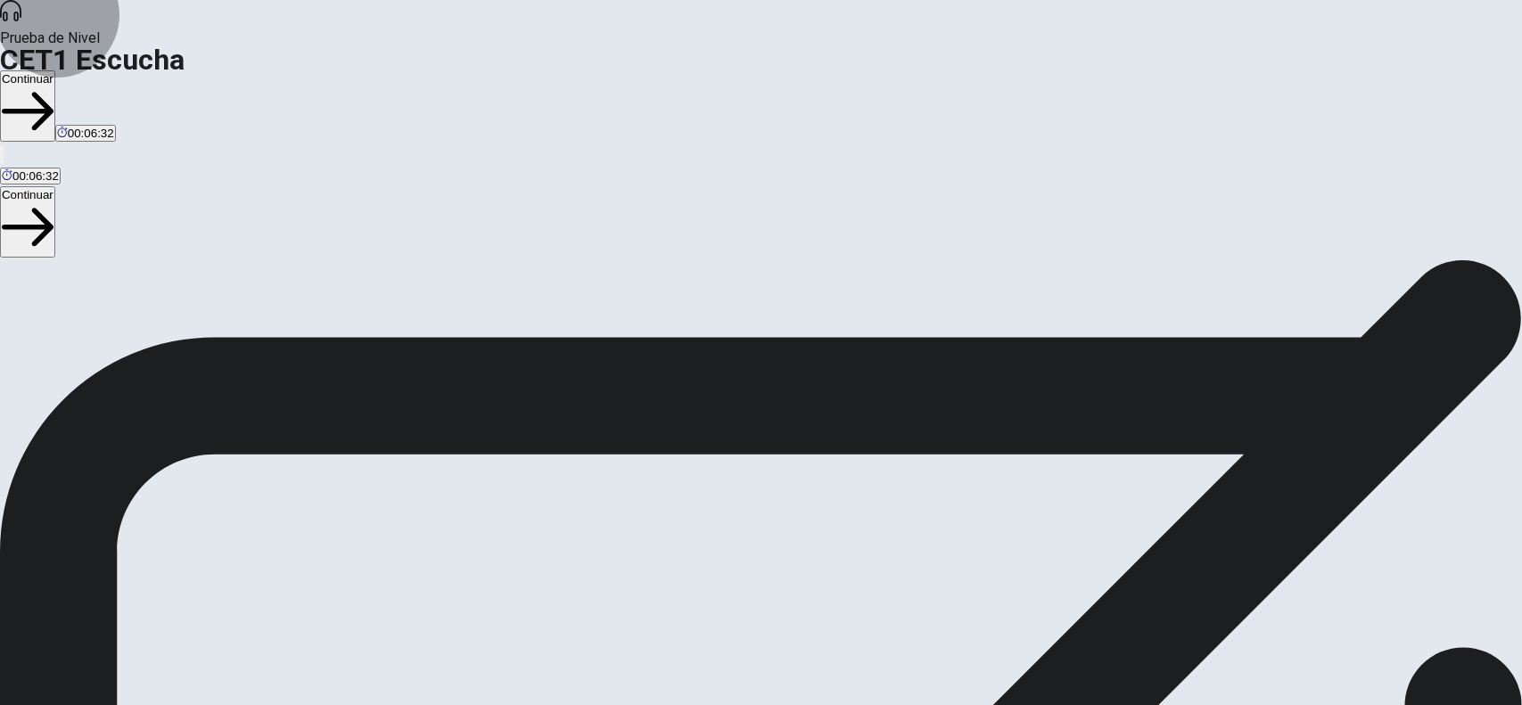
click at [55, 70] on button "Continuar" at bounding box center [27, 105] width 55 height 71
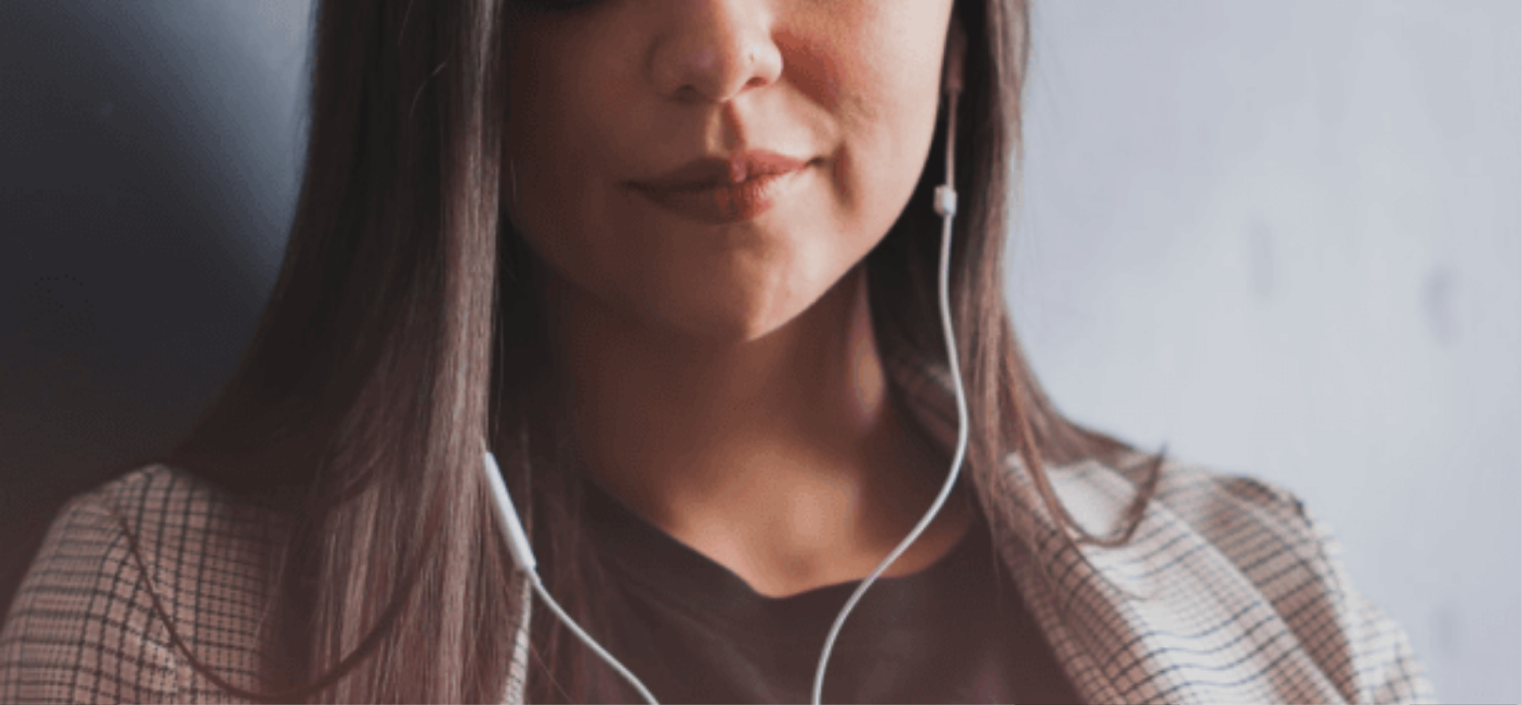
click at [55, 92] on button "Continuar" at bounding box center [27, 127] width 55 height 71
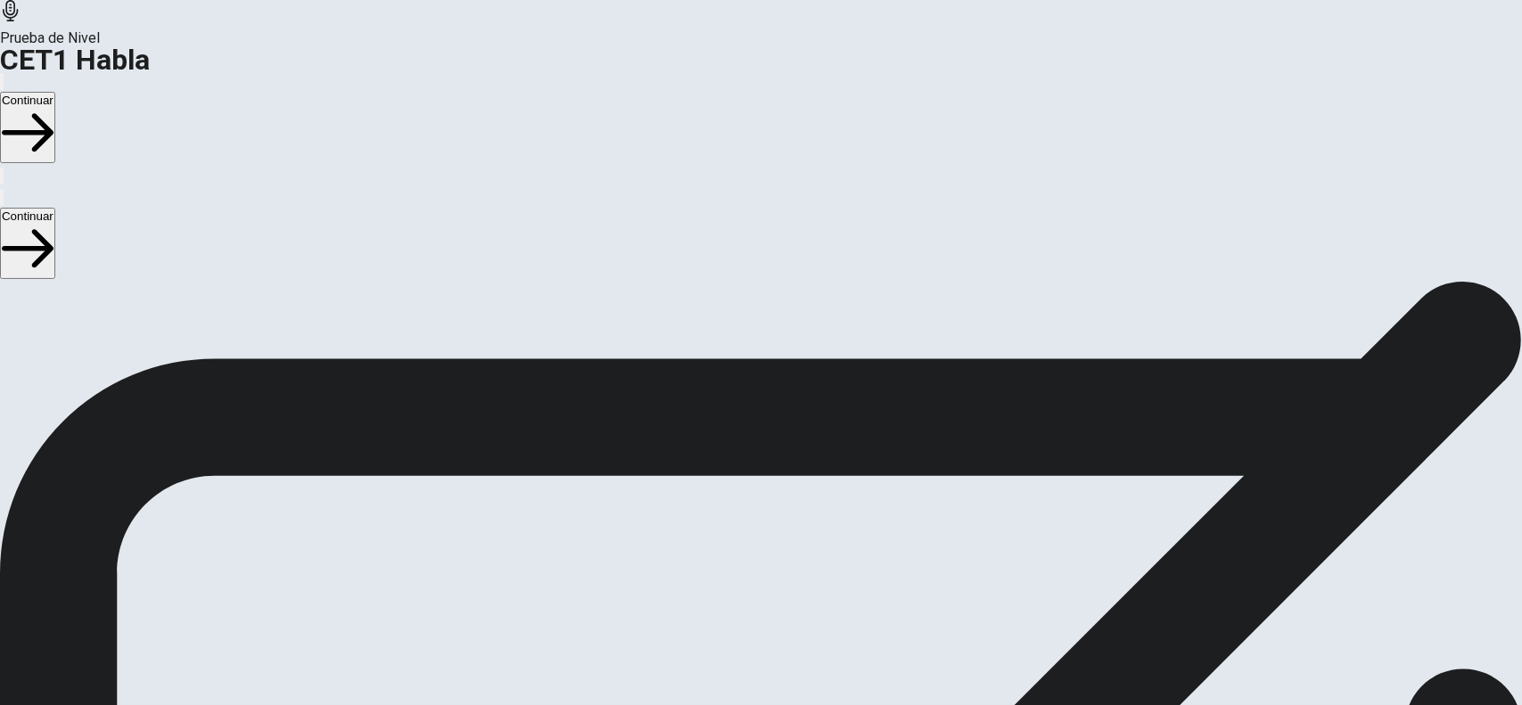
click at [55, 92] on button "Continuar" at bounding box center [27, 127] width 55 height 71
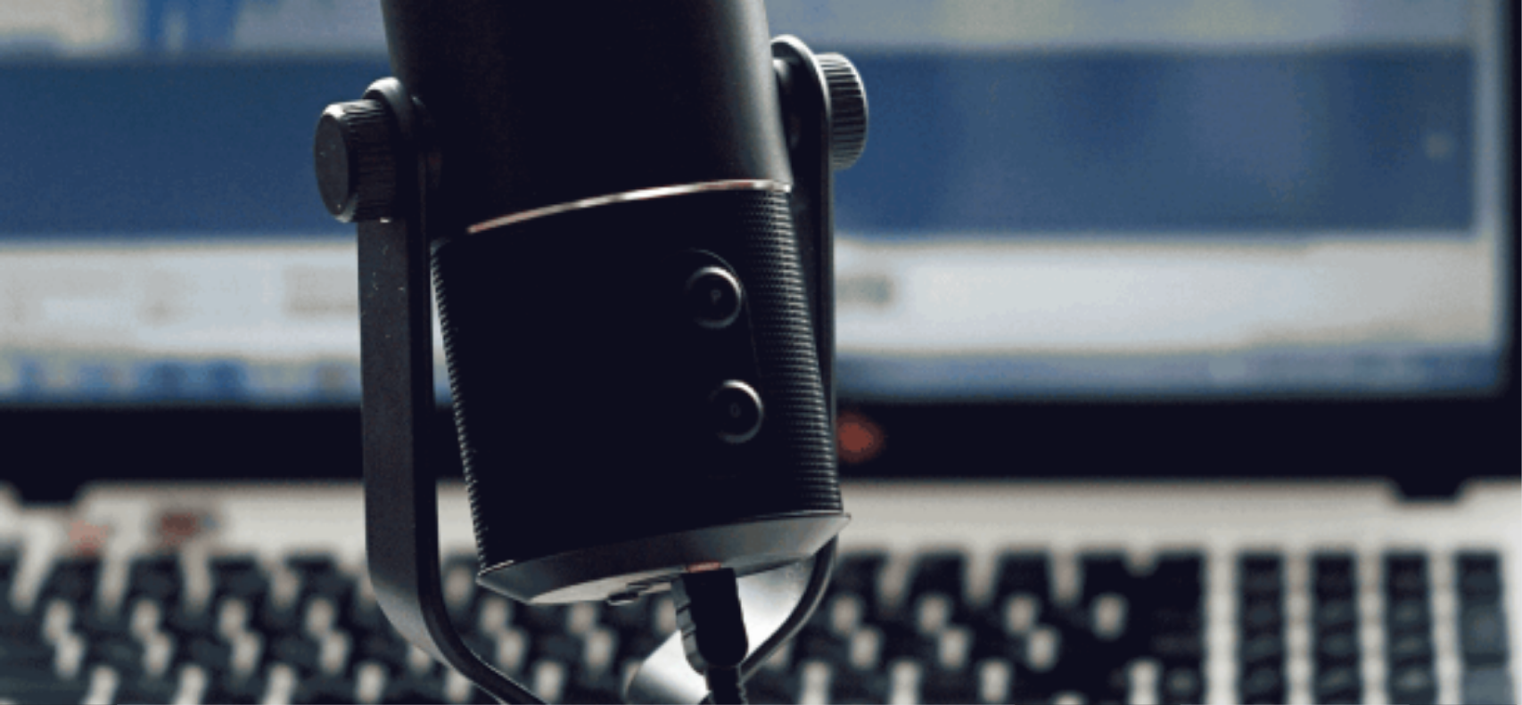
click at [55, 92] on button "Continuar" at bounding box center [27, 127] width 55 height 71
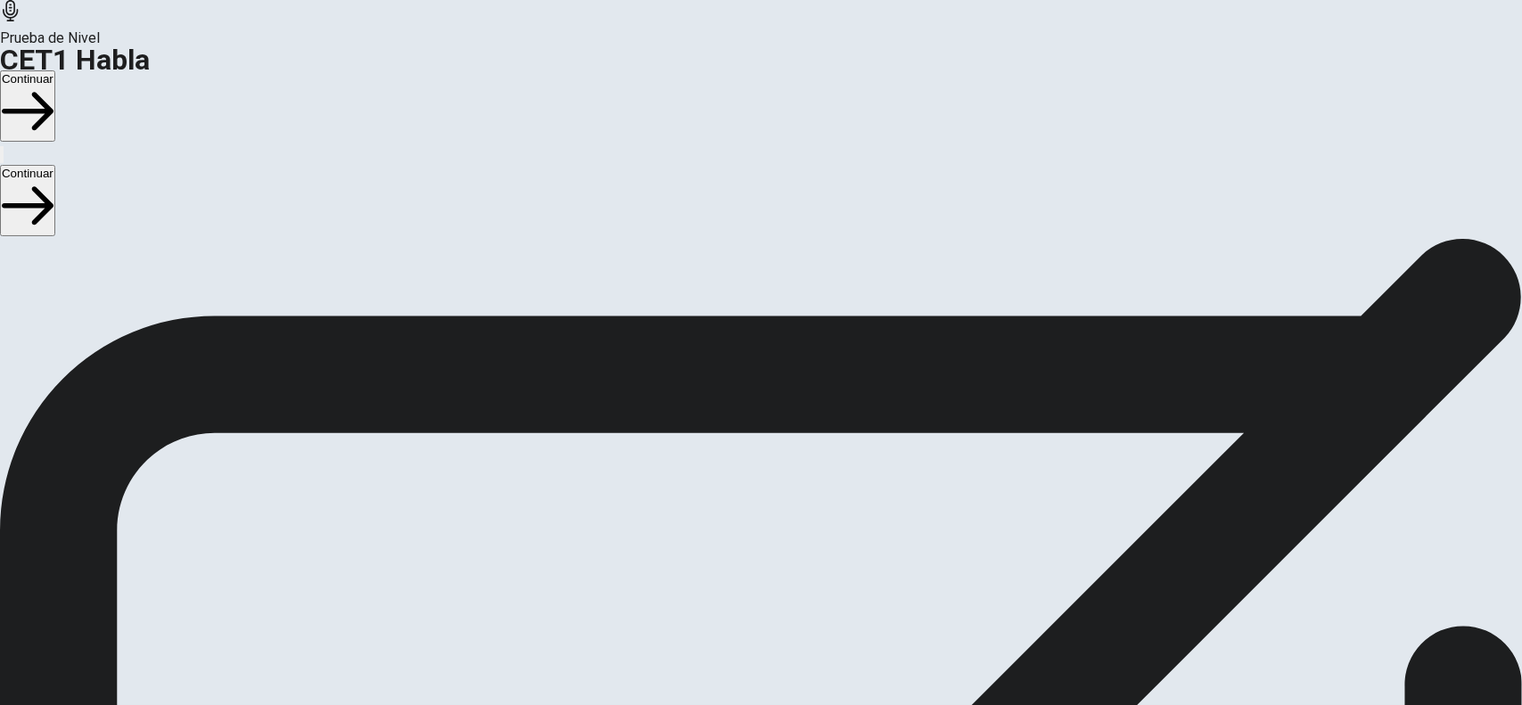
click at [55, 70] on button "Continuar" at bounding box center [27, 105] width 55 height 71
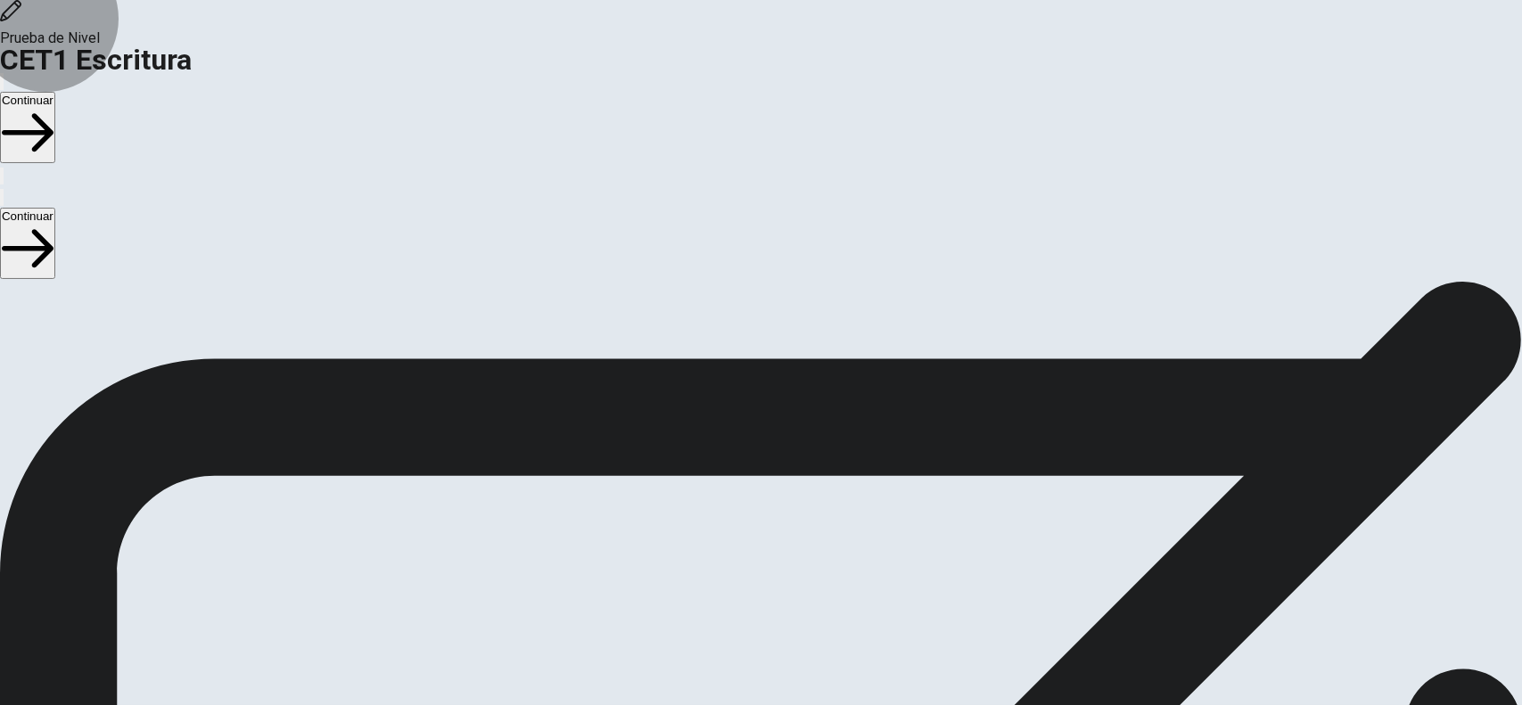
click at [55, 92] on button "Continuar" at bounding box center [27, 127] width 55 height 71
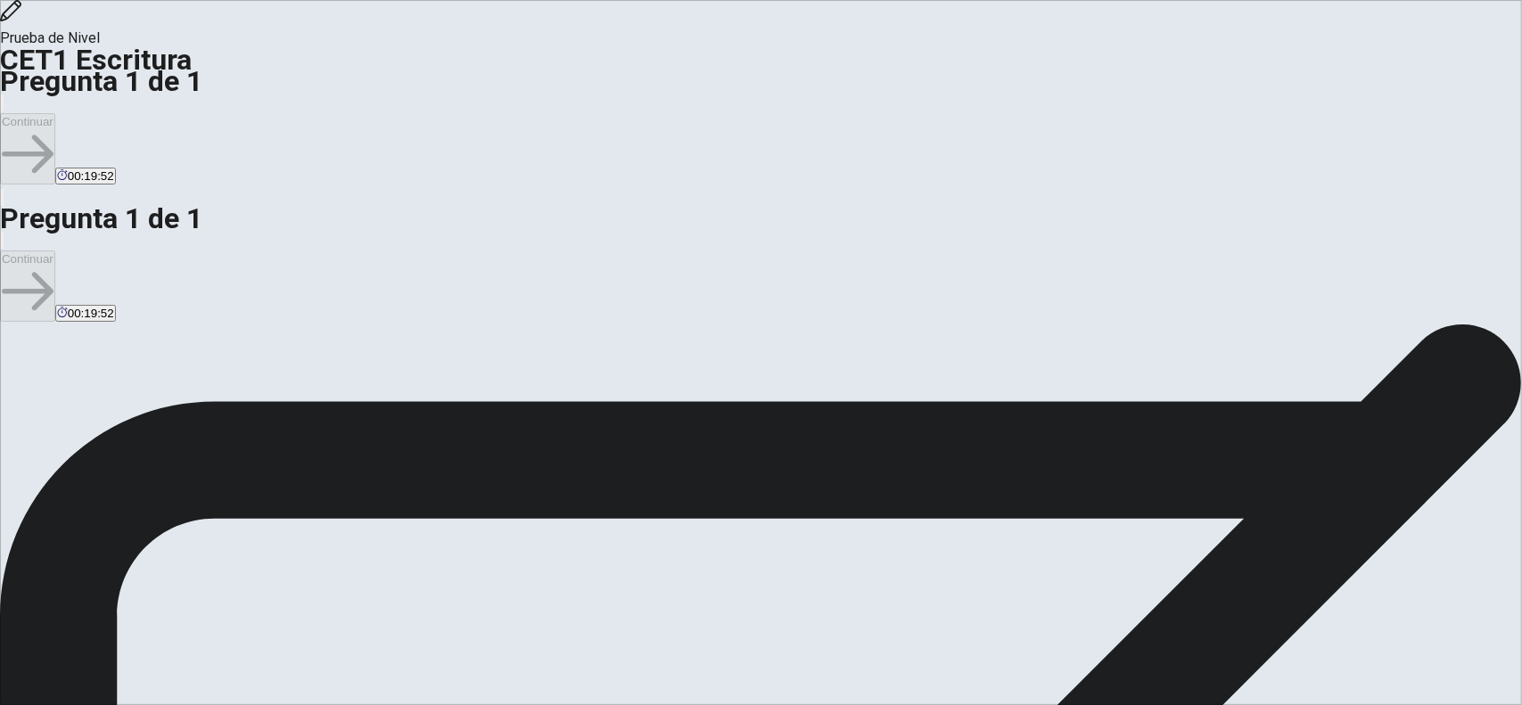
drag, startPoint x: 942, startPoint y: 180, endPoint x: 838, endPoint y: 180, distance: 104.3
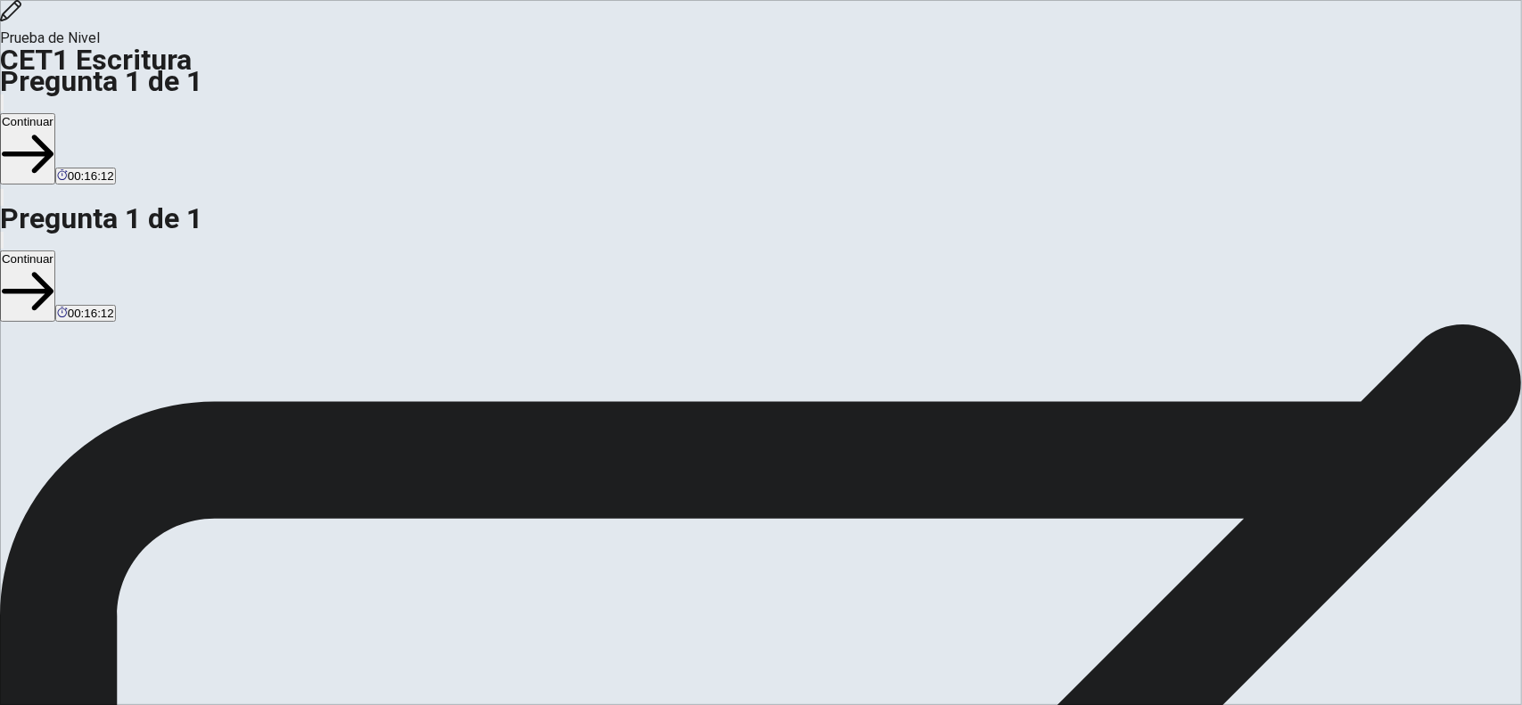
drag, startPoint x: 937, startPoint y: 279, endPoint x: 1020, endPoint y: 309, distance: 88.3
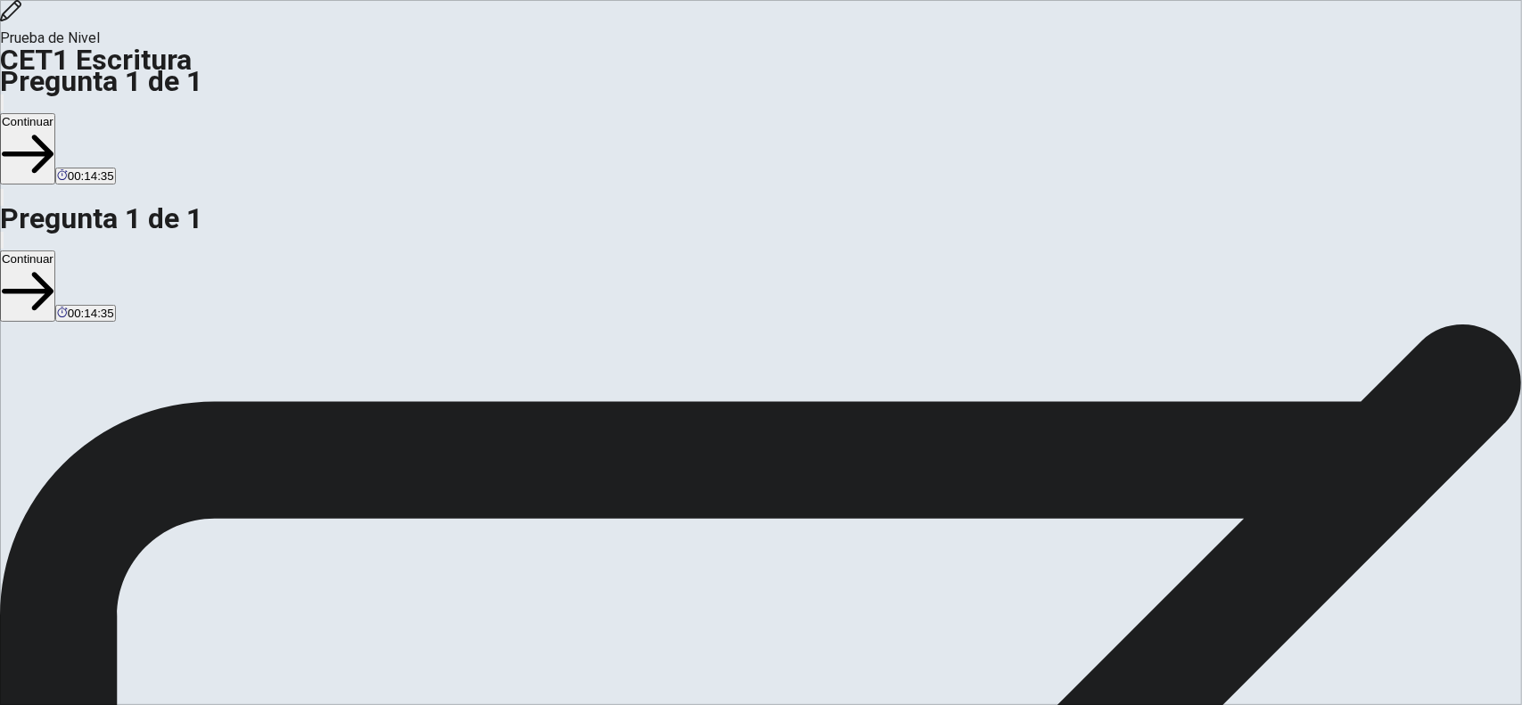
drag, startPoint x: 1289, startPoint y: 336, endPoint x: 1287, endPoint y: 133, distance: 203.3
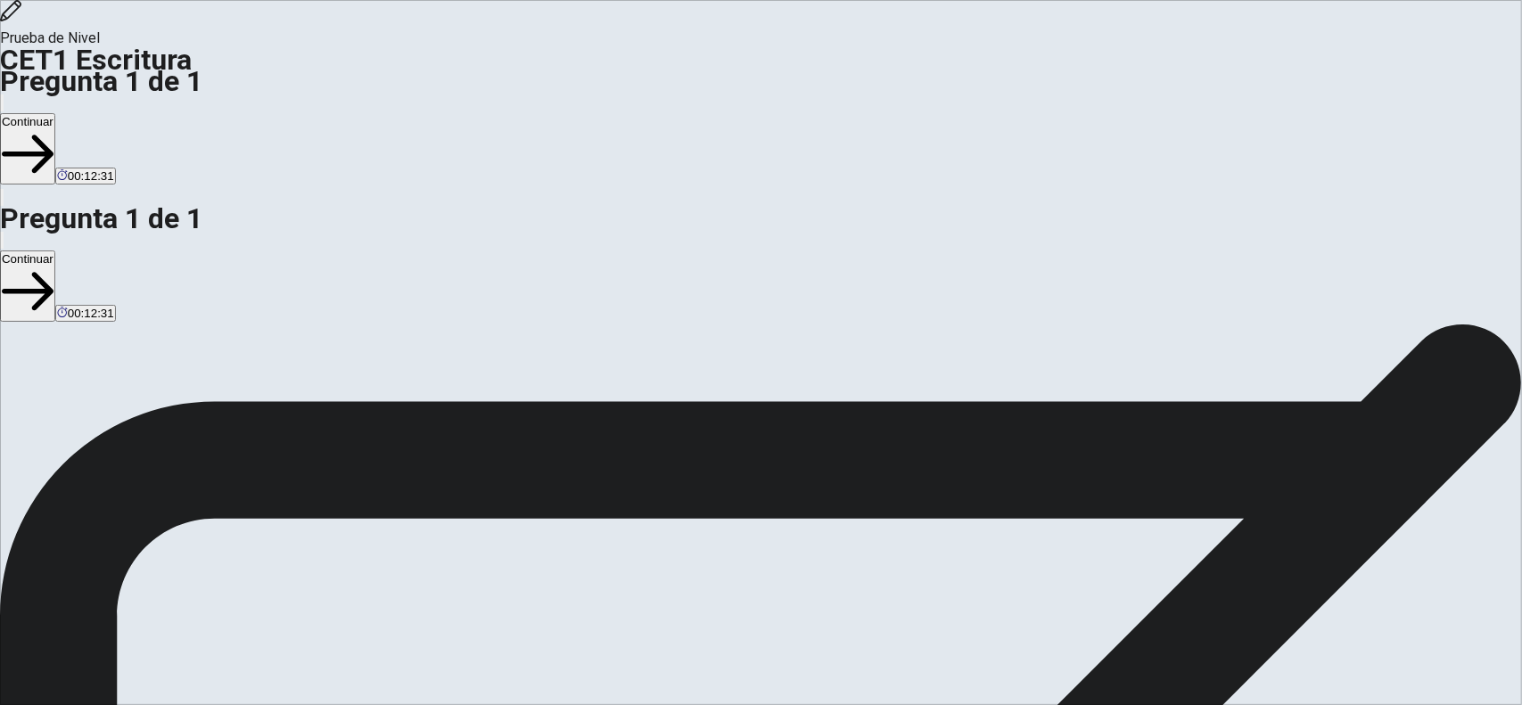
drag, startPoint x: 1215, startPoint y: 383, endPoint x: 1015, endPoint y: 393, distance: 199.9
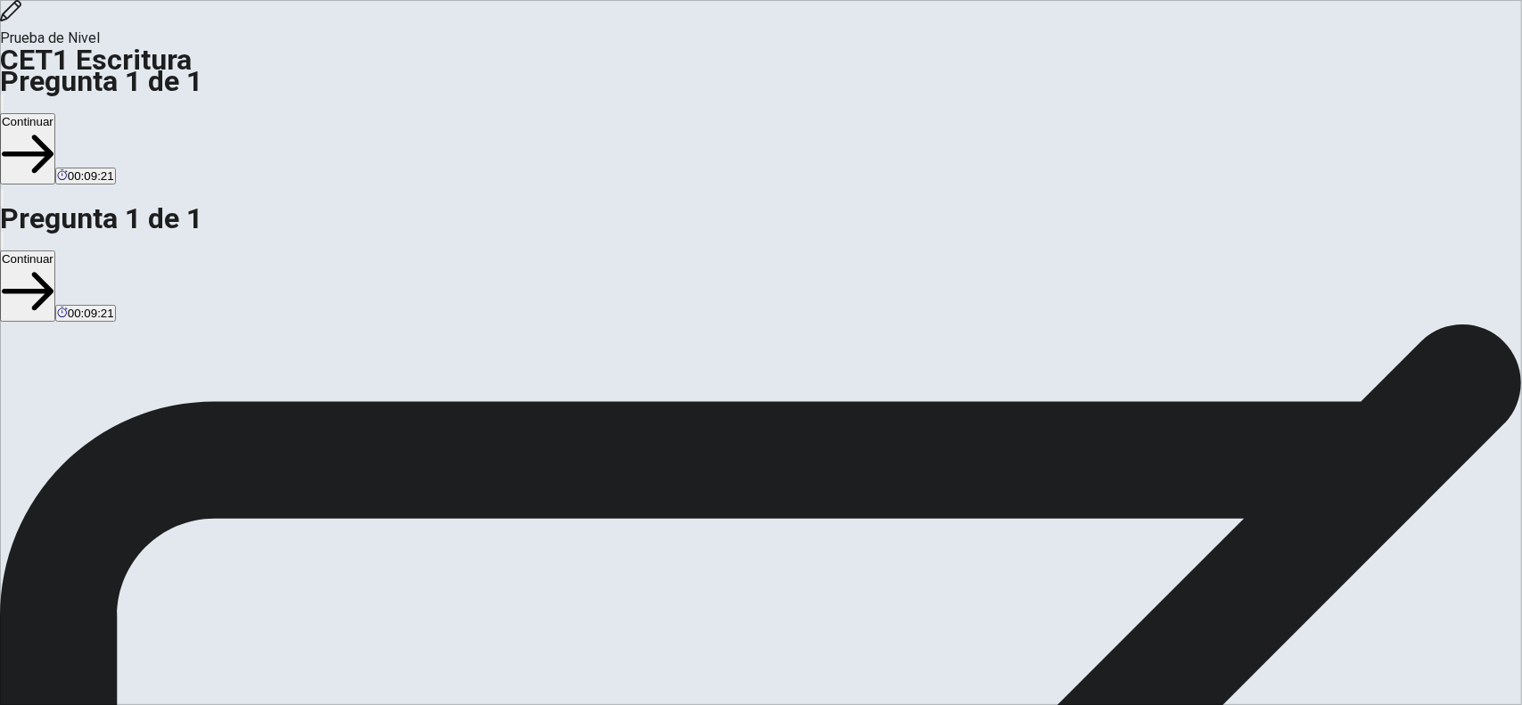
drag, startPoint x: 1150, startPoint y: 346, endPoint x: 1033, endPoint y: 341, distance: 116.9
drag, startPoint x: 1154, startPoint y: 343, endPoint x: 1018, endPoint y: 346, distance: 135.5
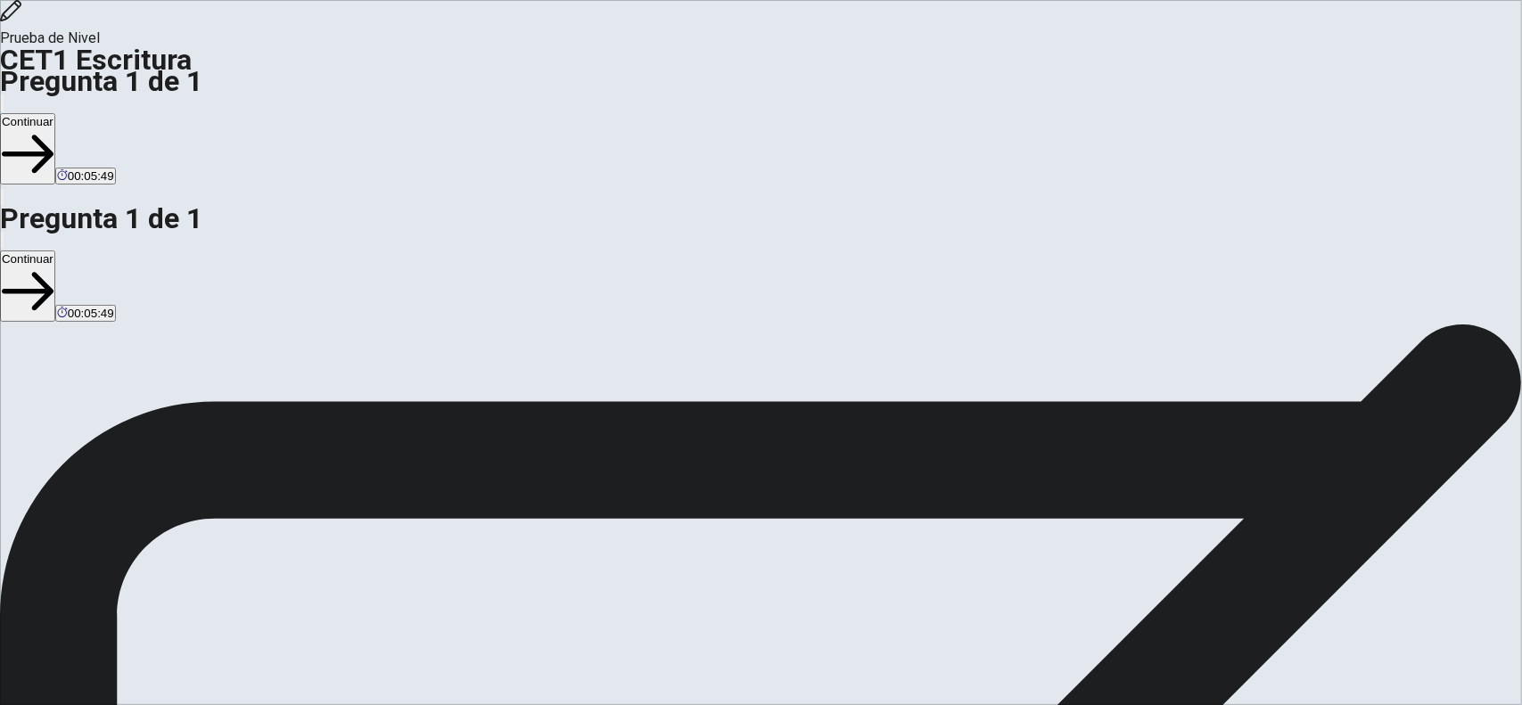
type textarea "**********"
click at [55, 113] on button "Continuar" at bounding box center [27, 148] width 55 height 71
